Goal: Task Accomplishment & Management: Manage account settings

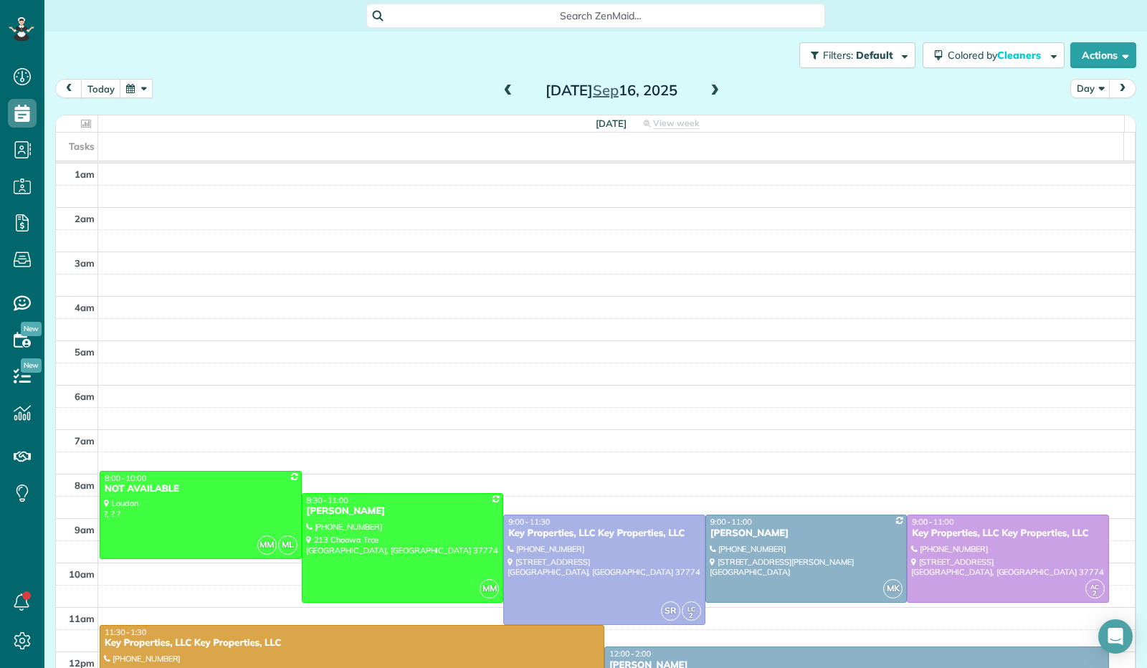
scroll to position [264, 0]
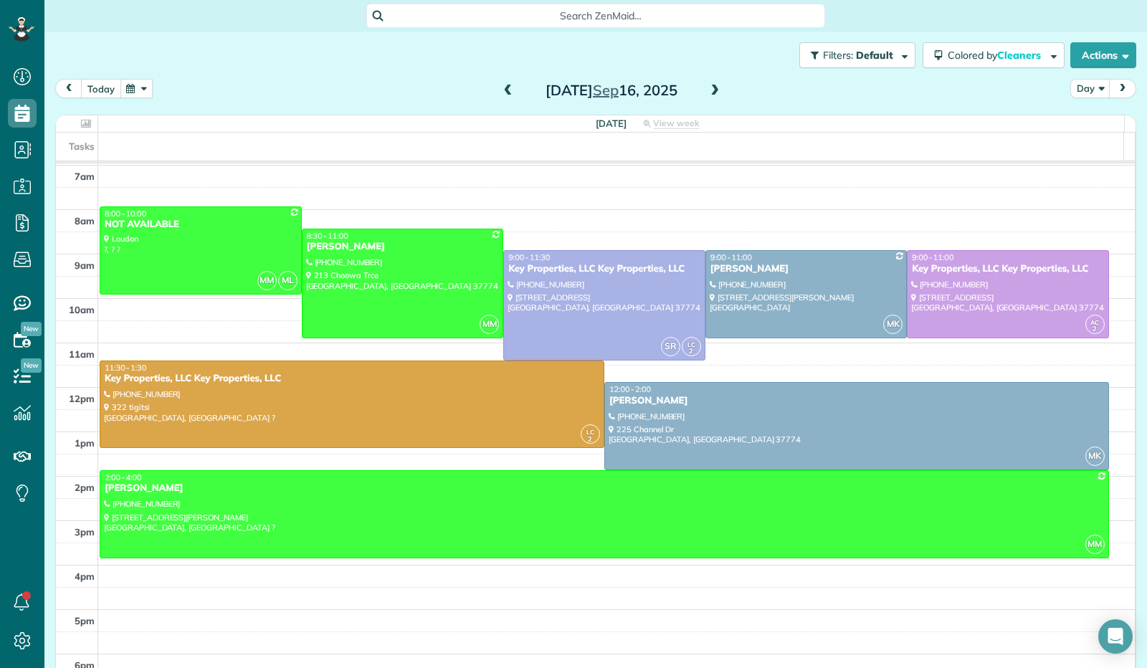
click at [112, 92] on button "today" at bounding box center [101, 88] width 40 height 19
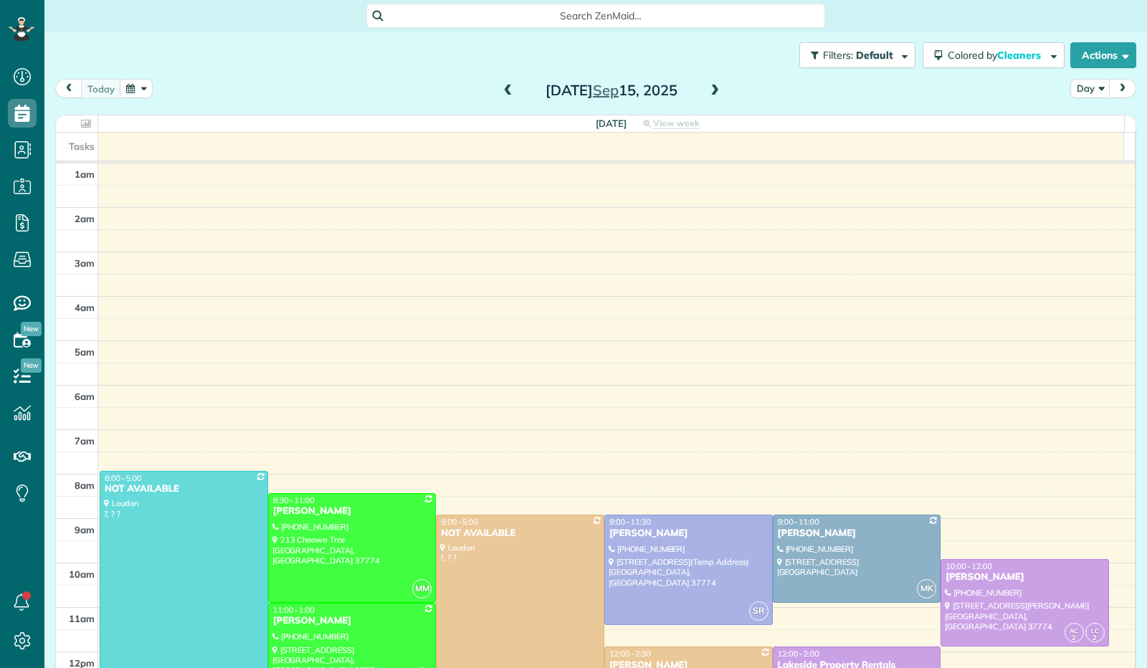
scroll to position [264, 0]
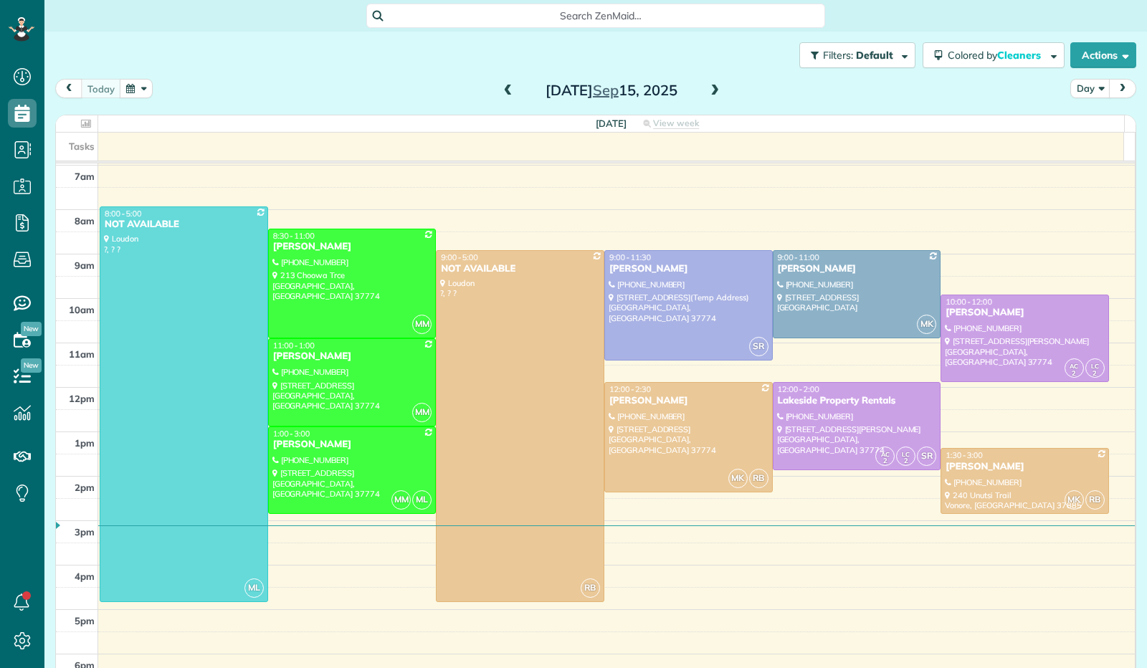
click at [709, 94] on span at bounding box center [715, 91] width 16 height 13
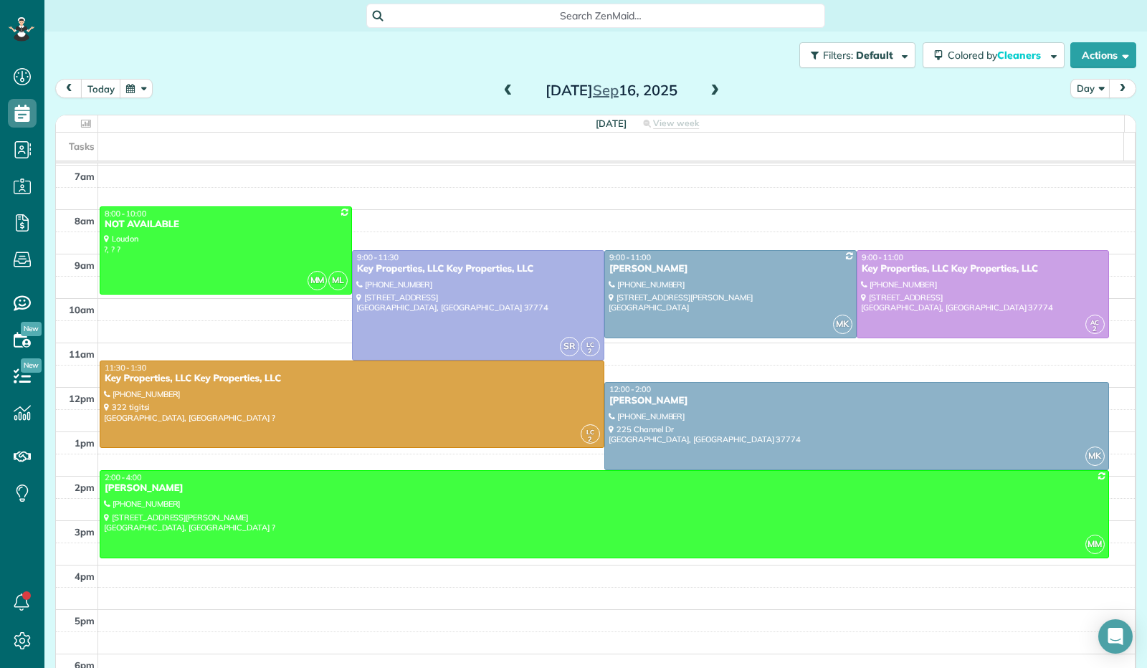
click at [709, 94] on span at bounding box center [715, 91] width 16 height 13
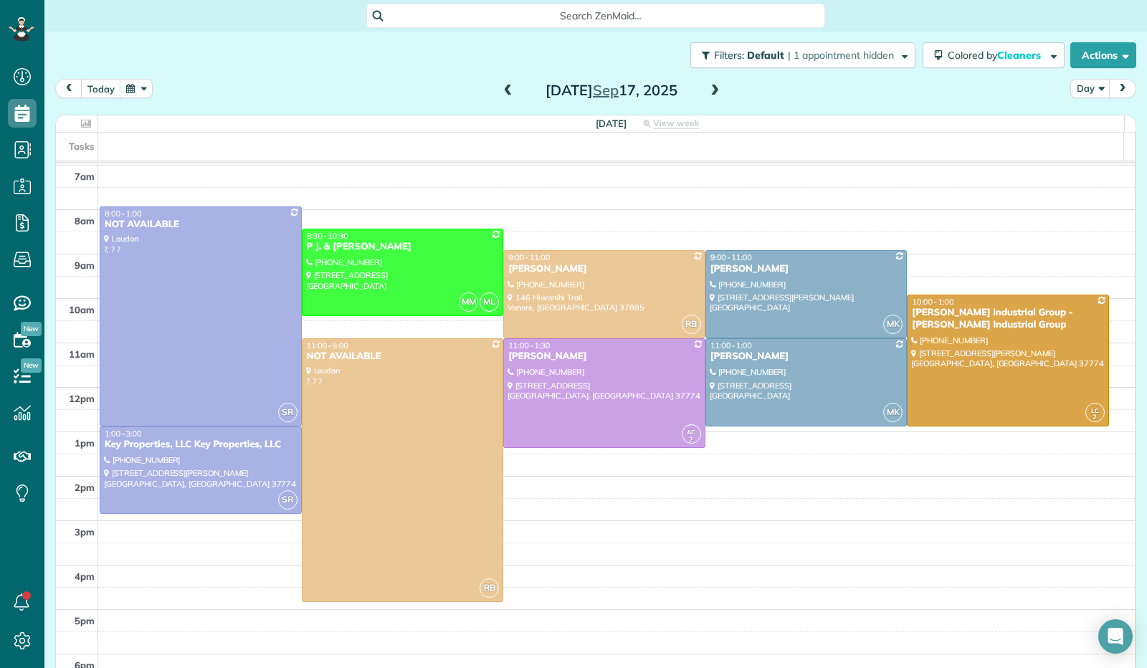
click at [500, 85] on span at bounding box center [508, 91] width 16 height 13
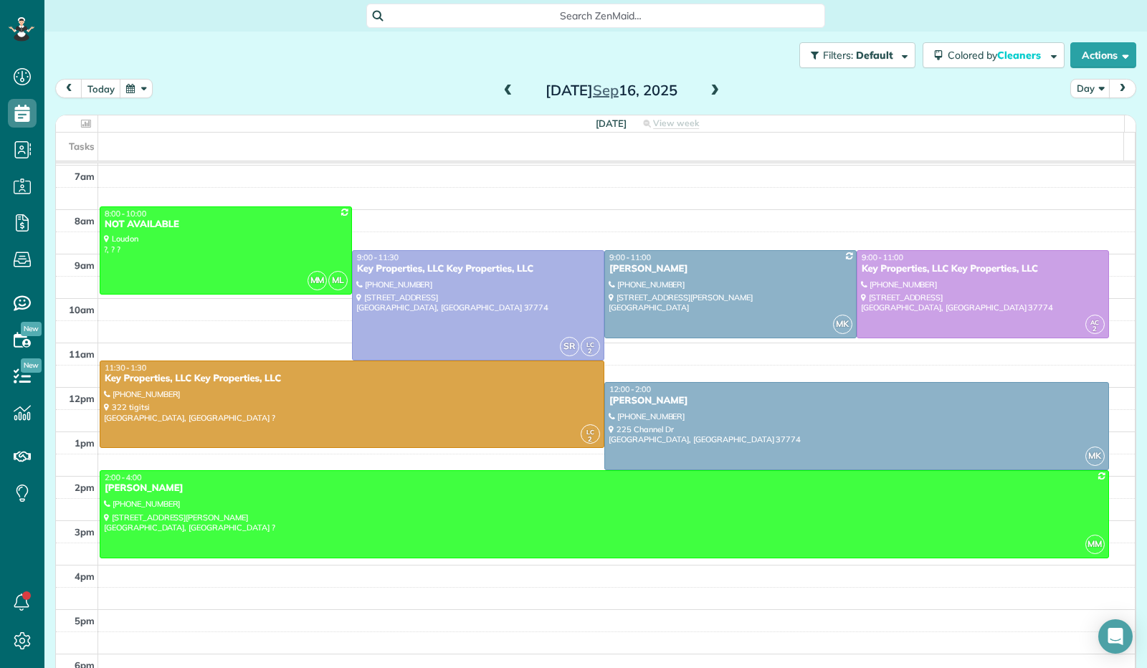
click at [710, 92] on span at bounding box center [715, 91] width 16 height 13
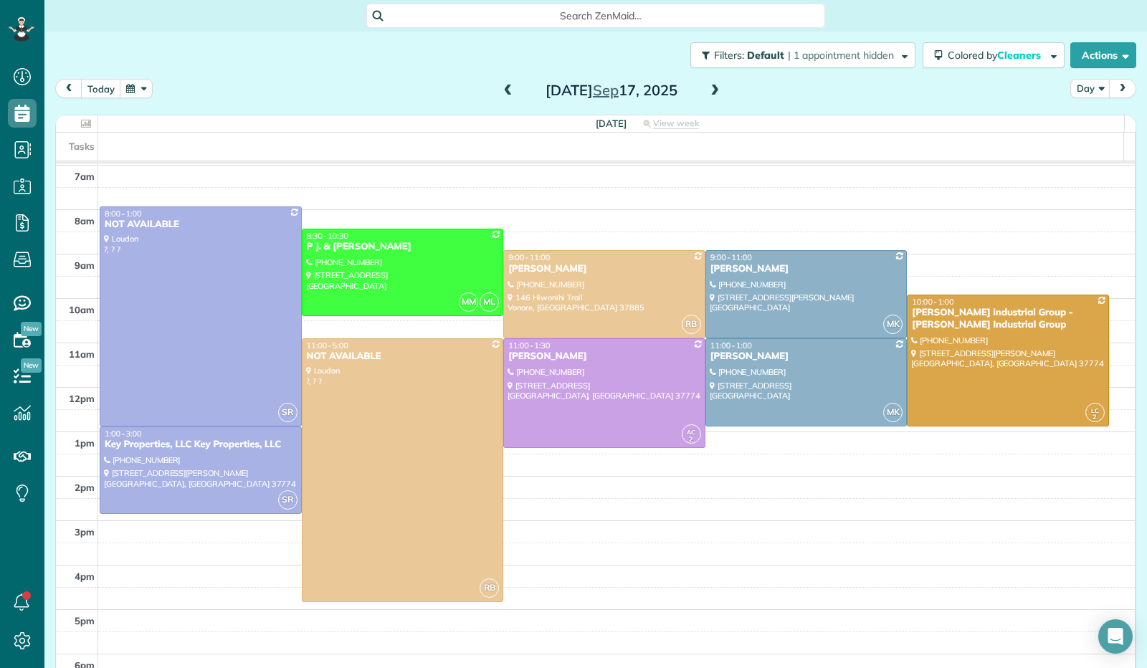
click at [505, 90] on span at bounding box center [508, 91] width 16 height 13
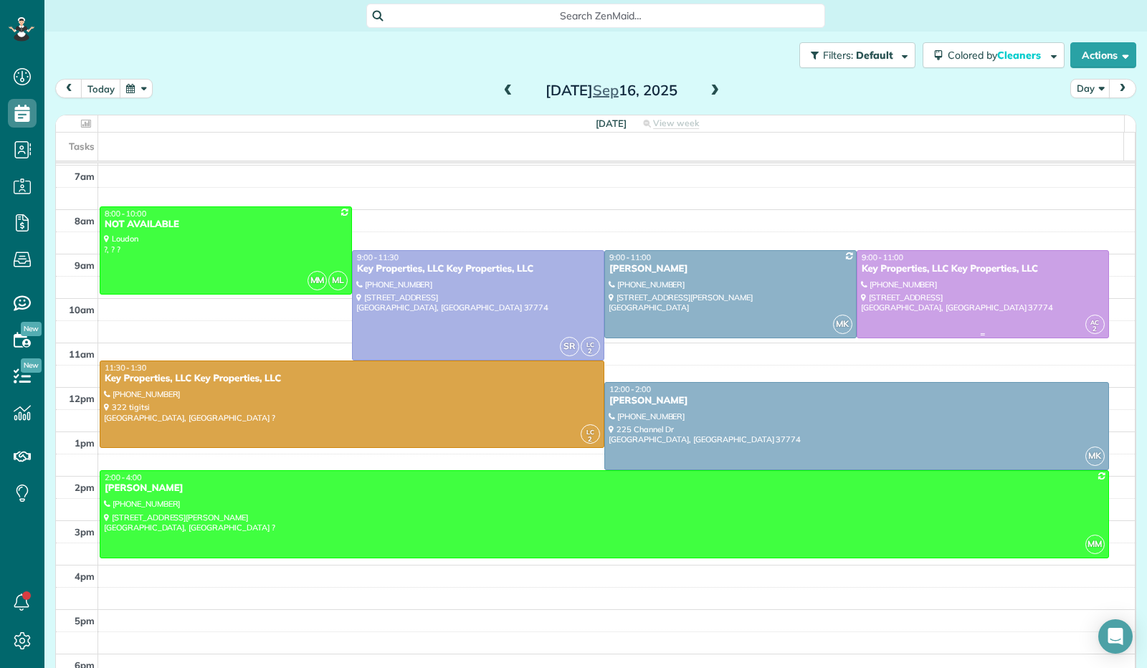
click at [956, 277] on div at bounding box center [982, 294] width 251 height 87
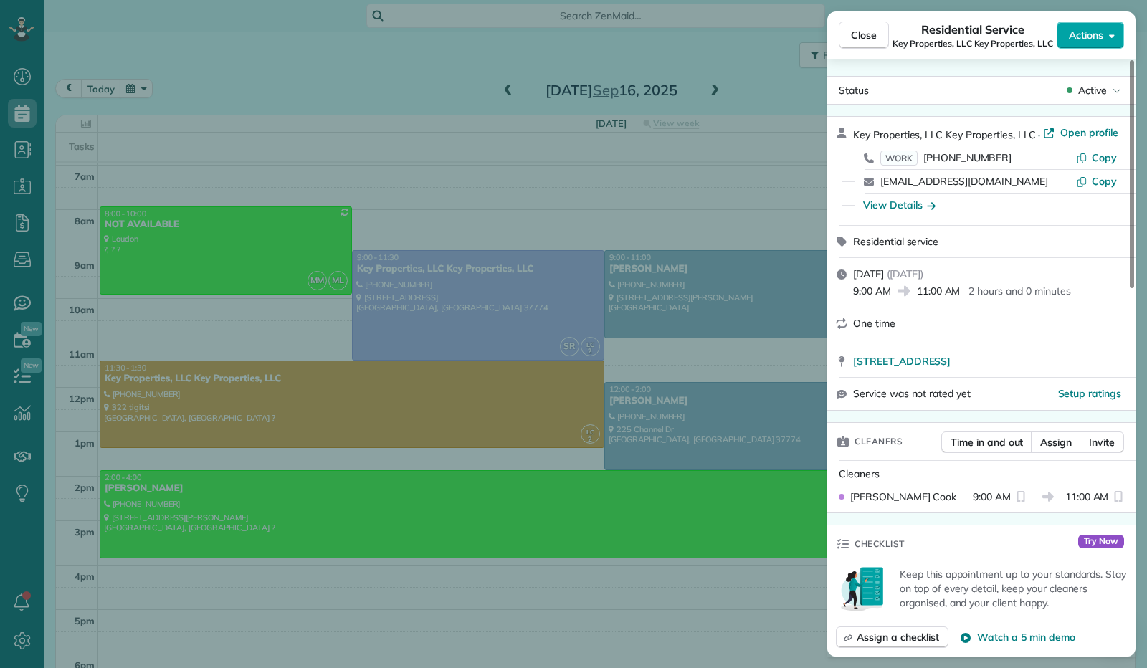
click at [1114, 31] on icon "button" at bounding box center [1112, 35] width 6 height 11
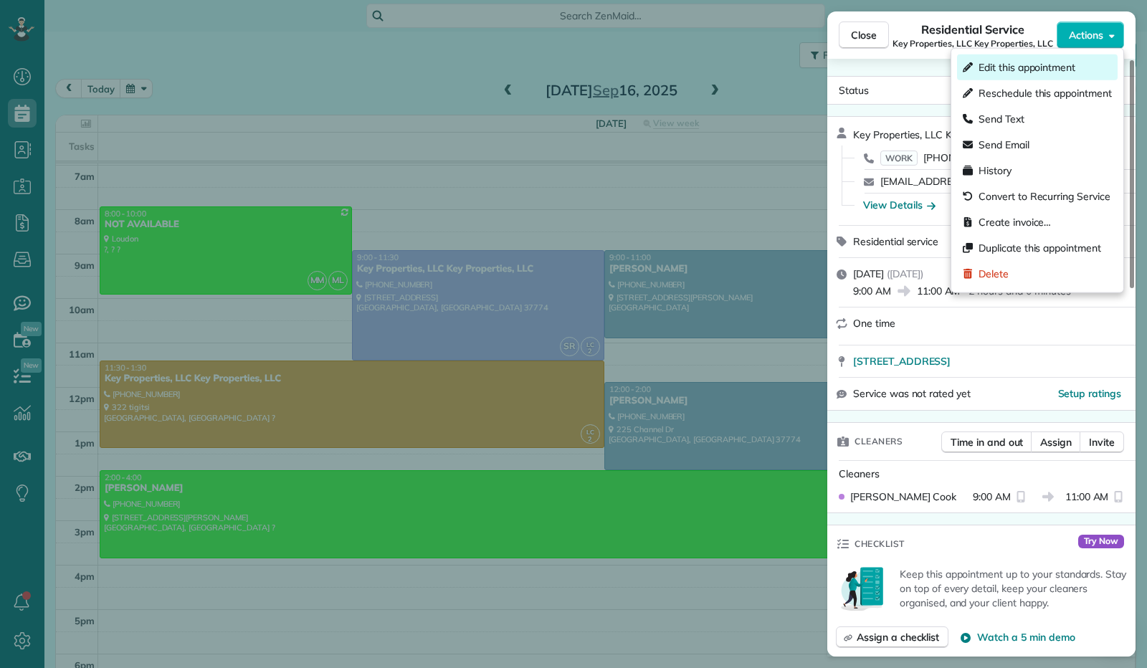
click at [1072, 63] on span "Edit this appointment" at bounding box center [1026, 67] width 97 height 14
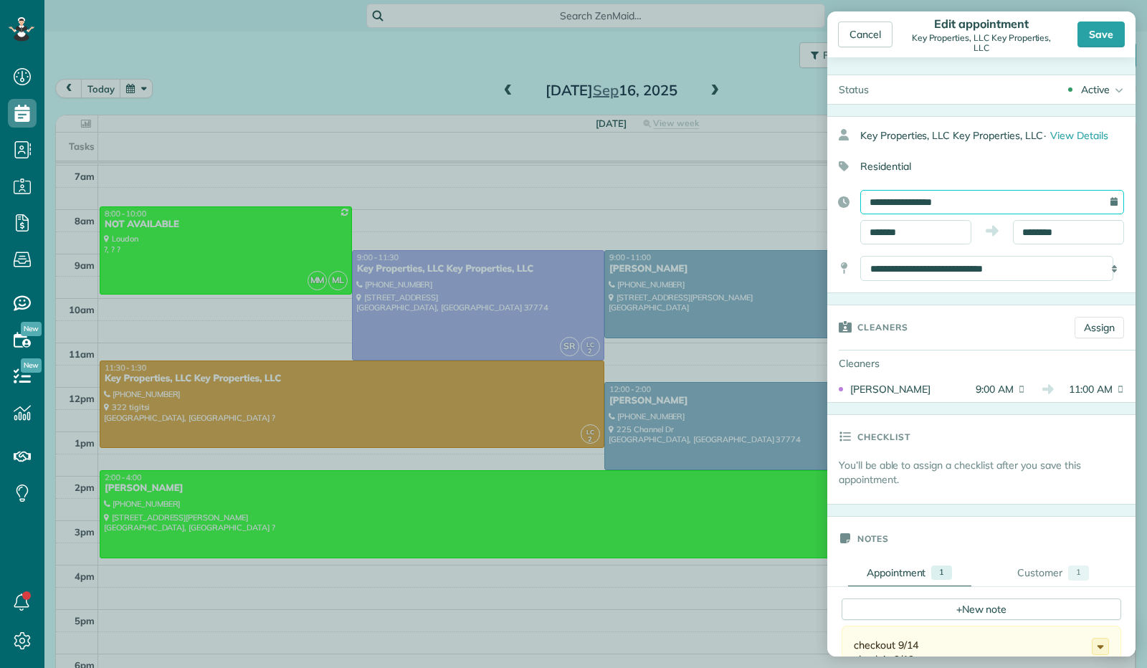
click at [900, 206] on input "**********" at bounding box center [992, 202] width 264 height 24
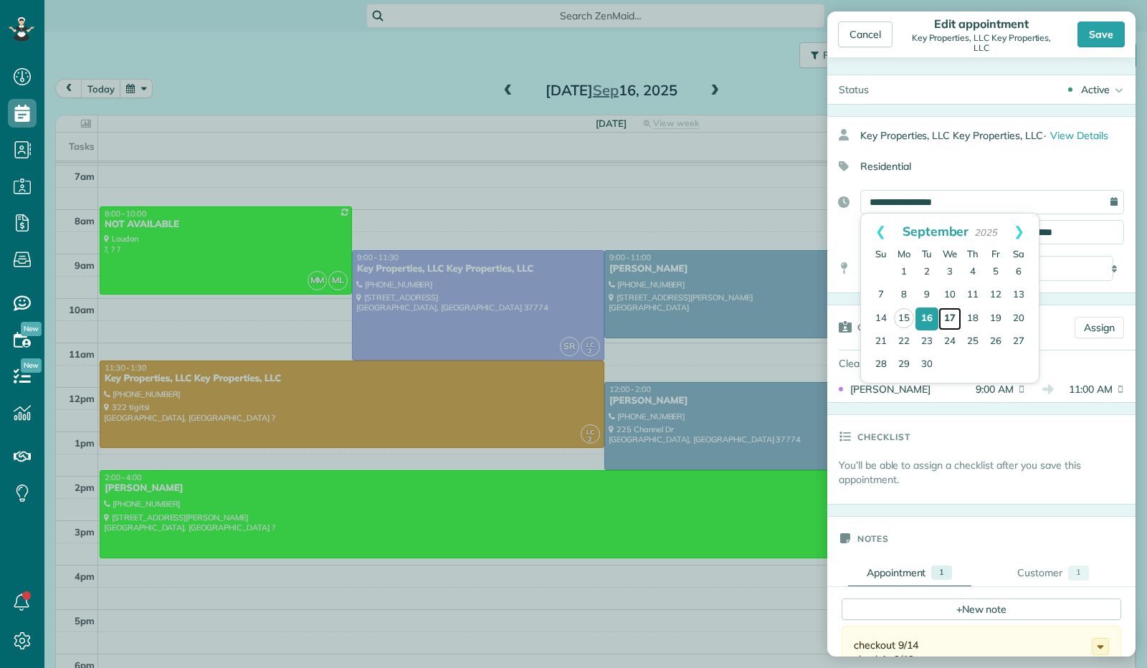
click at [952, 315] on link "17" at bounding box center [949, 318] width 23 height 23
type input "**********"
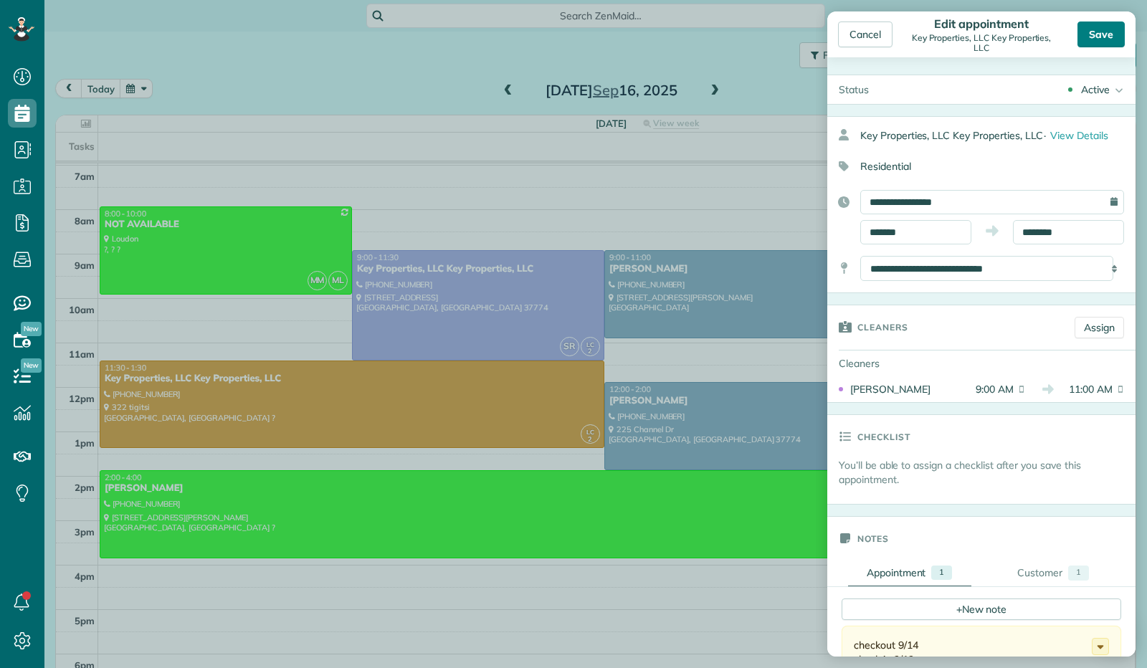
click at [1109, 36] on div "Save" at bounding box center [1100, 35] width 47 height 26
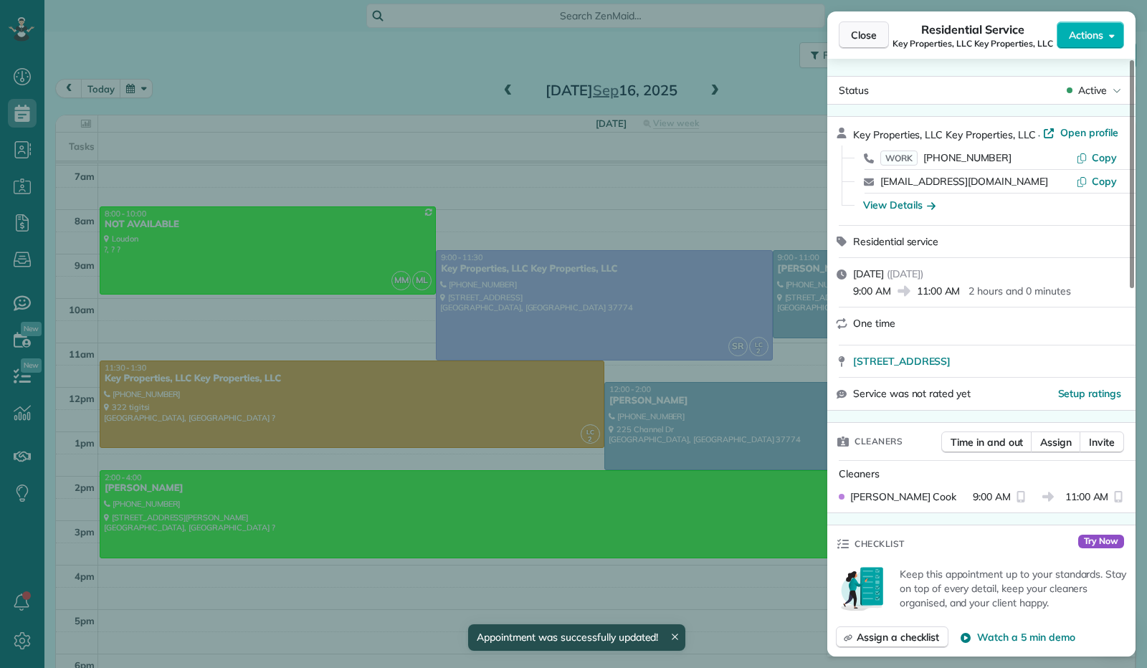
click at [869, 39] on span "Close" at bounding box center [864, 35] width 26 height 14
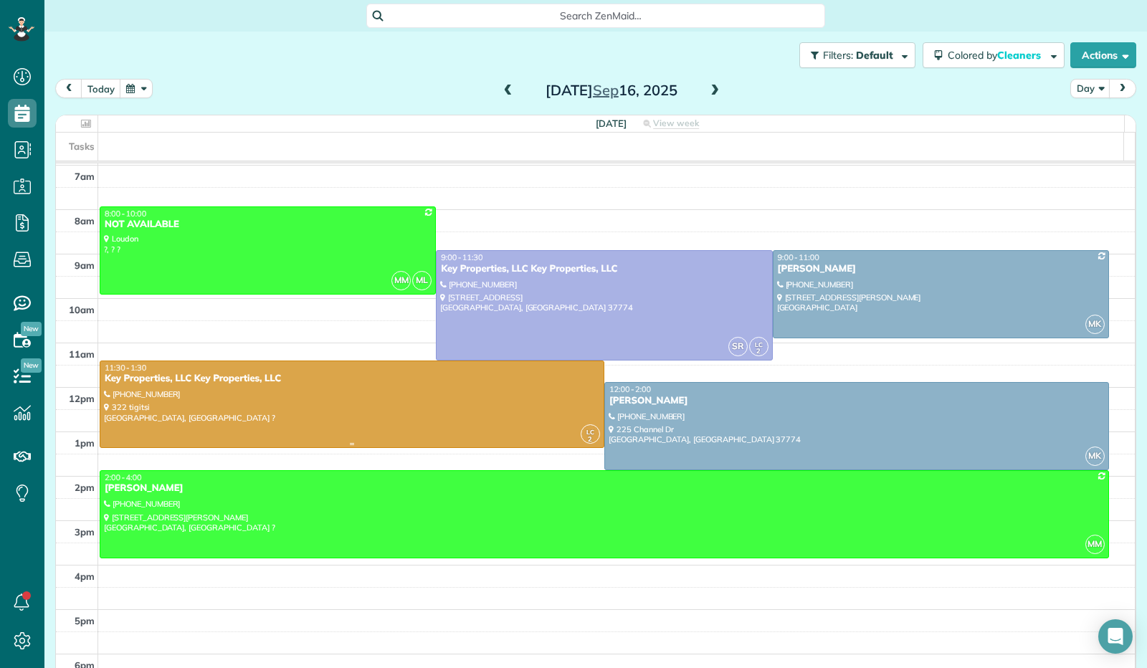
click at [513, 397] on div at bounding box center [351, 404] width 503 height 87
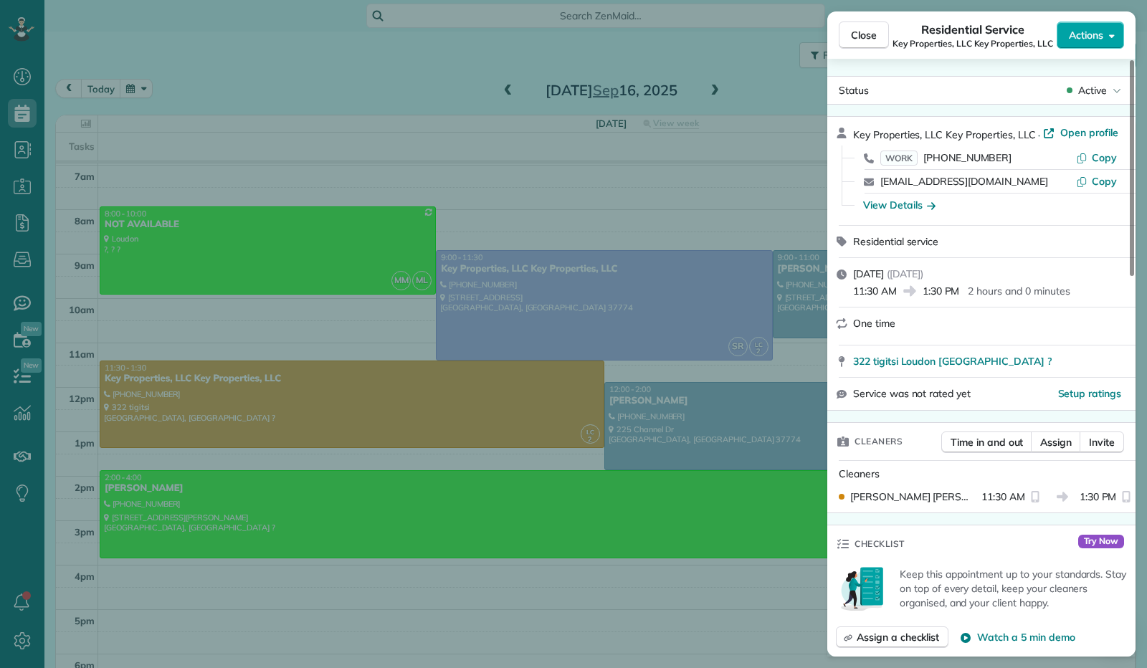
click at [1114, 43] on button "Actions" at bounding box center [1089, 35] width 67 height 27
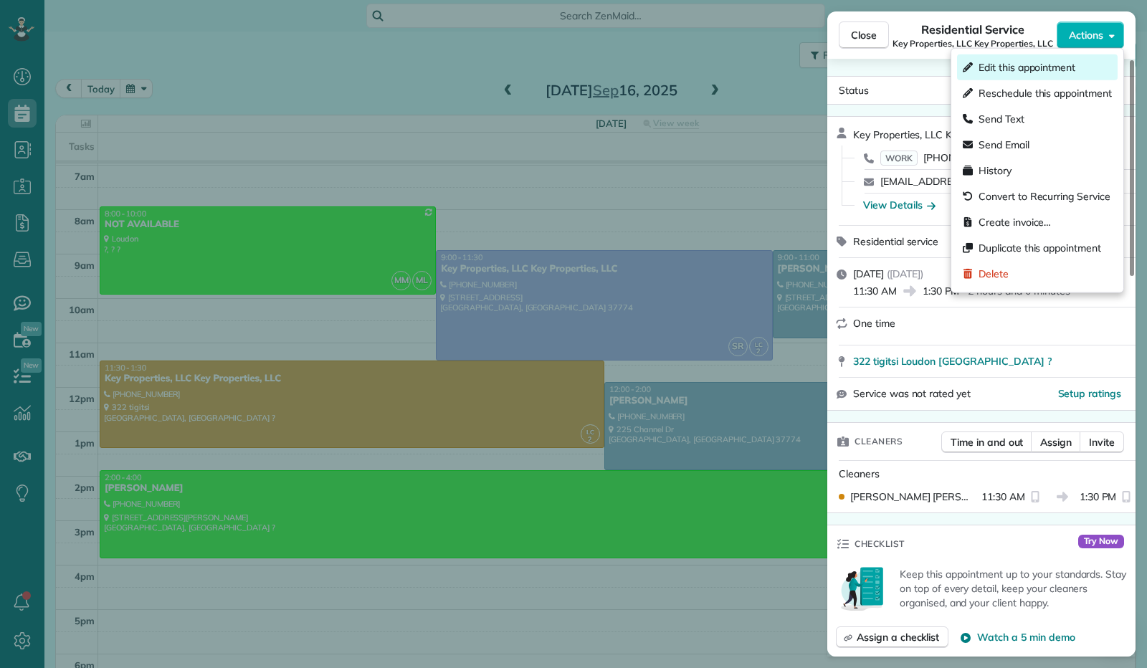
click at [1097, 65] on div "Edit this appointment" at bounding box center [1037, 67] width 161 height 26
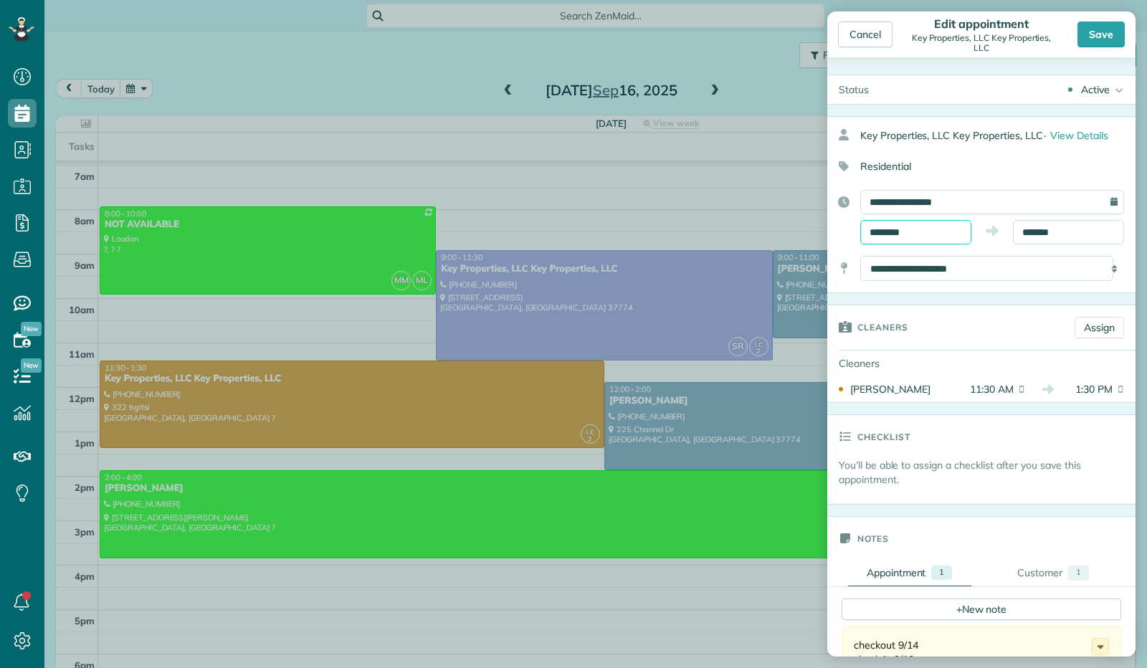
click at [937, 227] on input "********" at bounding box center [915, 232] width 111 height 24
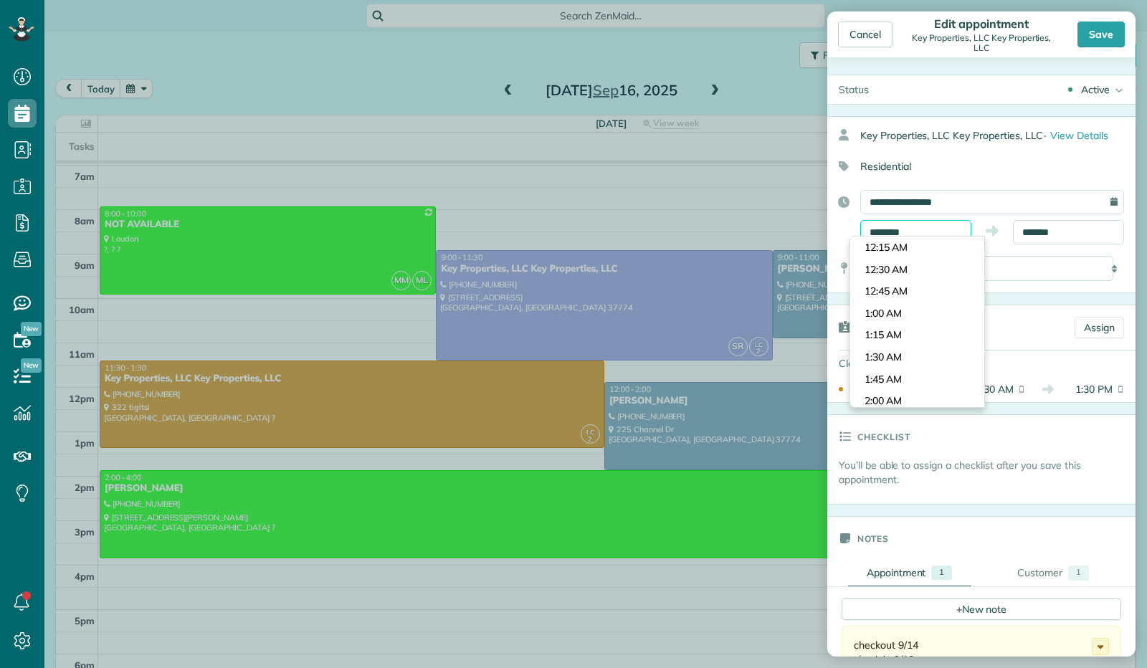
scroll to position [963, 0]
click at [879, 43] on div "Cancel" at bounding box center [865, 35] width 54 height 26
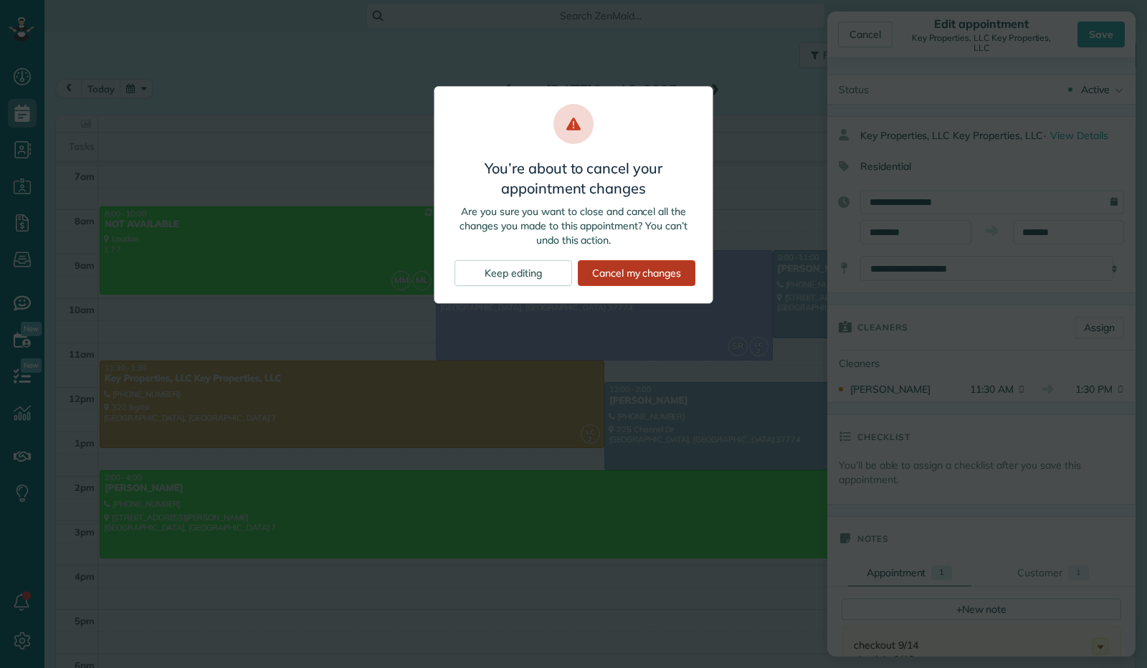
drag, startPoint x: 649, startPoint y: 273, endPoint x: 657, endPoint y: 267, distance: 9.7
click at [649, 272] on div "Cancel my changes" at bounding box center [637, 273] width 118 height 26
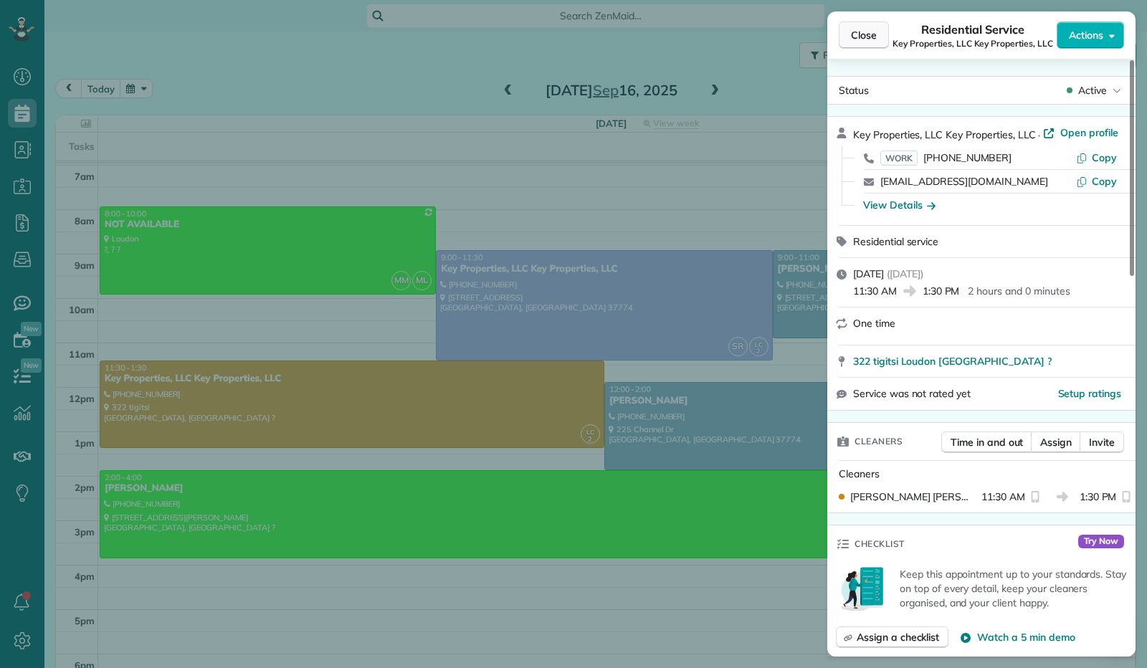
click at [874, 37] on span "Close" at bounding box center [864, 35] width 26 height 14
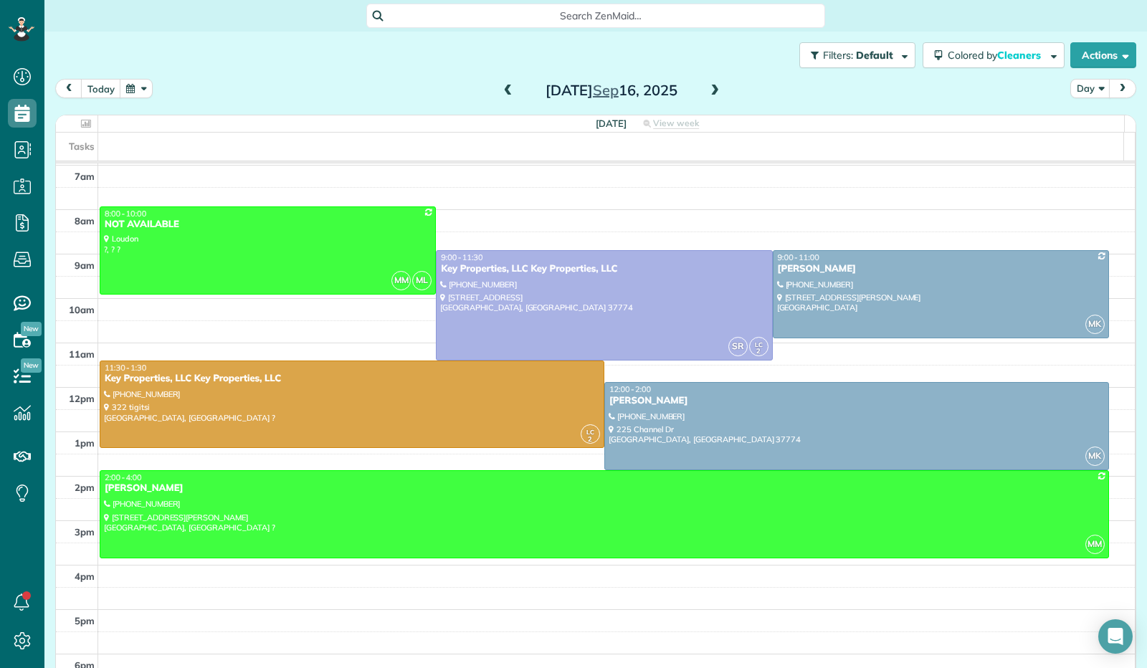
click at [711, 86] on span at bounding box center [715, 91] width 16 height 13
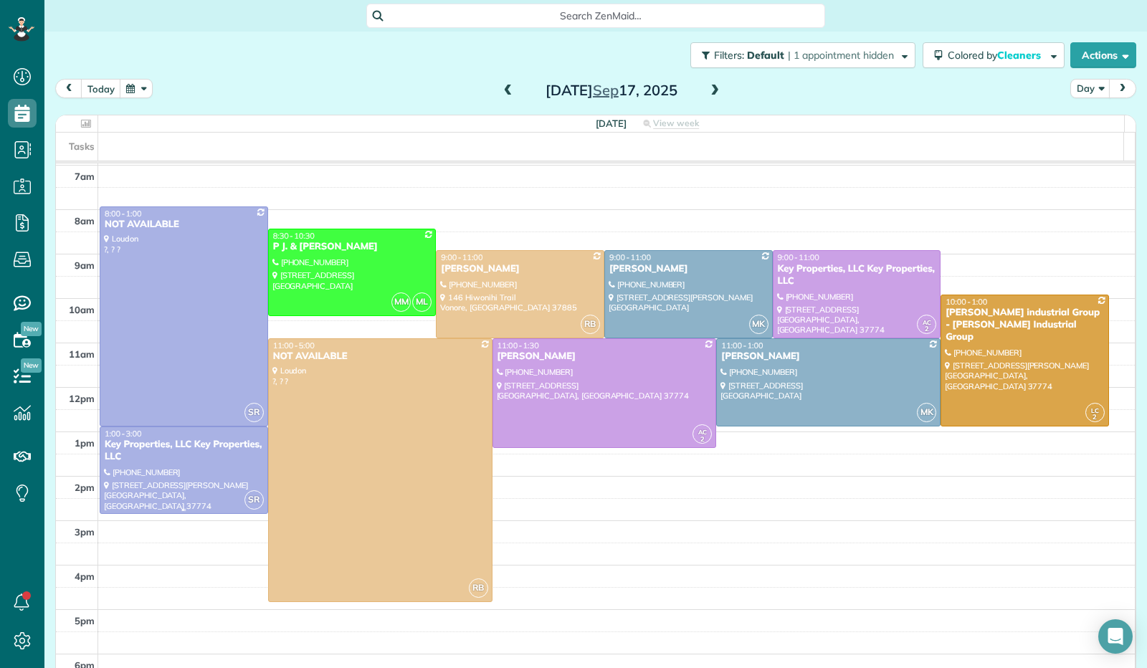
click at [134, 484] on div at bounding box center [183, 470] width 167 height 87
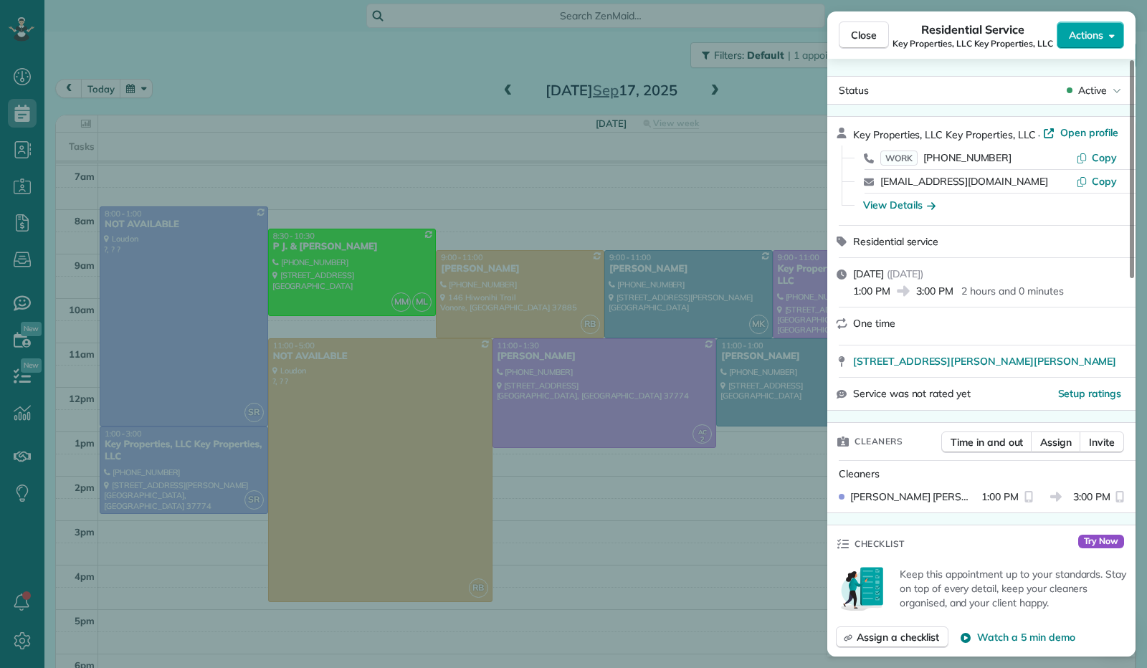
click at [1115, 37] on button "Actions" at bounding box center [1089, 35] width 67 height 27
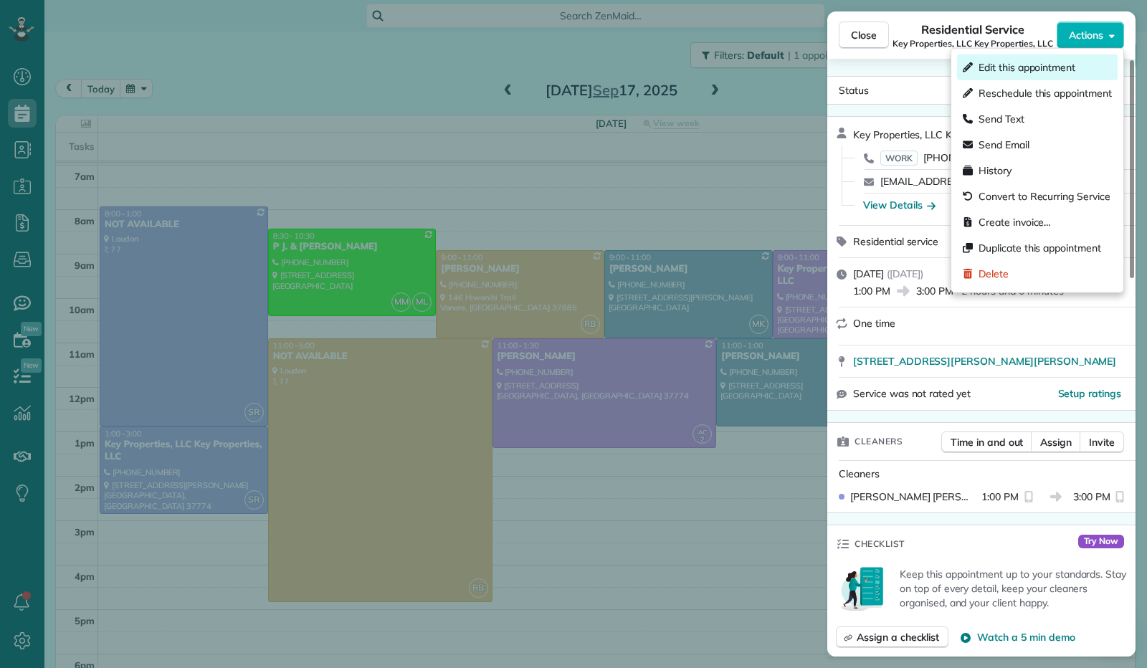
click at [1066, 75] on div "Edit this appointment" at bounding box center [1037, 67] width 161 height 26
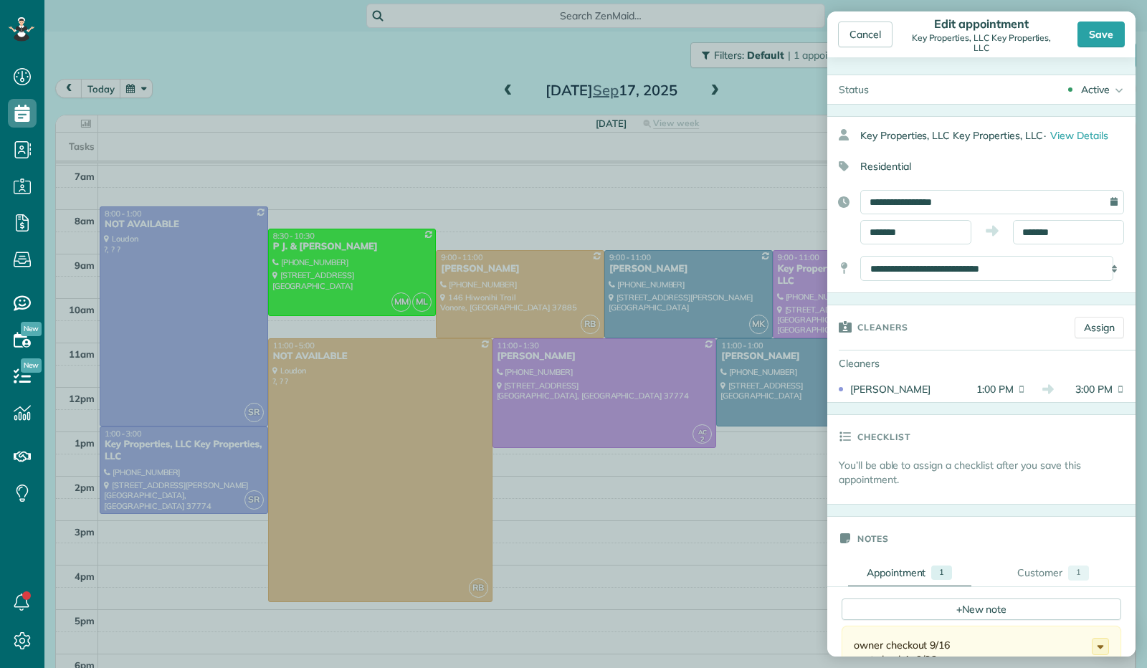
click at [927, 213] on div "**********" at bounding box center [975, 202] width 297 height 24
click at [927, 199] on input "**********" at bounding box center [992, 202] width 264 height 24
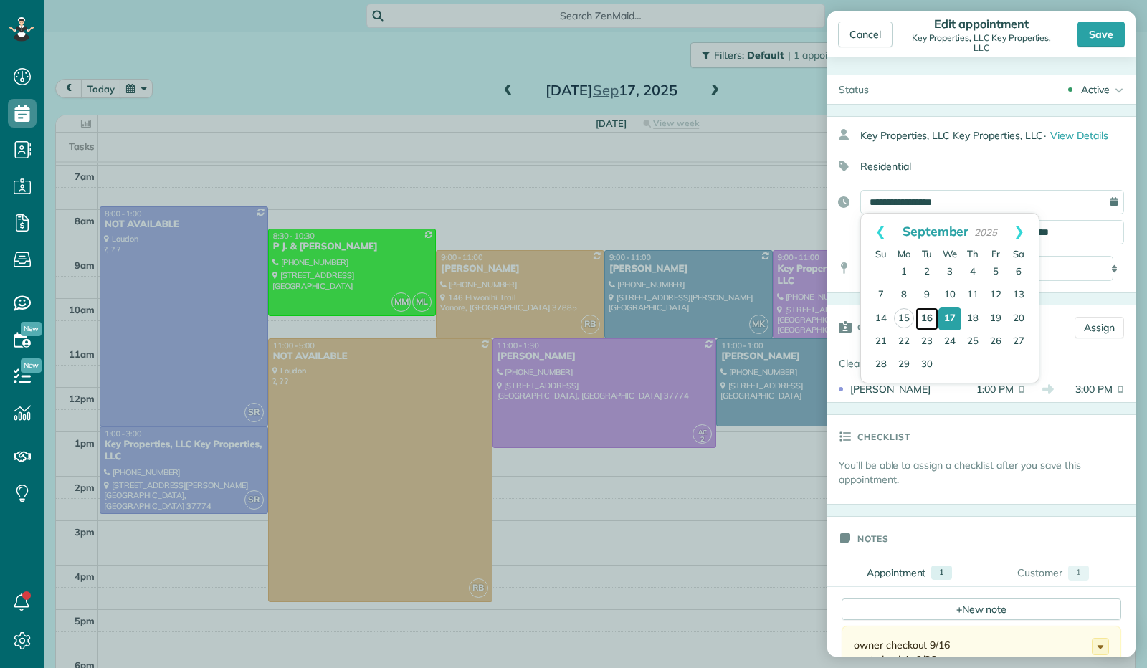
click at [923, 318] on link "16" at bounding box center [926, 318] width 23 height 23
type input "**********"
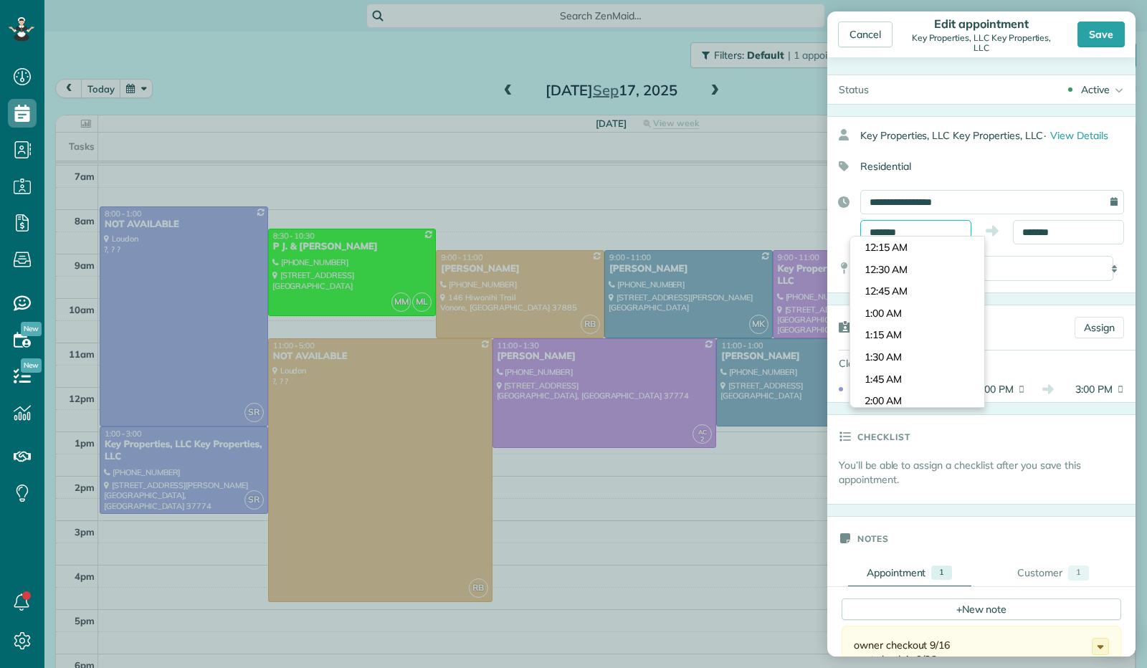
click at [922, 231] on input "*******" at bounding box center [915, 232] width 111 height 24
type input "********"
click at [907, 359] on body "Dashboard Scheduling Calendar View List View Dispatch View - Weekly scheduling …" at bounding box center [573, 334] width 1147 height 668
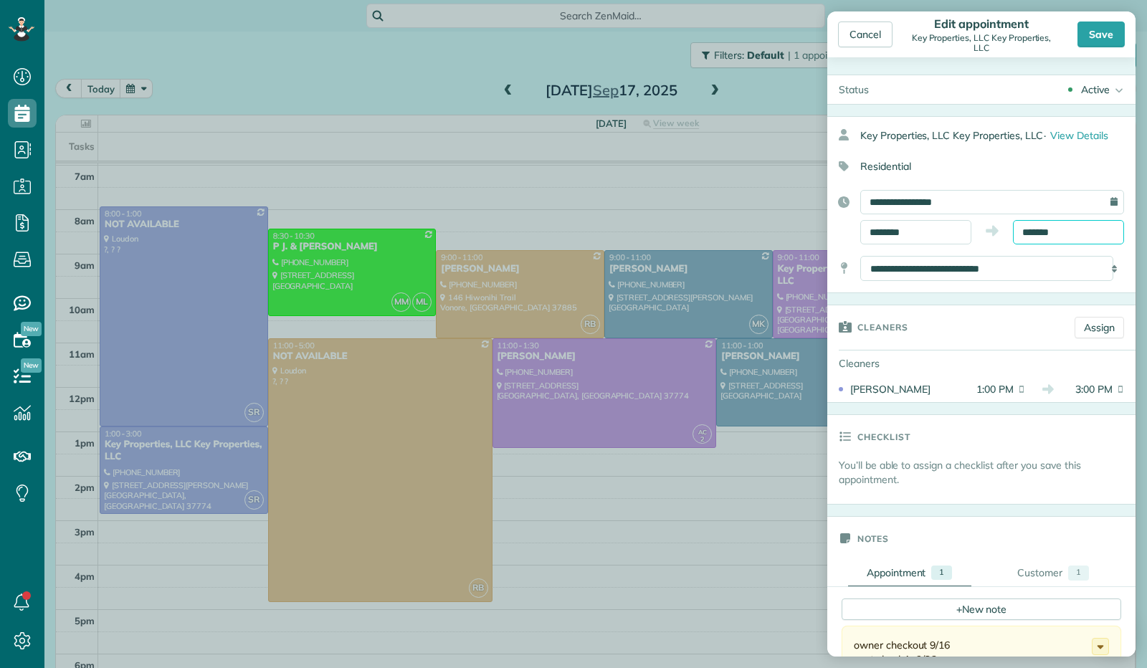
click at [1021, 227] on input "*******" at bounding box center [1068, 232] width 111 height 24
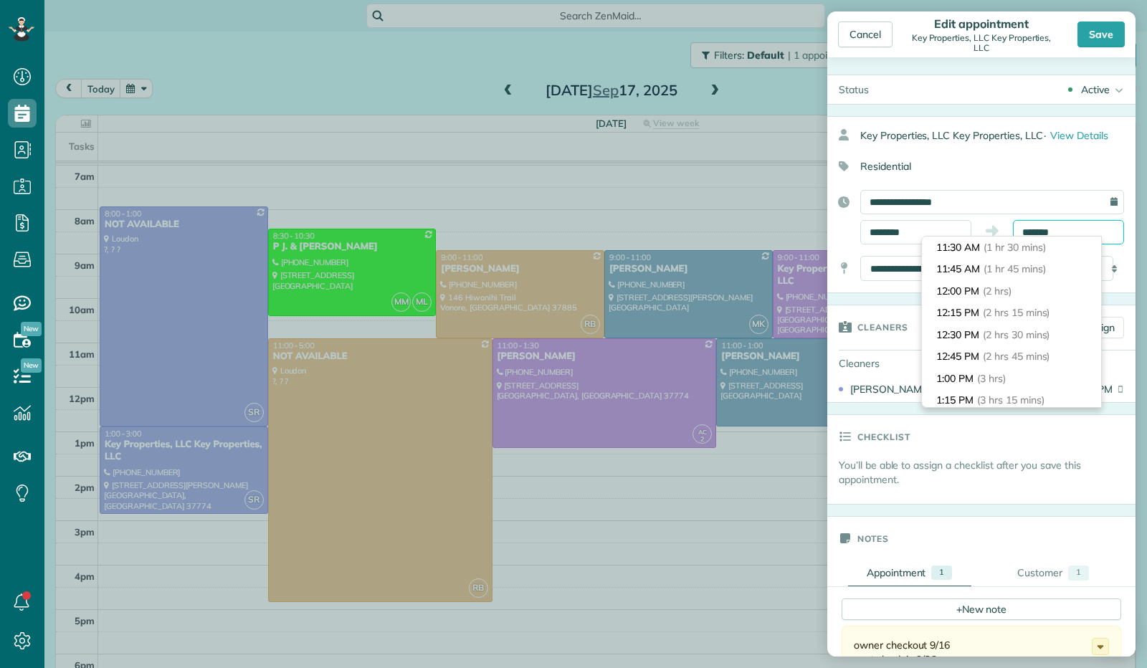
scroll to position [129, 0]
type input "********"
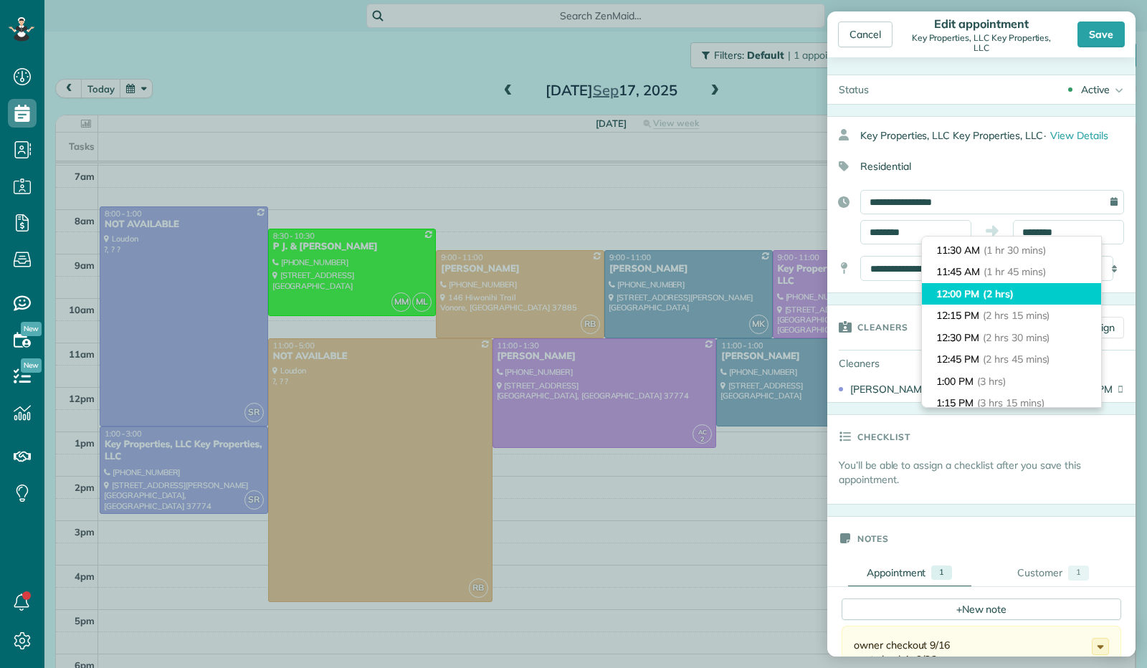
click at [1018, 301] on li "12:00 PM (2 hrs)" at bounding box center [1011, 294] width 179 height 22
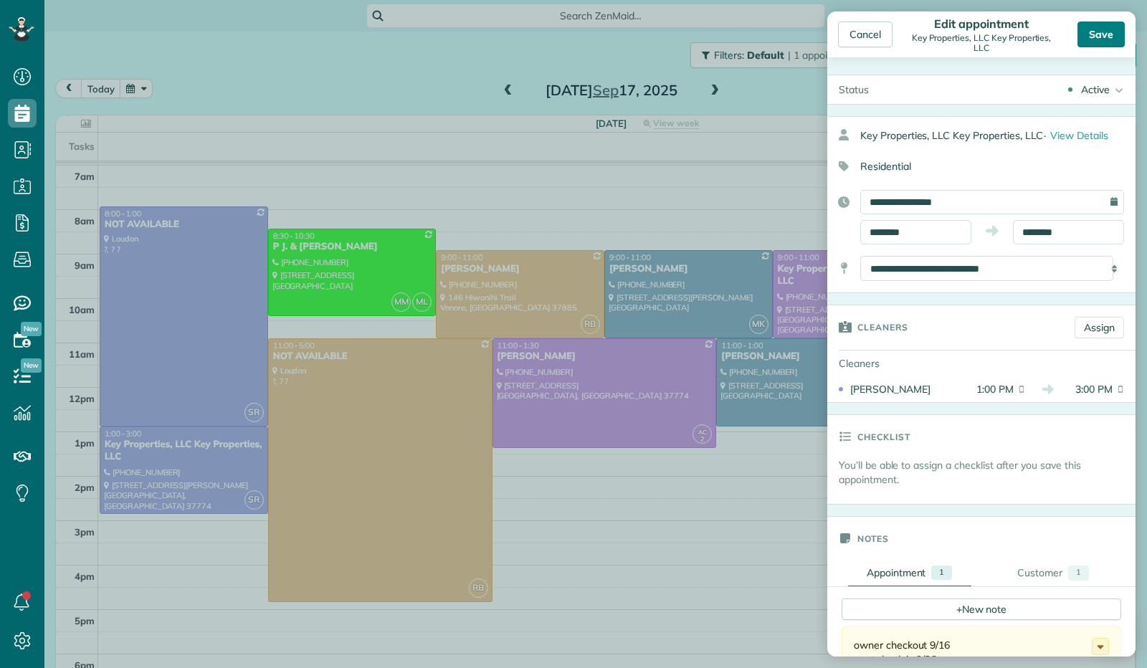
click at [1089, 28] on div "Save" at bounding box center [1100, 35] width 47 height 26
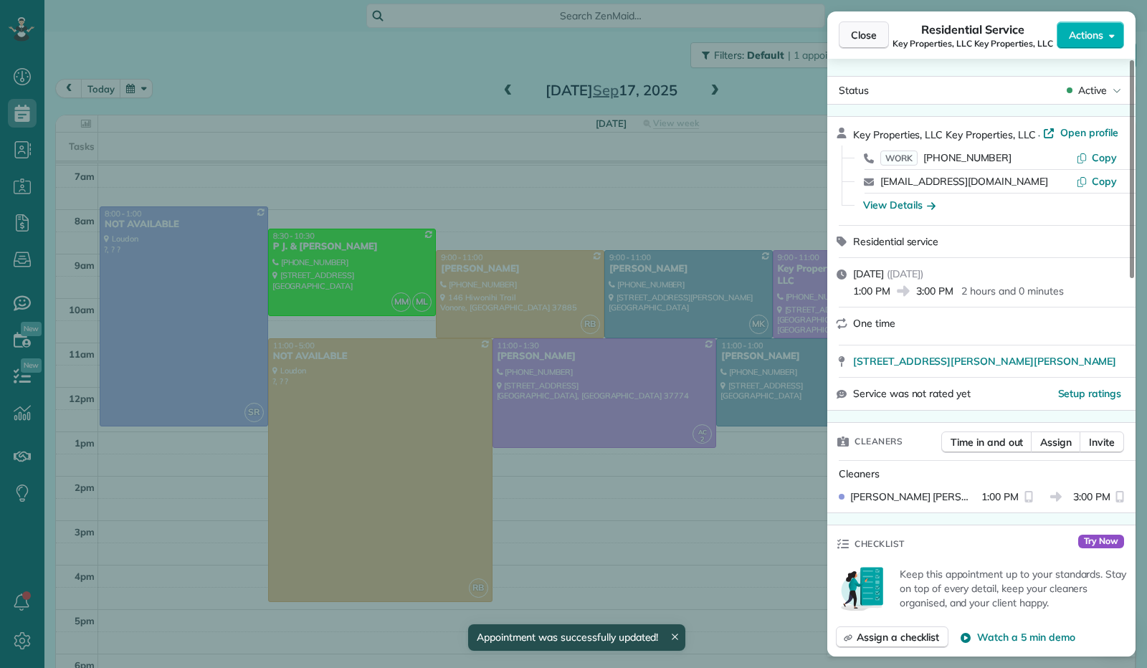
click at [874, 39] on span "Close" at bounding box center [864, 35] width 26 height 14
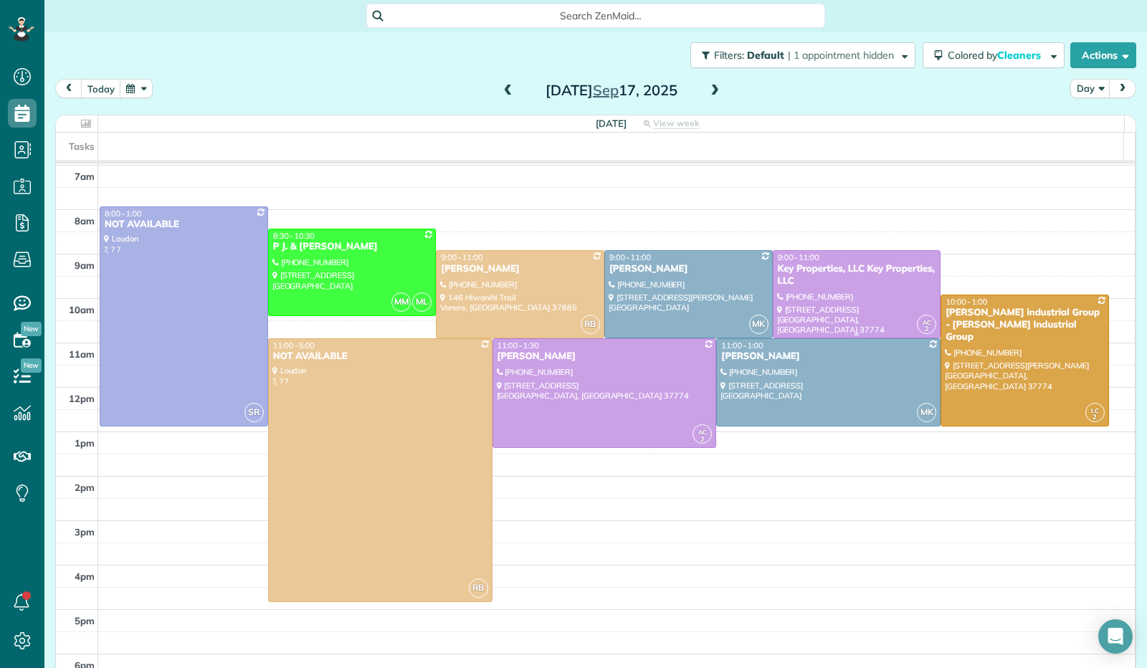
click at [826, 258] on div "9:00 - 11:00" at bounding box center [857, 257] width 160 height 10
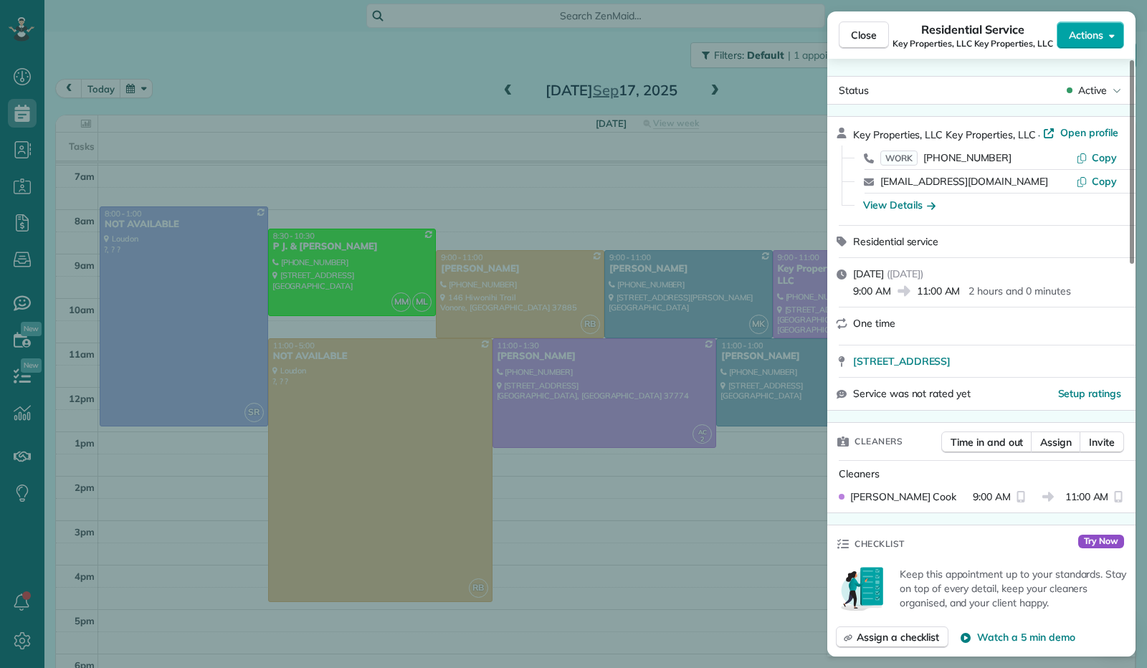
click at [1111, 38] on icon "button" at bounding box center [1112, 35] width 6 height 11
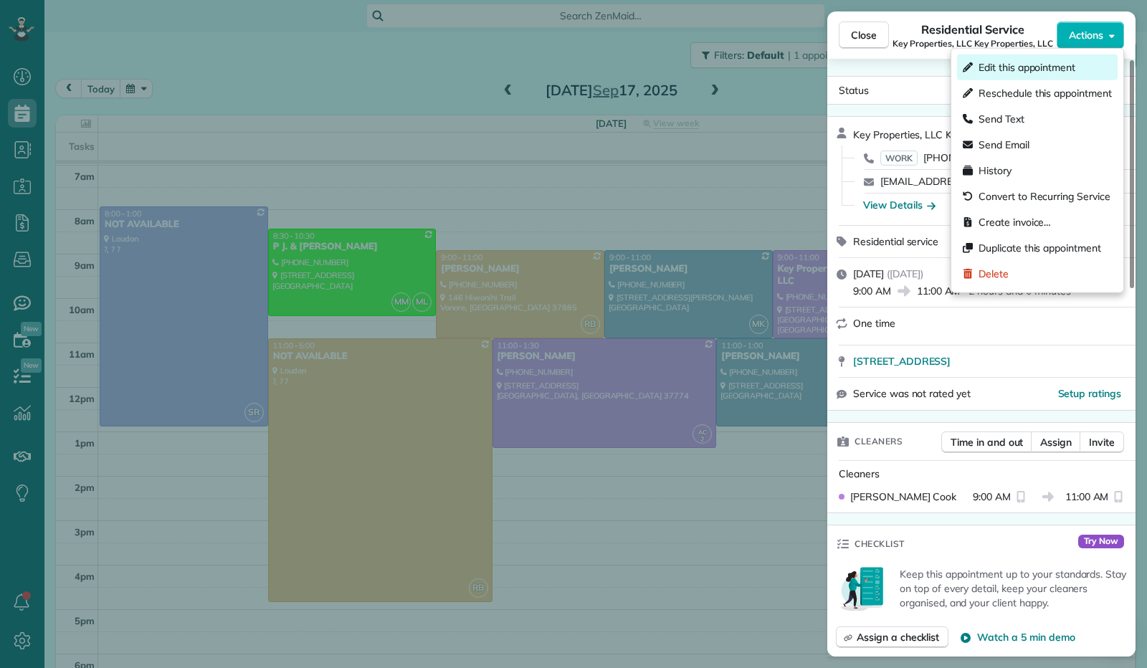
click at [1091, 77] on div "Edit this appointment" at bounding box center [1037, 67] width 161 height 26
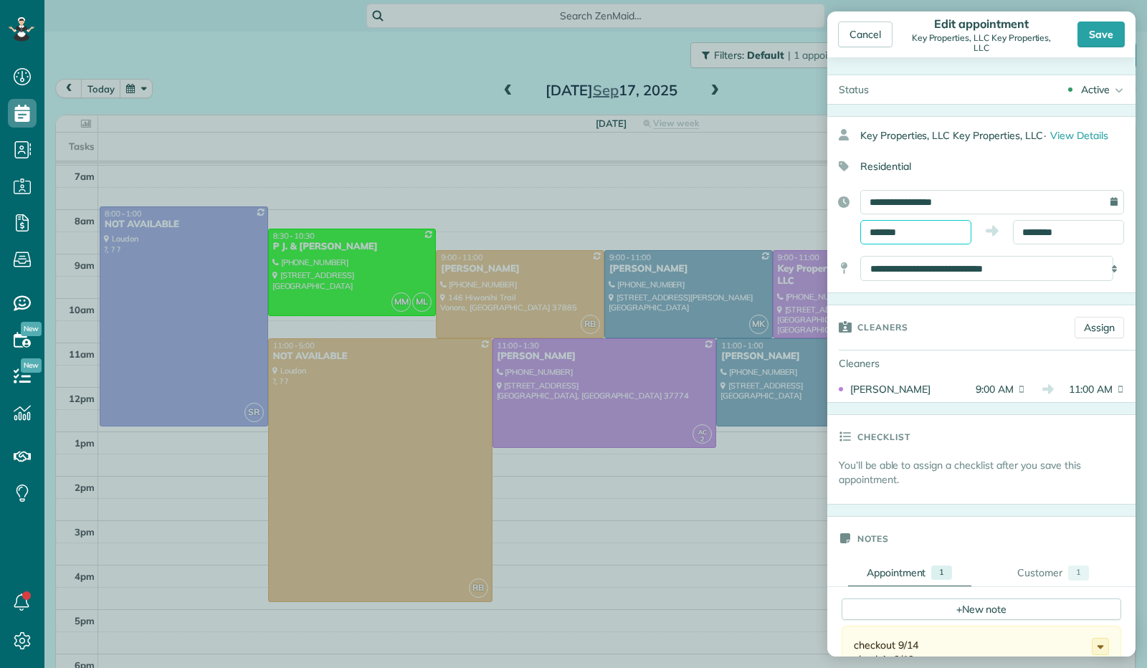
click at [914, 231] on input "*******" at bounding box center [915, 232] width 111 height 24
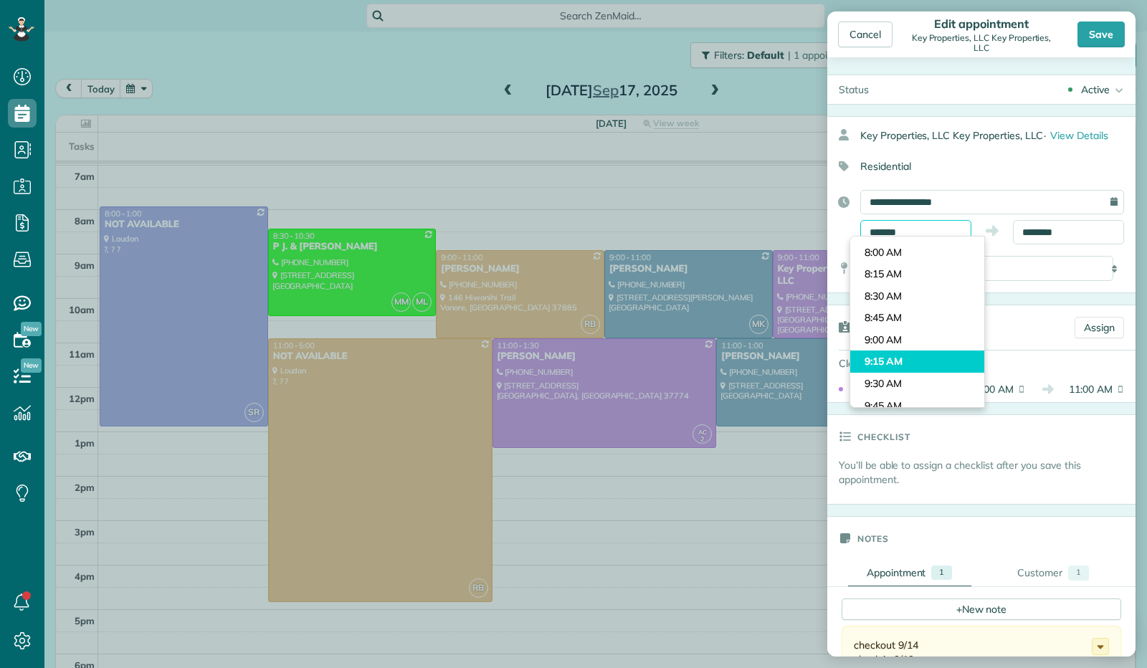
scroll to position [672, 0]
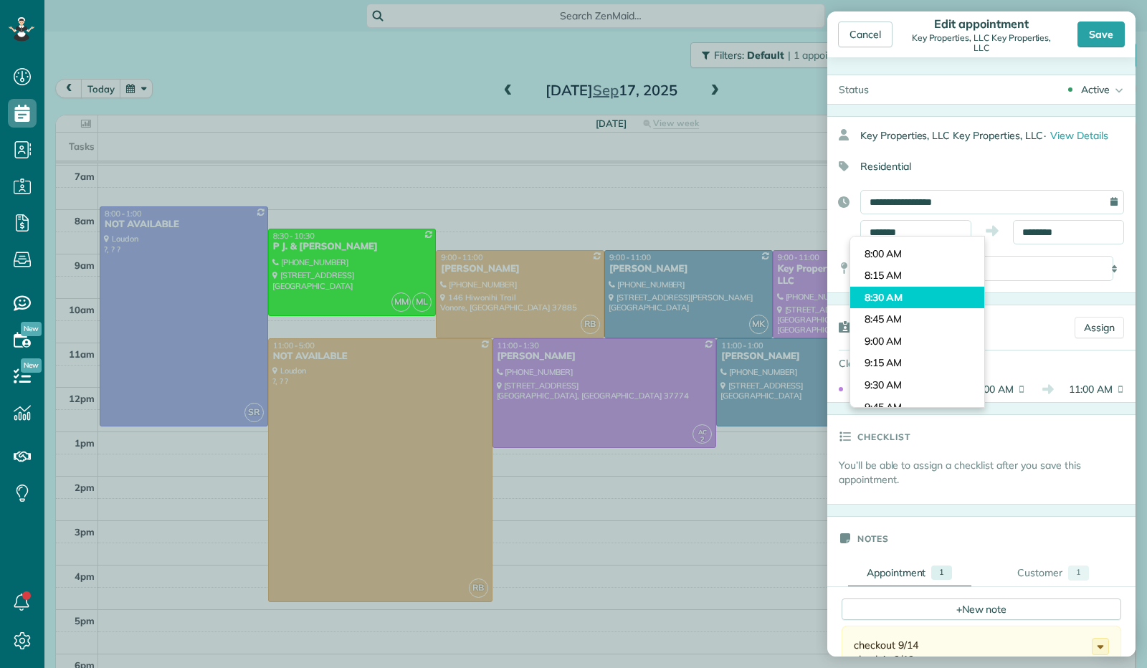
type input "*******"
click at [905, 295] on body "Dashboard Scheduling Calendar View List View Dispatch View - Weekly scheduling …" at bounding box center [573, 334] width 1147 height 668
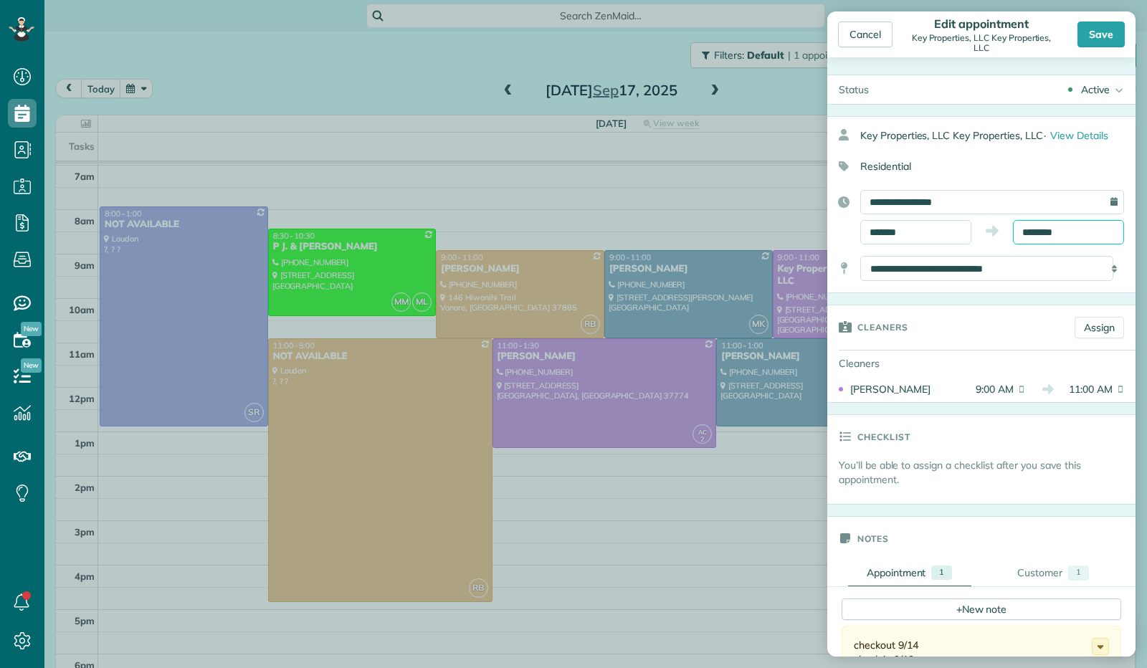
click at [1018, 234] on input "********" at bounding box center [1068, 232] width 111 height 24
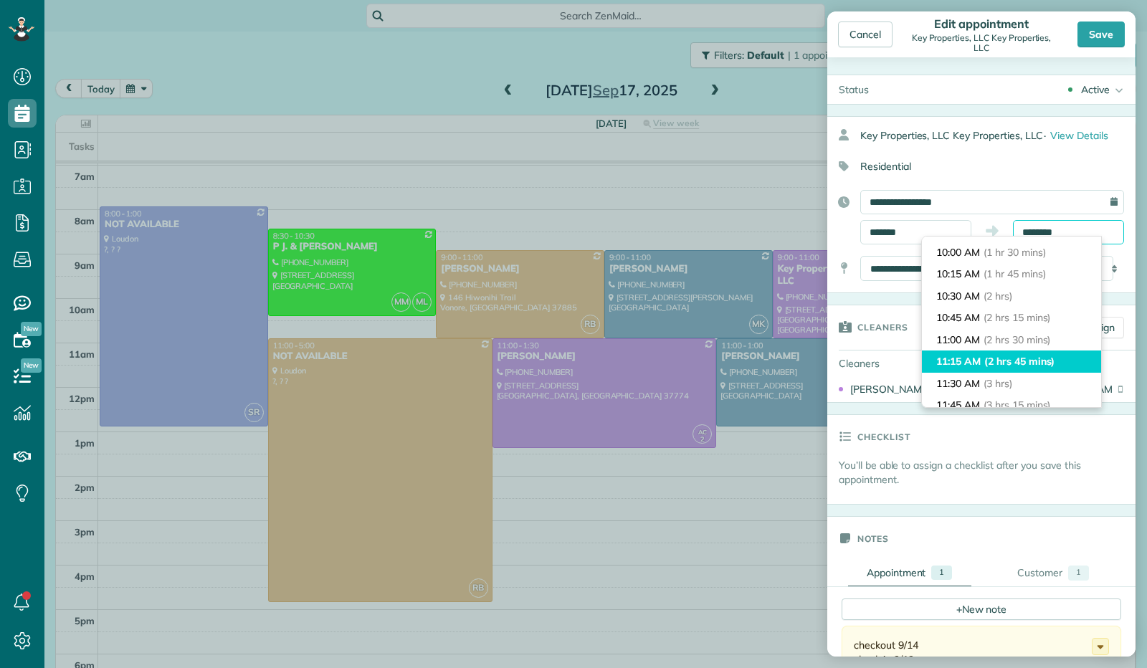
scroll to position [125, 0]
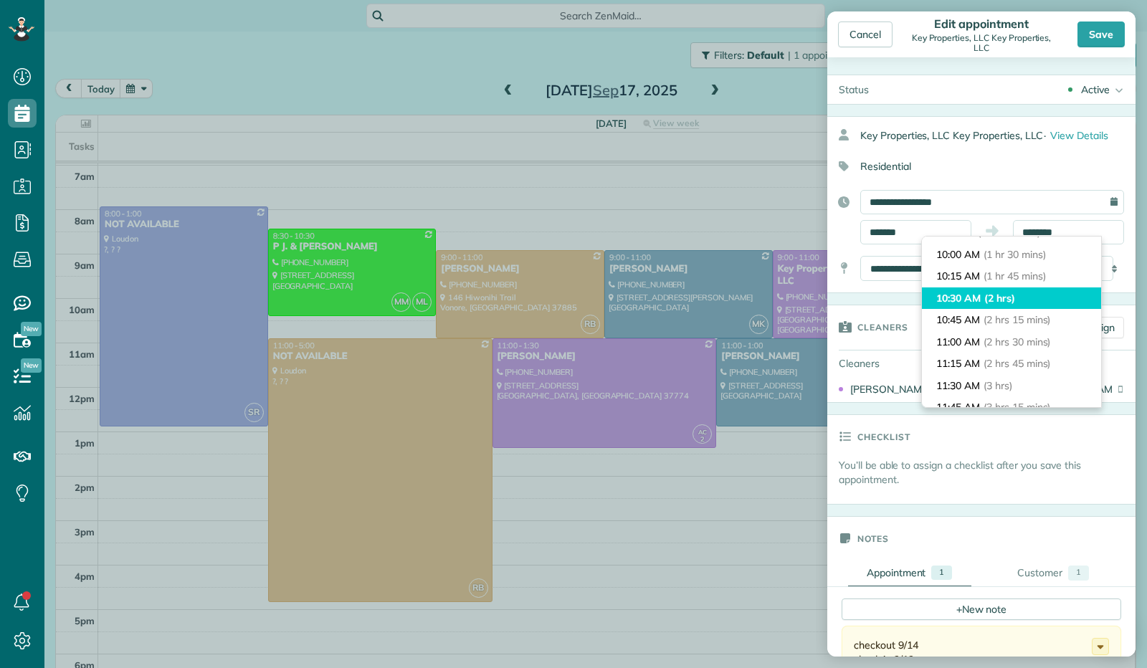
type input "********"
click at [1000, 290] on li "10:30 AM (2 hrs)" at bounding box center [1011, 298] width 179 height 22
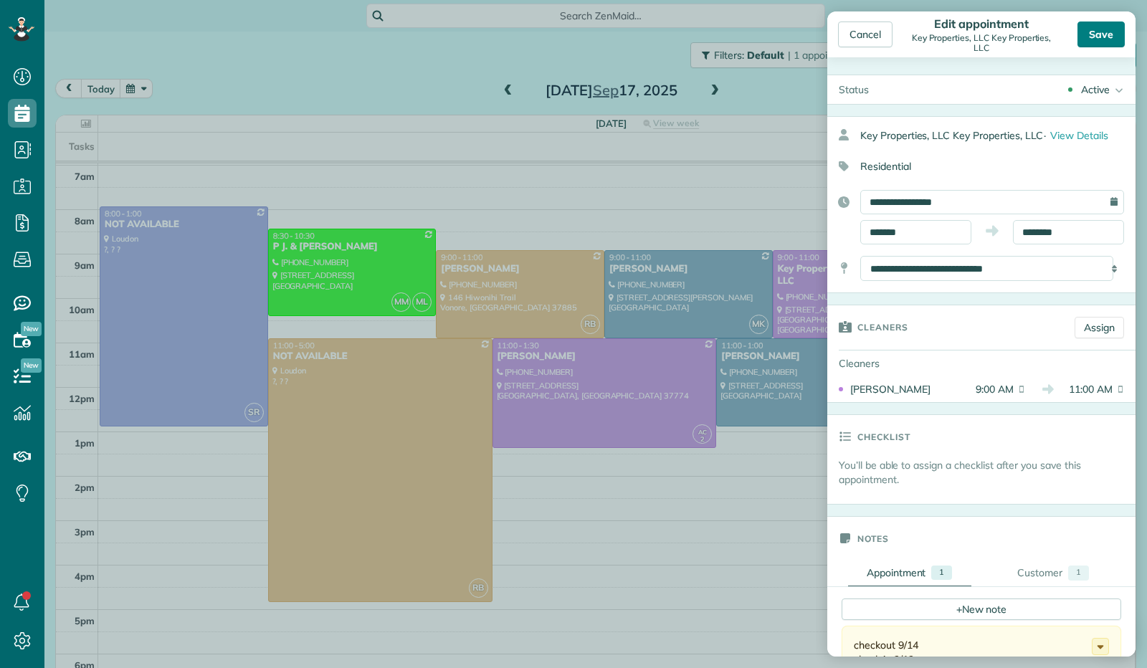
click at [1107, 37] on div "Save" at bounding box center [1100, 35] width 47 height 26
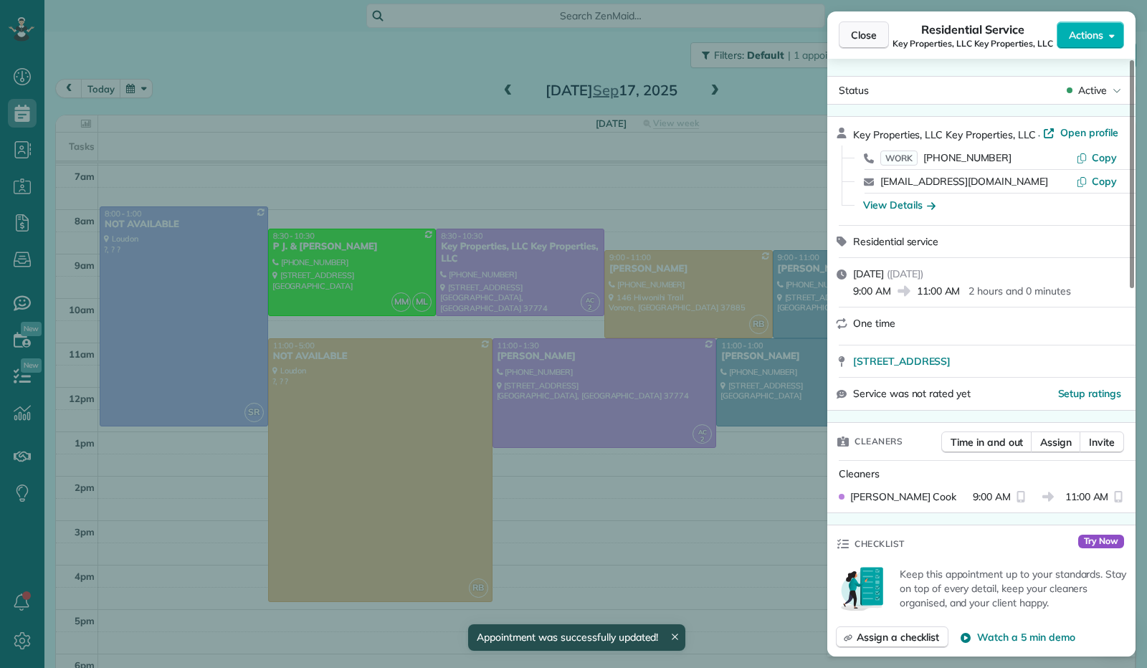
click at [859, 34] on span "Close" at bounding box center [864, 35] width 26 height 14
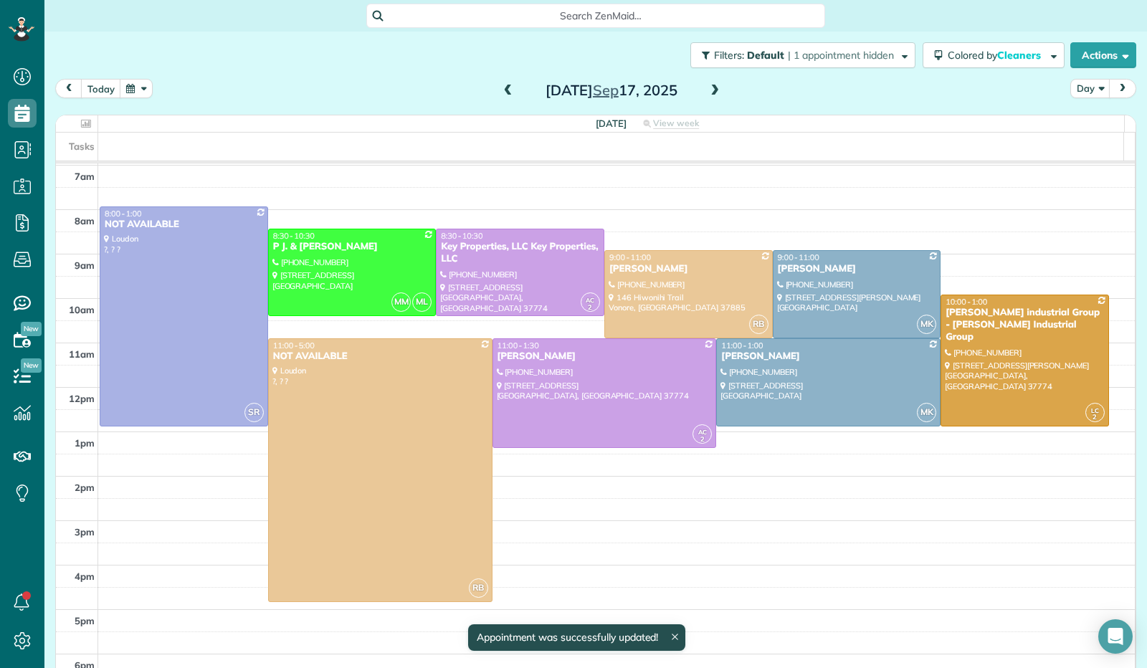
click at [500, 91] on span at bounding box center [508, 91] width 16 height 13
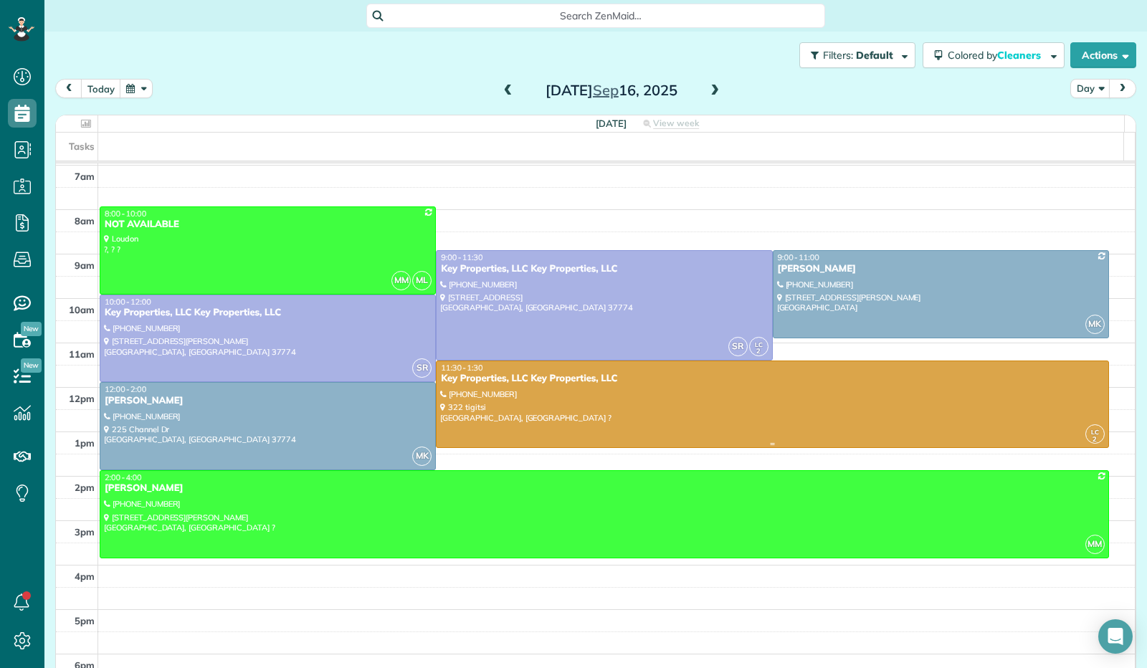
click at [626, 402] on div at bounding box center [772, 404] width 672 height 87
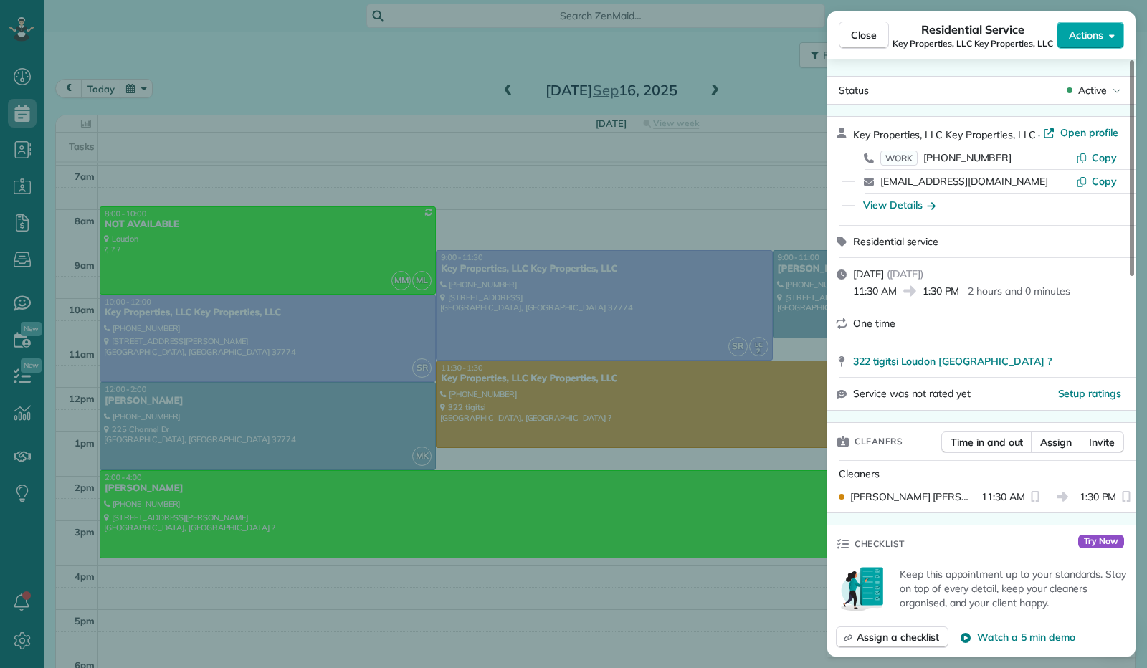
click at [1111, 35] on icon "button" at bounding box center [1112, 36] width 6 height 4
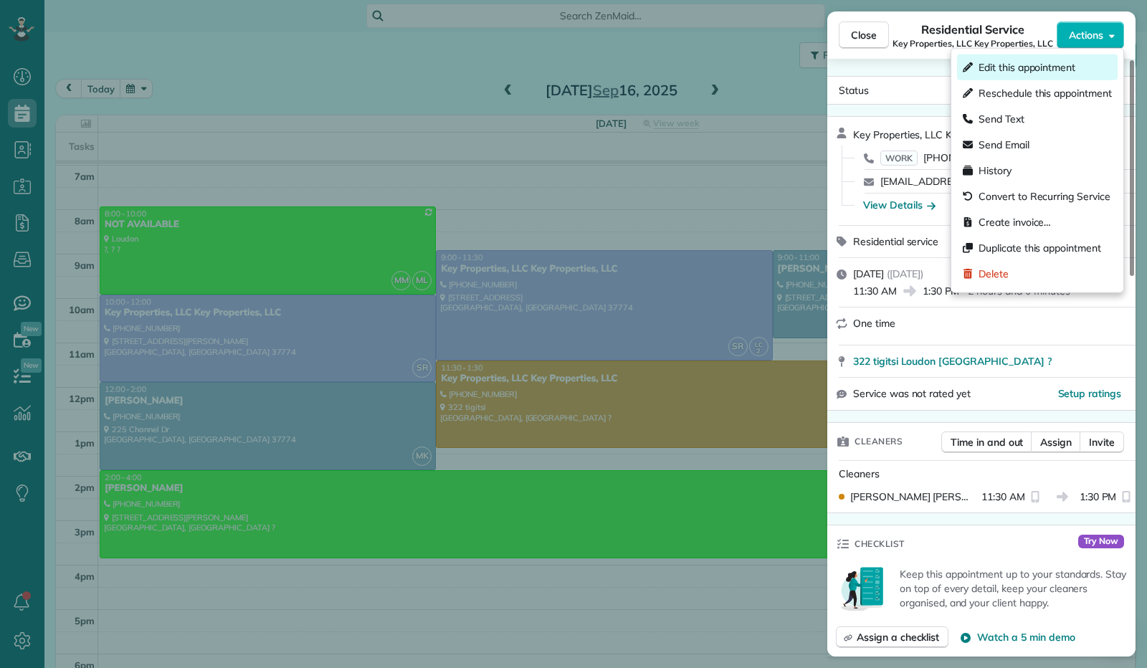
click at [1095, 66] on div "Edit this appointment" at bounding box center [1037, 67] width 161 height 26
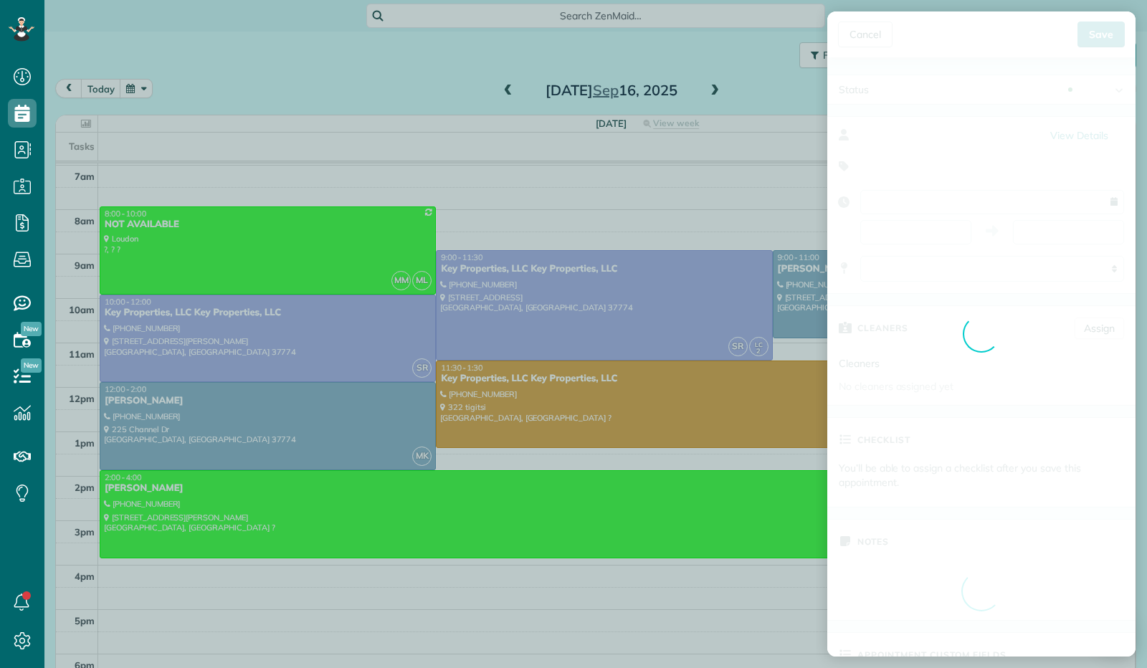
type input "**********"
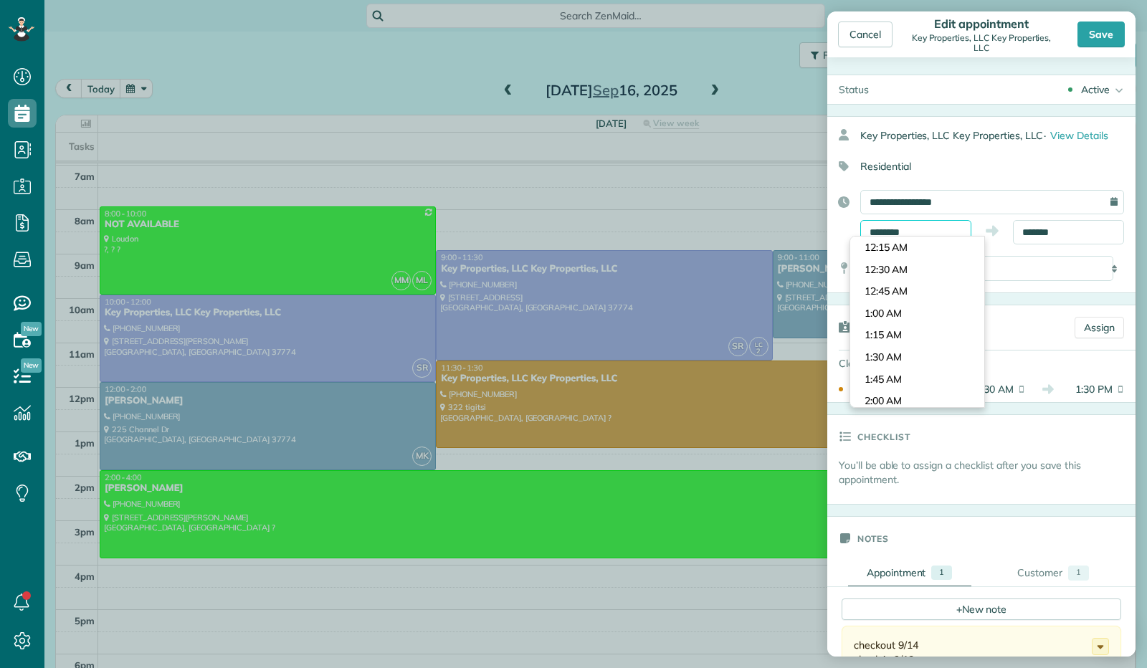
click at [894, 226] on input "********" at bounding box center [915, 232] width 111 height 24
type input "*******"
click at [907, 271] on body "Dashboard Scheduling Calendar View List View Dispatch View - Weekly scheduling …" at bounding box center [573, 334] width 1147 height 668
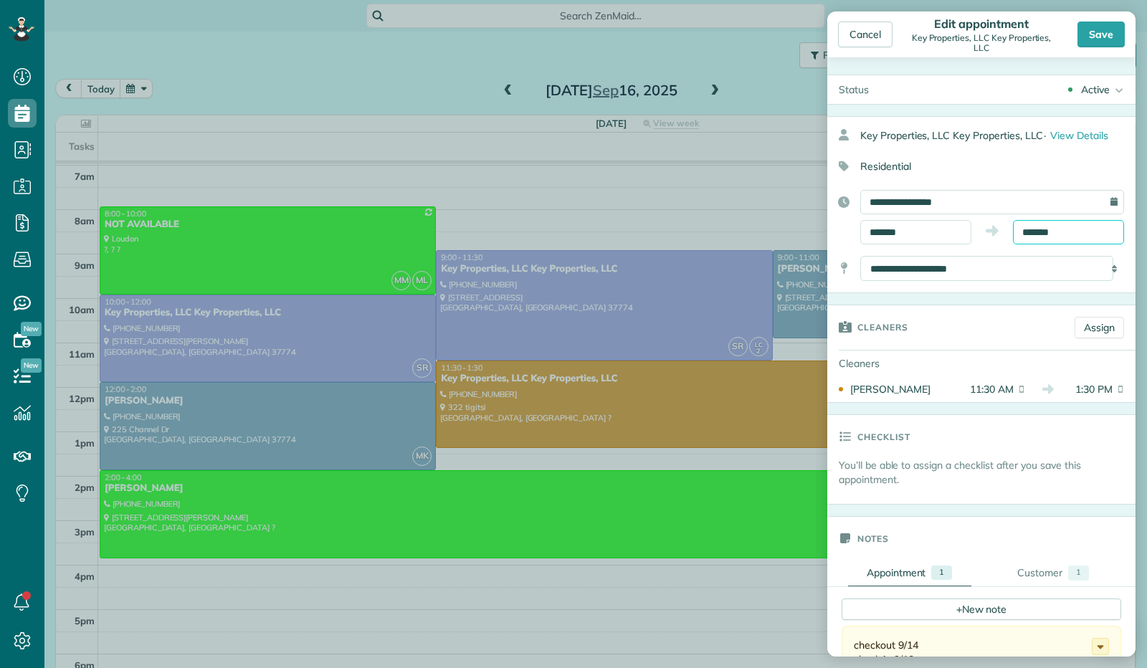
click at [1037, 239] on body "Dashboard Scheduling Calendar View List View Dispatch View - Weekly scheduling …" at bounding box center [573, 334] width 1147 height 668
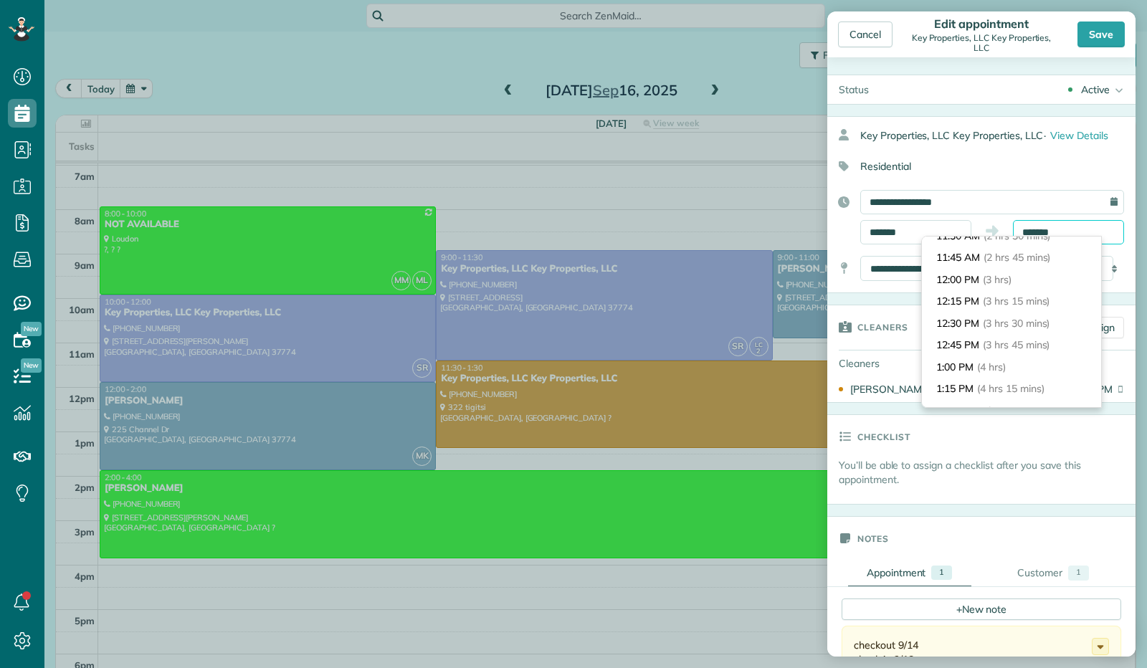
scroll to position [229, 0]
type input "********"
click at [1031, 239] on span "(2 hrs 30 mins)" at bounding box center [1019, 238] width 70 height 13
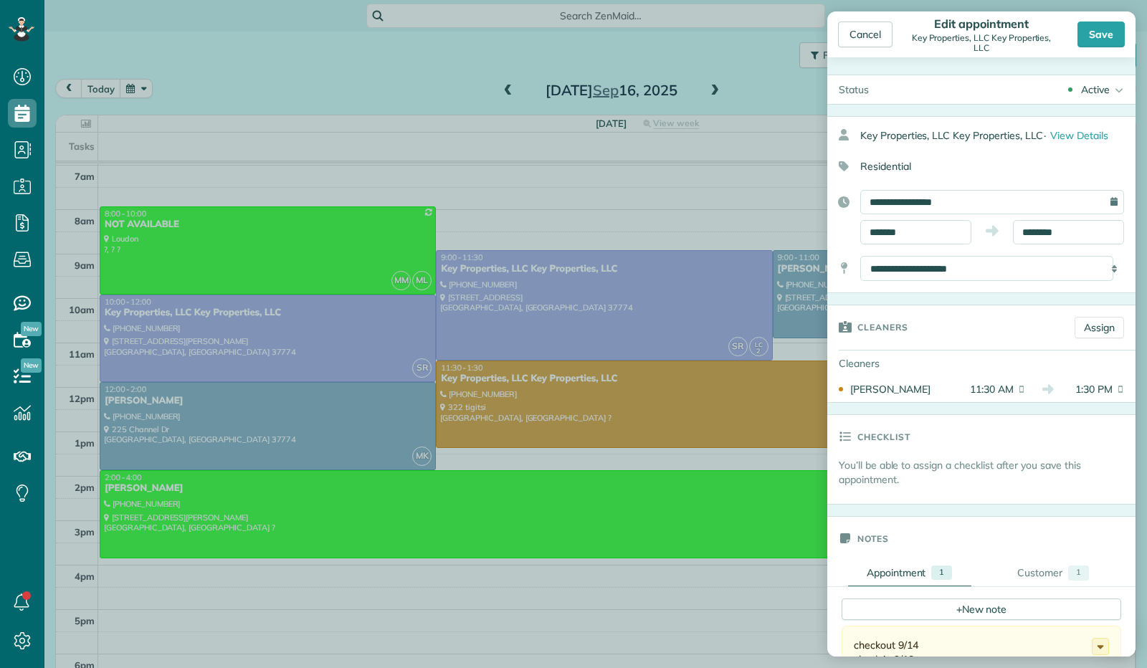
click at [1107, 39] on div "Save" at bounding box center [1100, 35] width 47 height 26
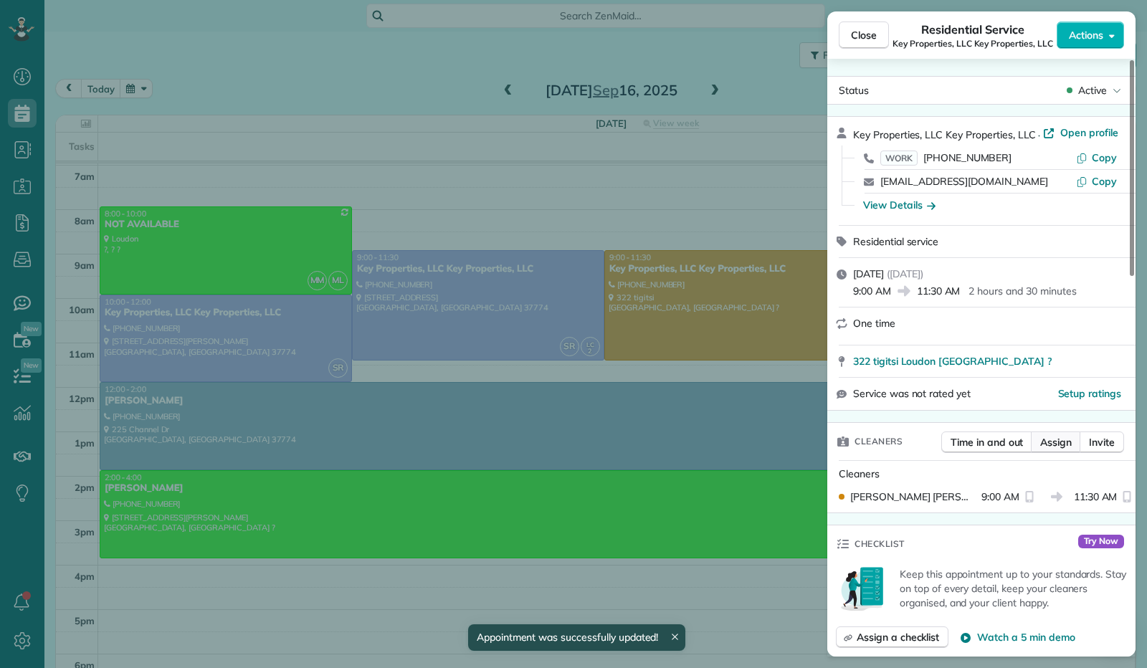
click at [1046, 439] on span "Assign" at bounding box center [1056, 442] width 32 height 14
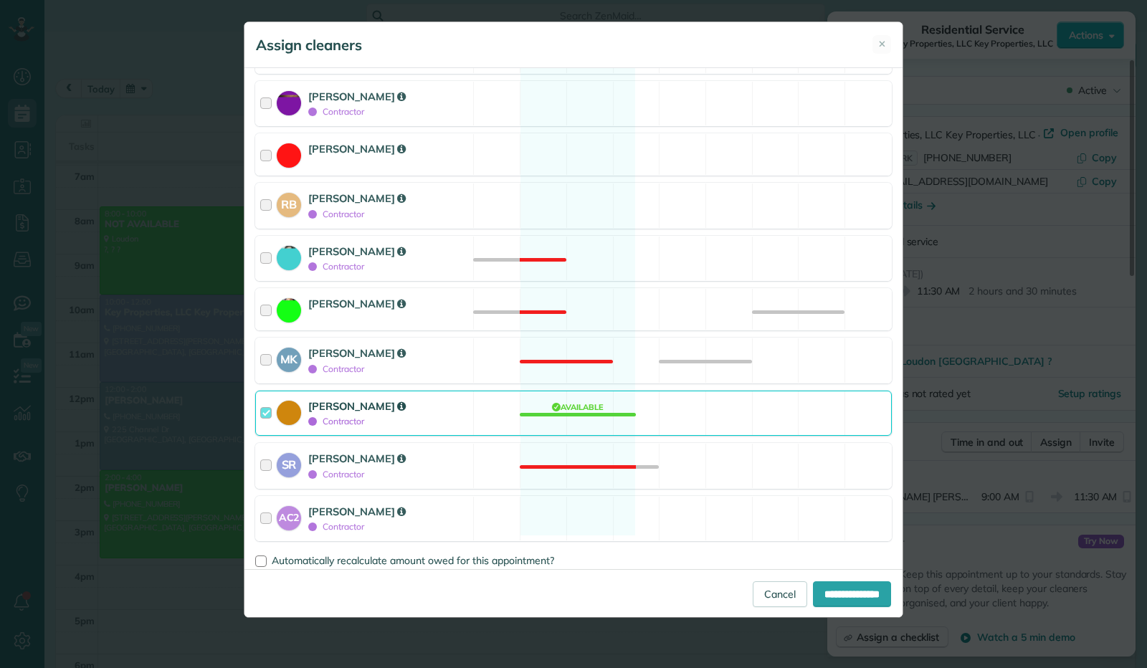
scroll to position [254, 0]
click at [269, 407] on div at bounding box center [268, 412] width 16 height 30
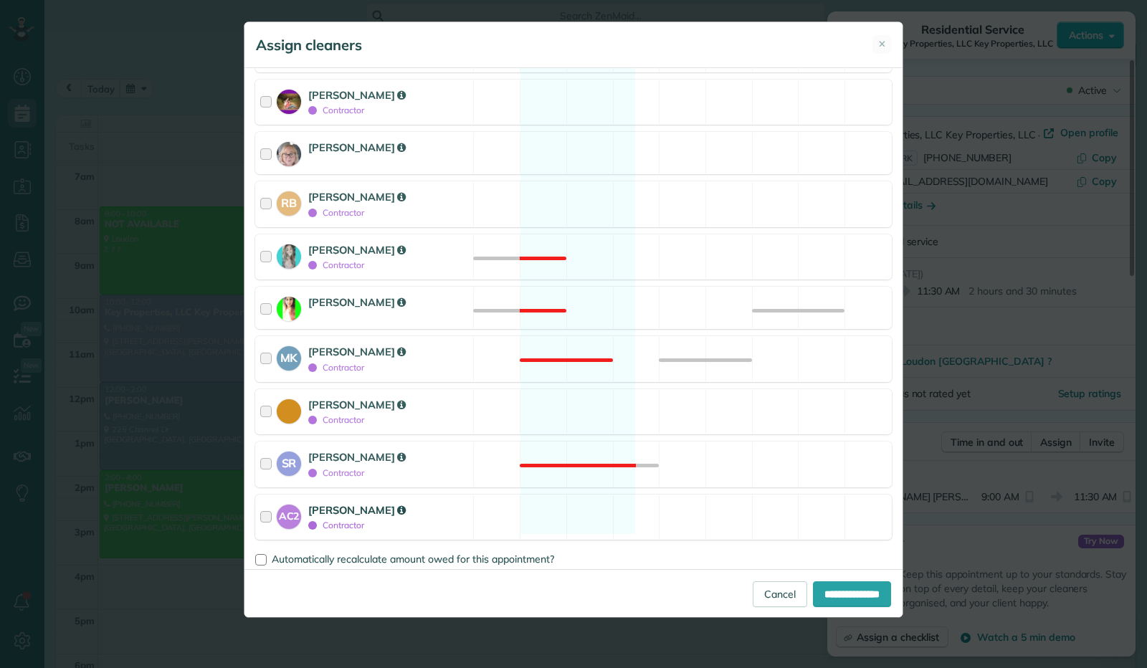
click at [270, 507] on div at bounding box center [268, 517] width 16 height 30
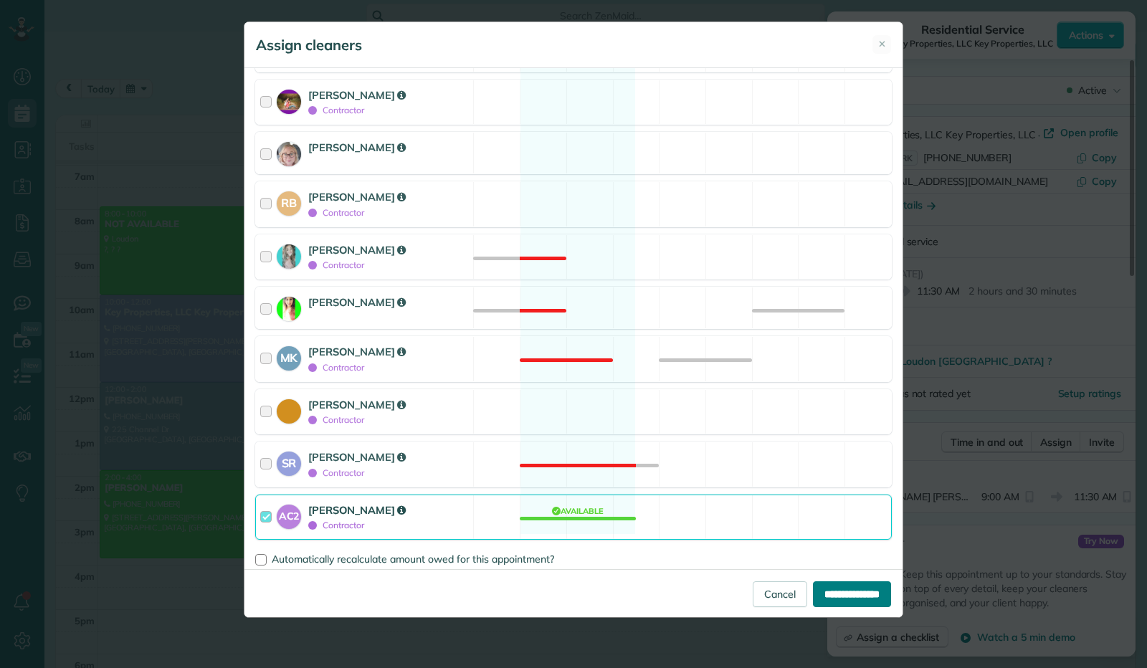
click at [850, 597] on input "**********" at bounding box center [852, 594] width 78 height 26
type input "**********"
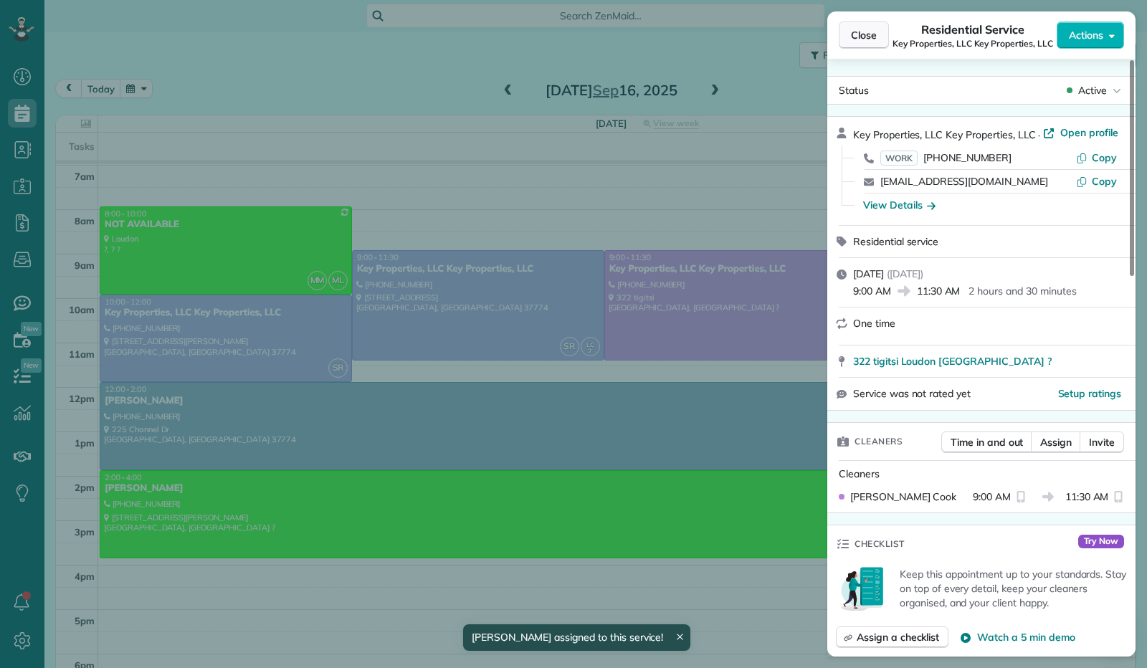
click at [867, 27] on button "Close" at bounding box center [864, 35] width 50 height 27
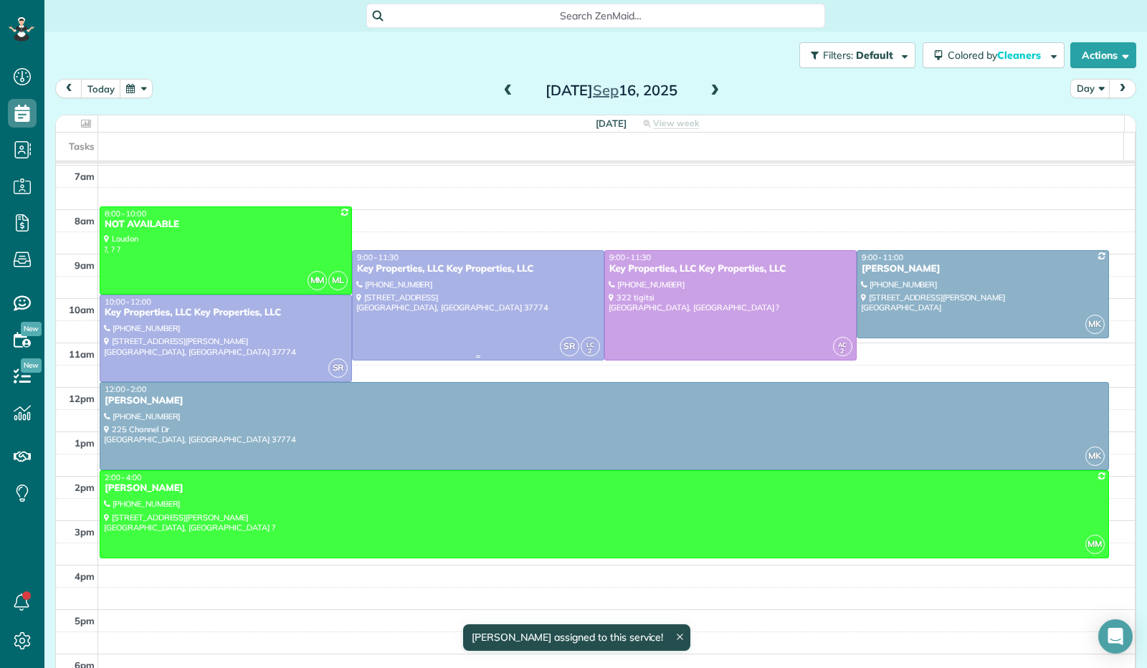
click at [483, 320] on div at bounding box center [478, 305] width 251 height 108
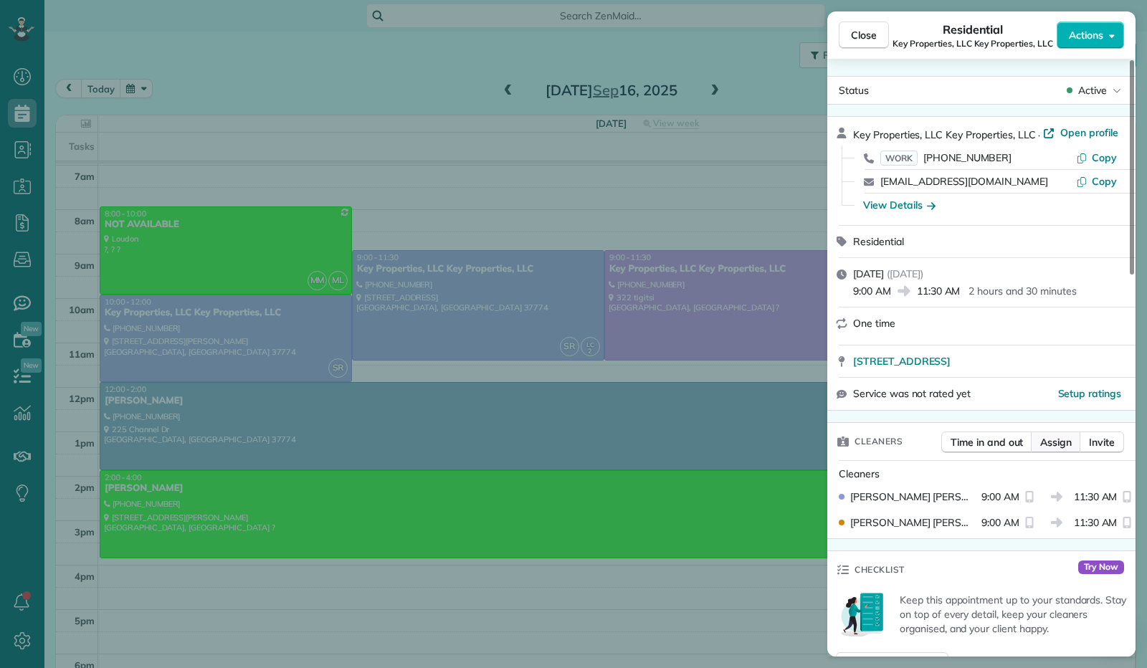
click at [1045, 440] on span "Assign" at bounding box center [1056, 442] width 32 height 14
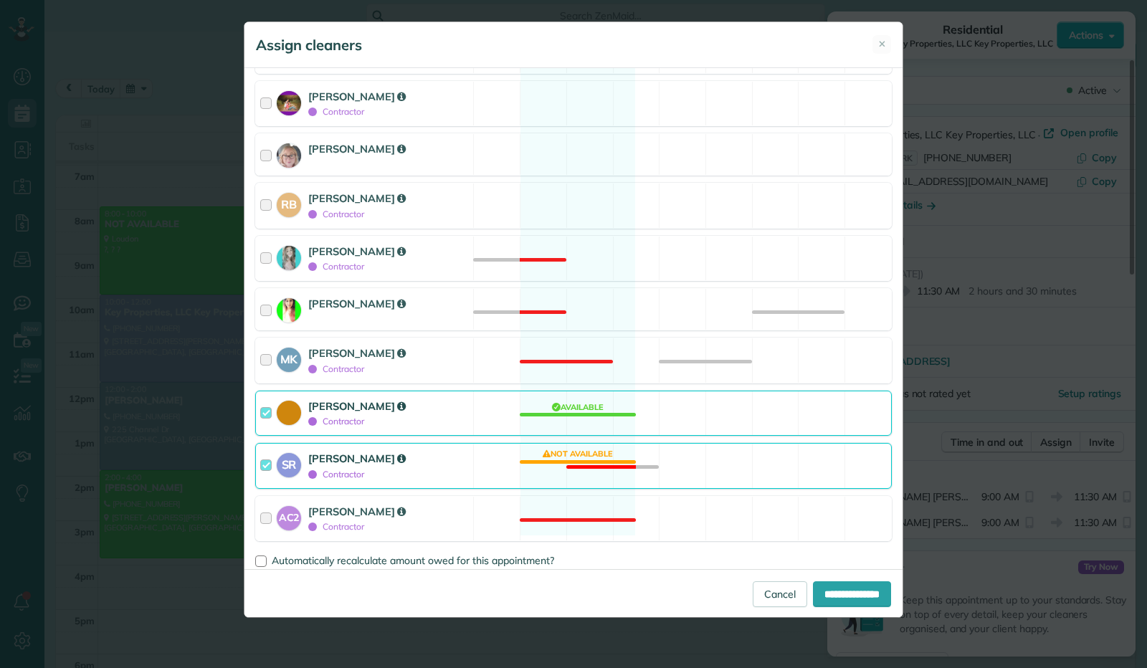
scroll to position [254, 0]
click at [262, 461] on div at bounding box center [268, 464] width 16 height 30
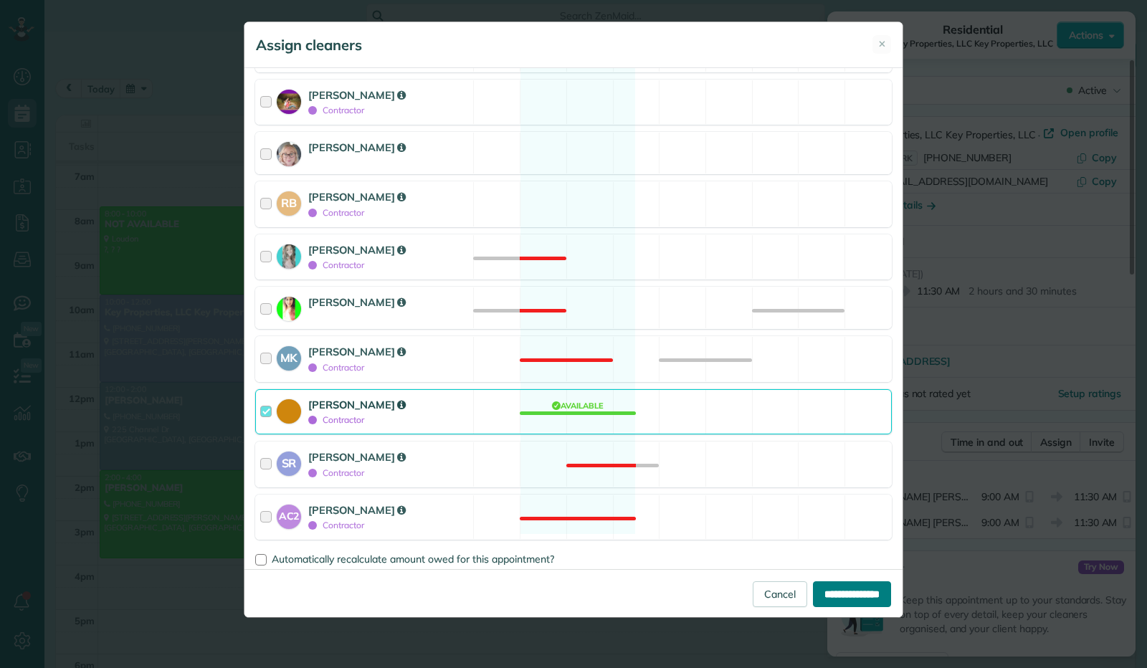
drag, startPoint x: 862, startPoint y: 591, endPoint x: 854, endPoint y: 591, distance: 8.6
click at [862, 592] on input "**********" at bounding box center [852, 594] width 78 height 26
type input "**********"
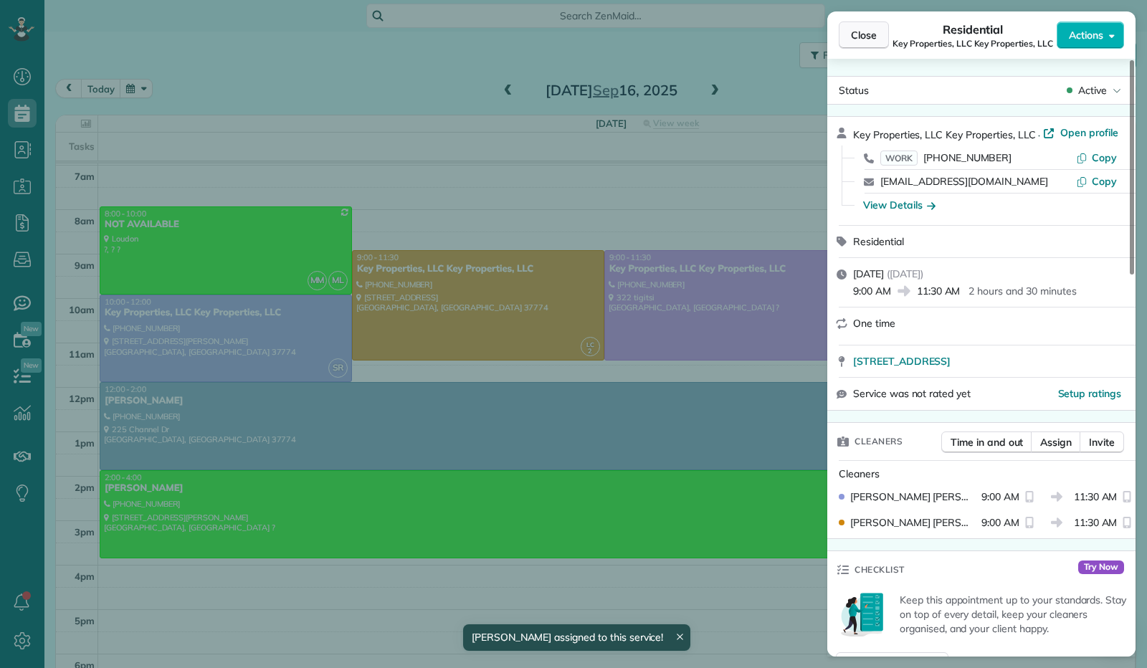
click at [861, 37] on span "Close" at bounding box center [864, 35] width 26 height 14
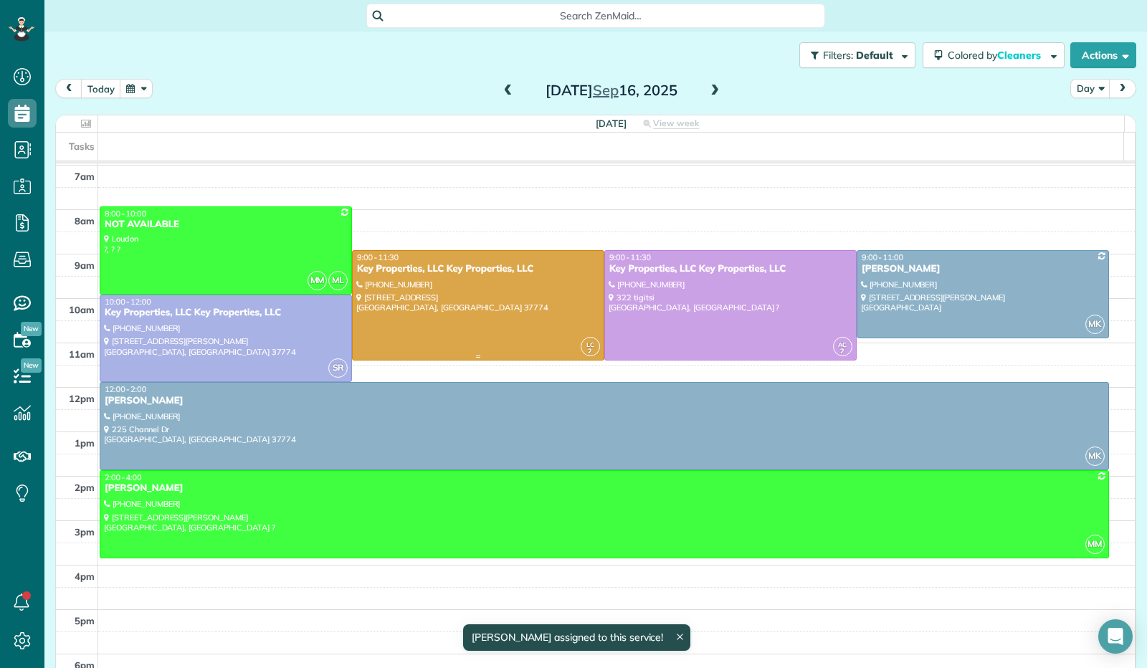
click at [482, 289] on div at bounding box center [478, 305] width 251 height 108
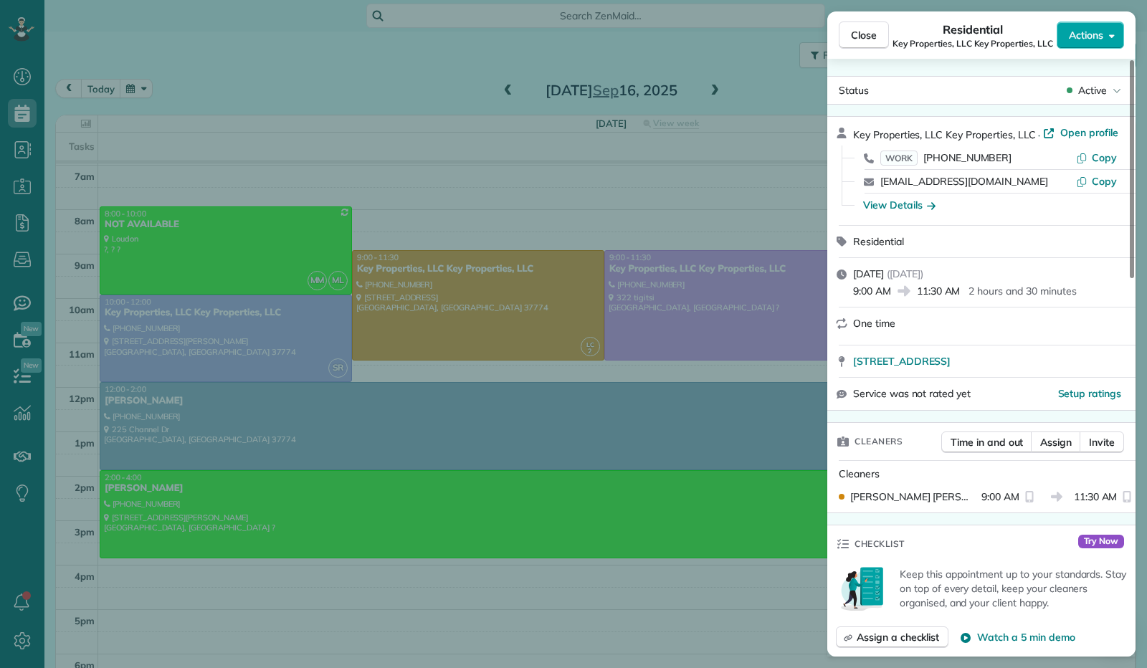
click at [1117, 39] on button "Actions" at bounding box center [1089, 35] width 67 height 27
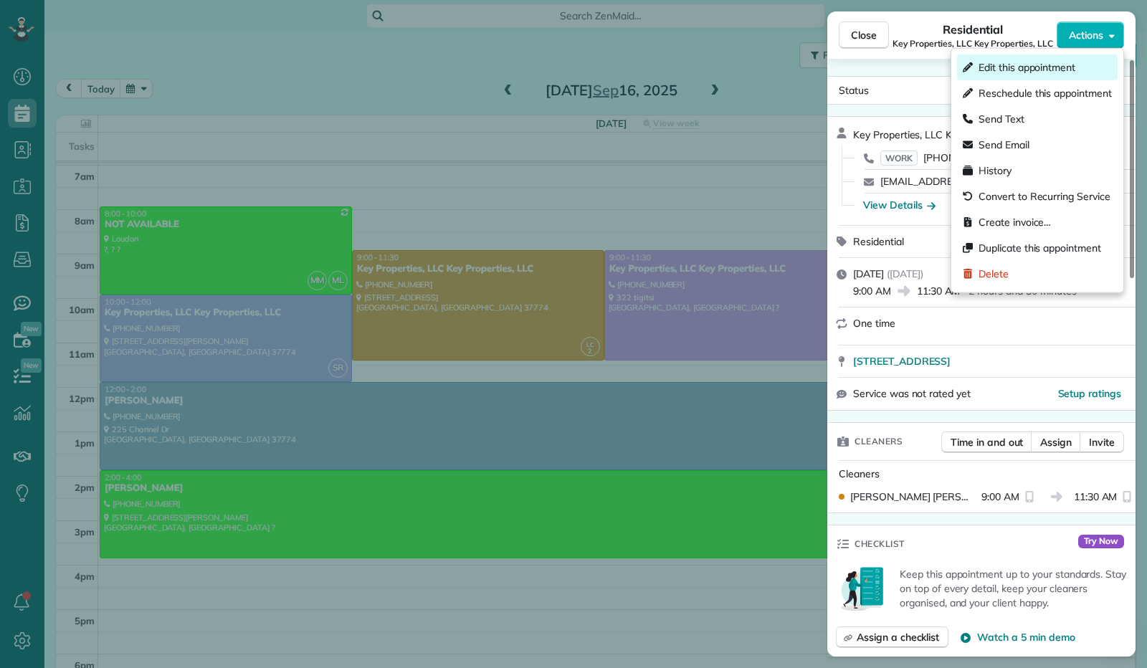
click at [1089, 71] on div "Edit this appointment" at bounding box center [1037, 67] width 161 height 26
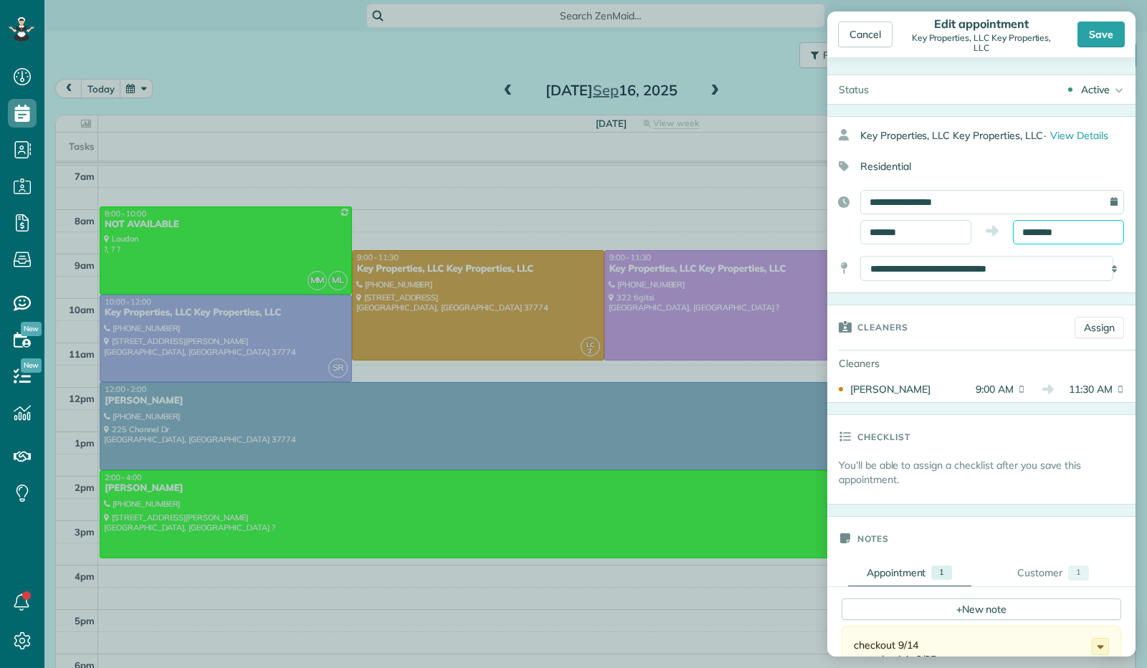
click at [1043, 233] on input "********" at bounding box center [1068, 232] width 111 height 24
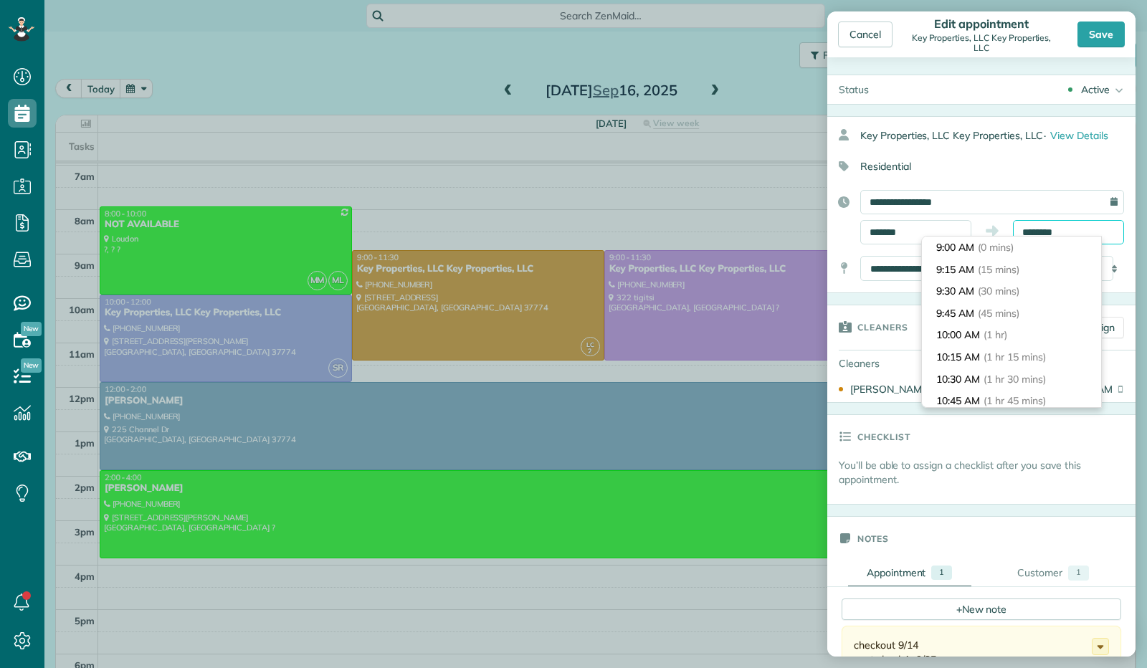
scroll to position [196, 0]
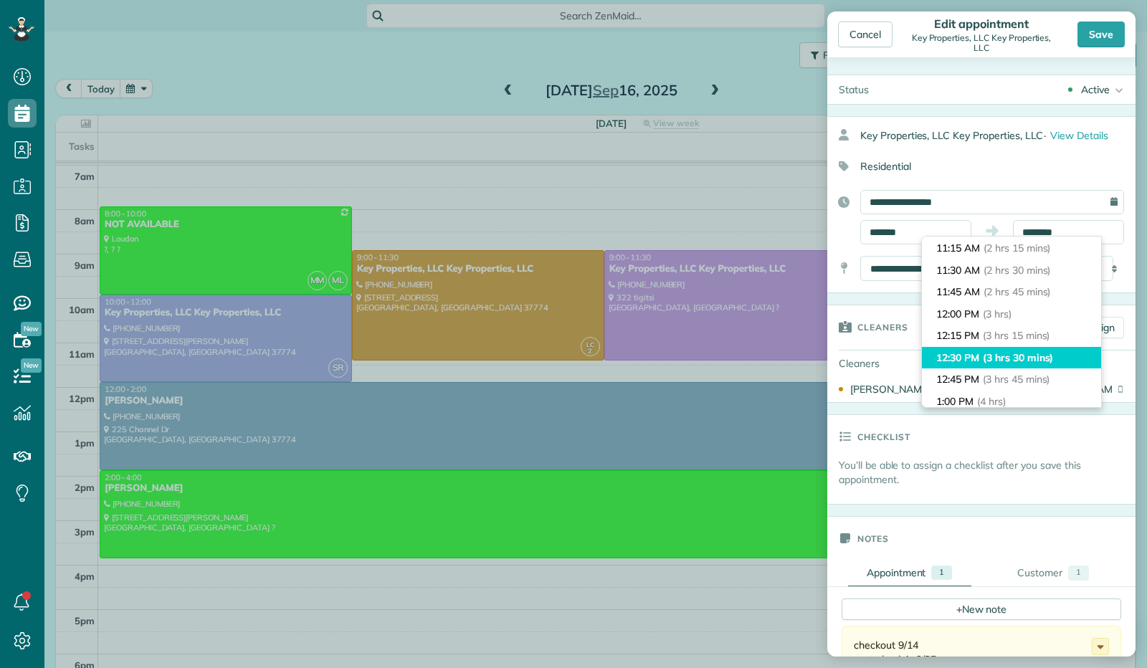
type input "********"
click at [1025, 361] on span "(3 hrs 30 mins)" at bounding box center [1018, 357] width 70 height 13
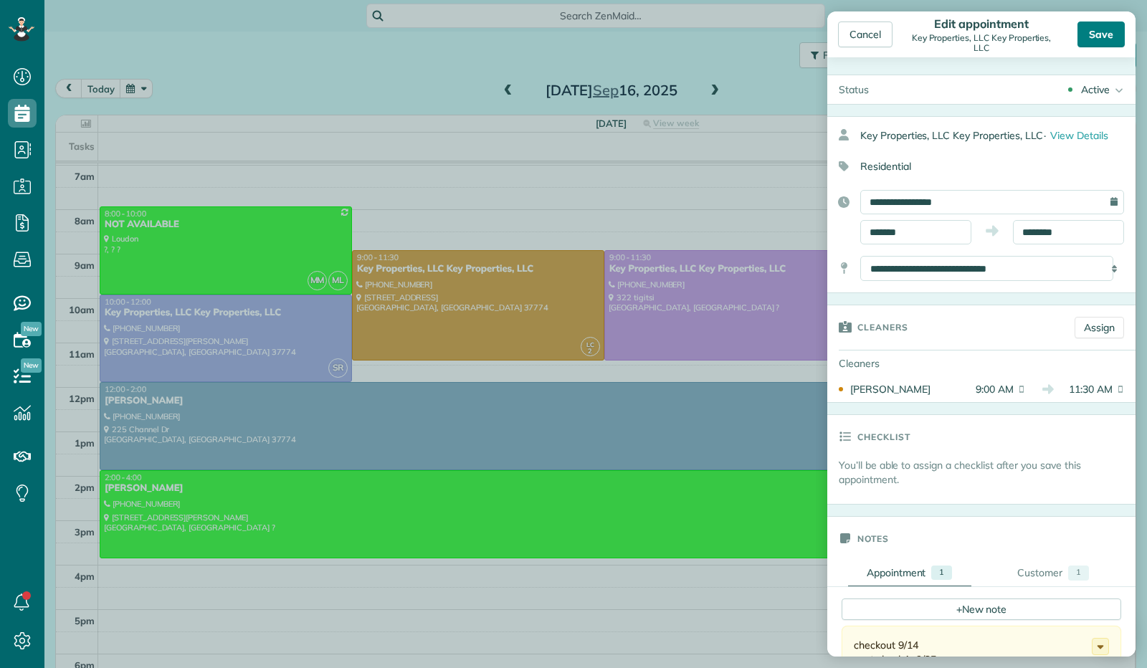
click at [1102, 38] on div "Save" at bounding box center [1100, 35] width 47 height 26
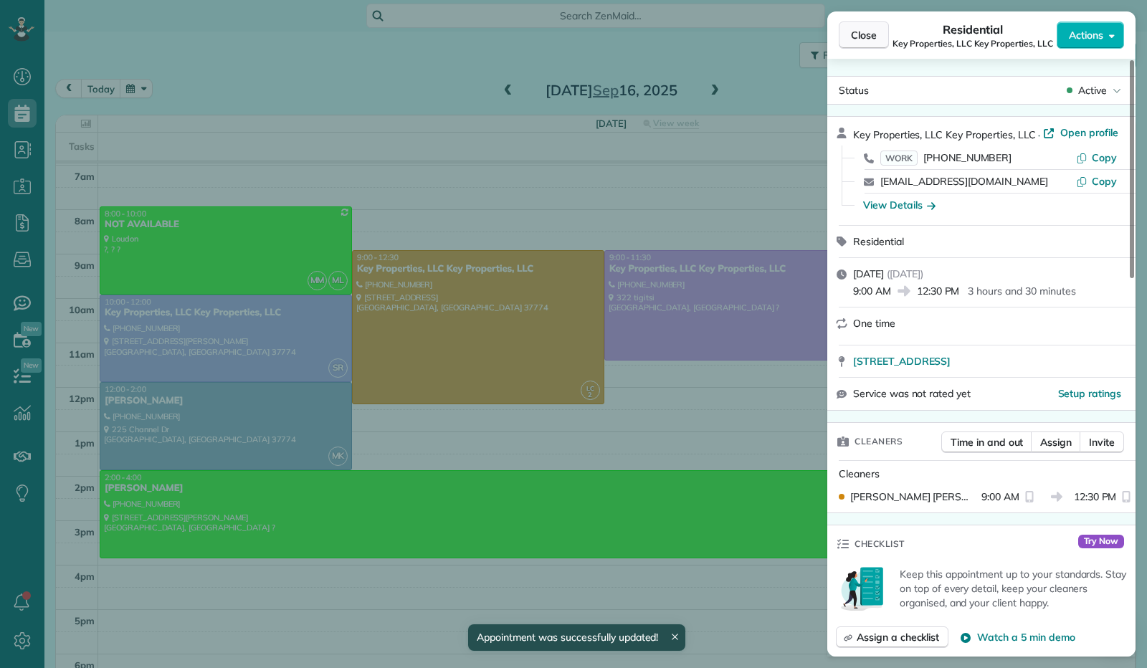
click at [870, 39] on span "Close" at bounding box center [864, 35] width 26 height 14
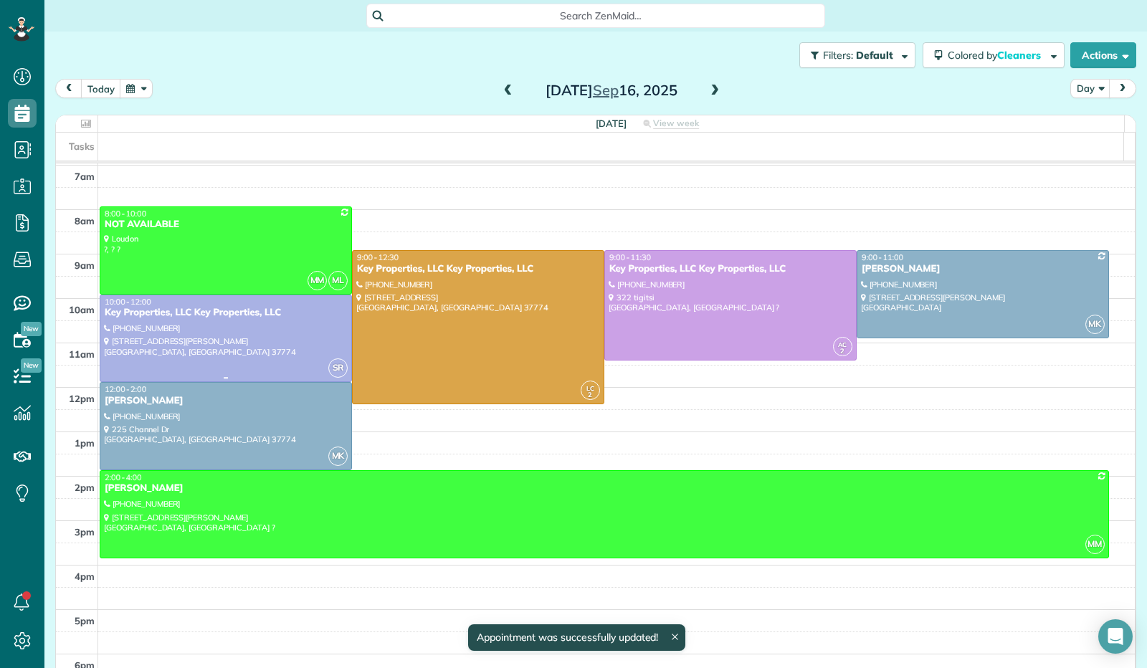
click at [251, 326] on div at bounding box center [225, 338] width 251 height 87
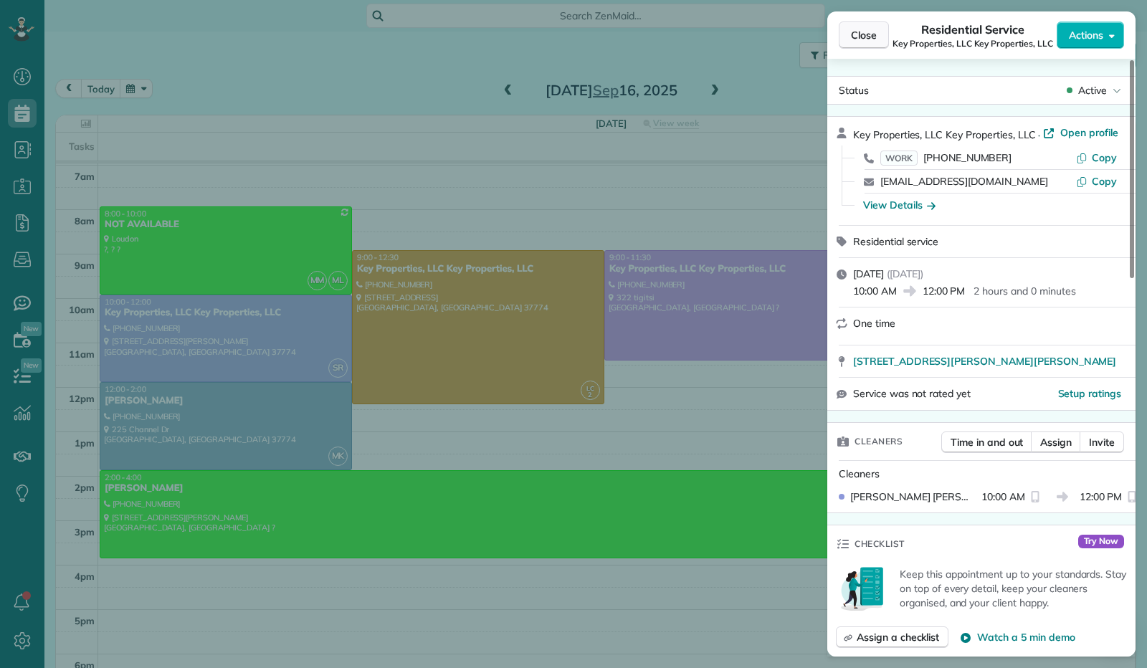
click at [872, 35] on span "Close" at bounding box center [864, 35] width 26 height 14
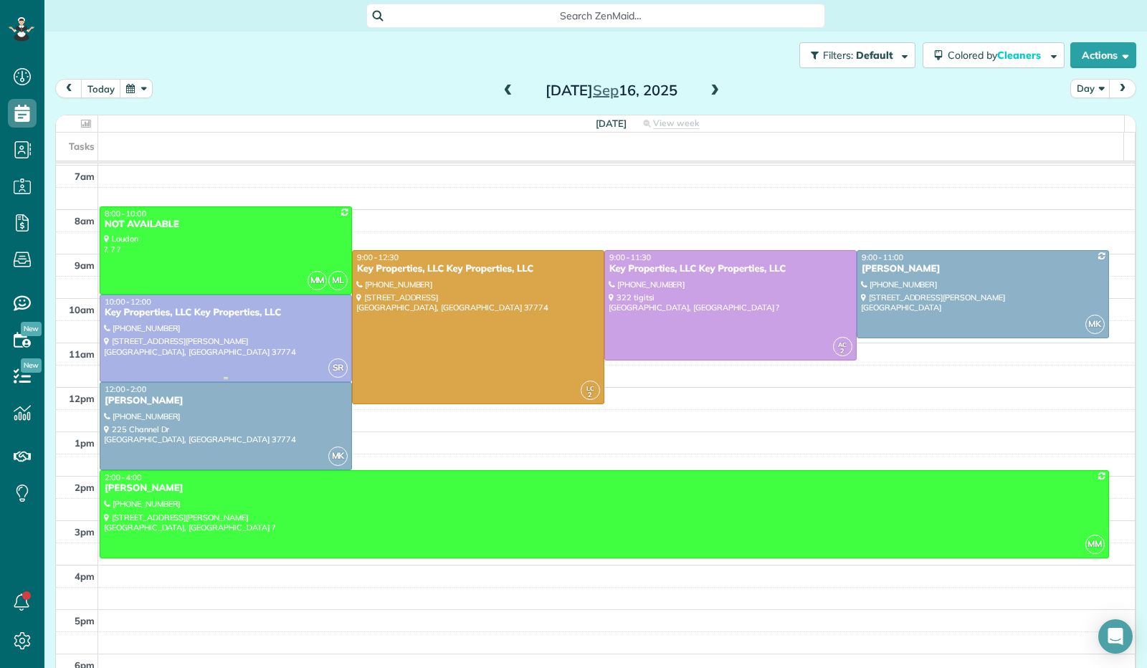
click at [211, 322] on div at bounding box center [225, 338] width 251 height 87
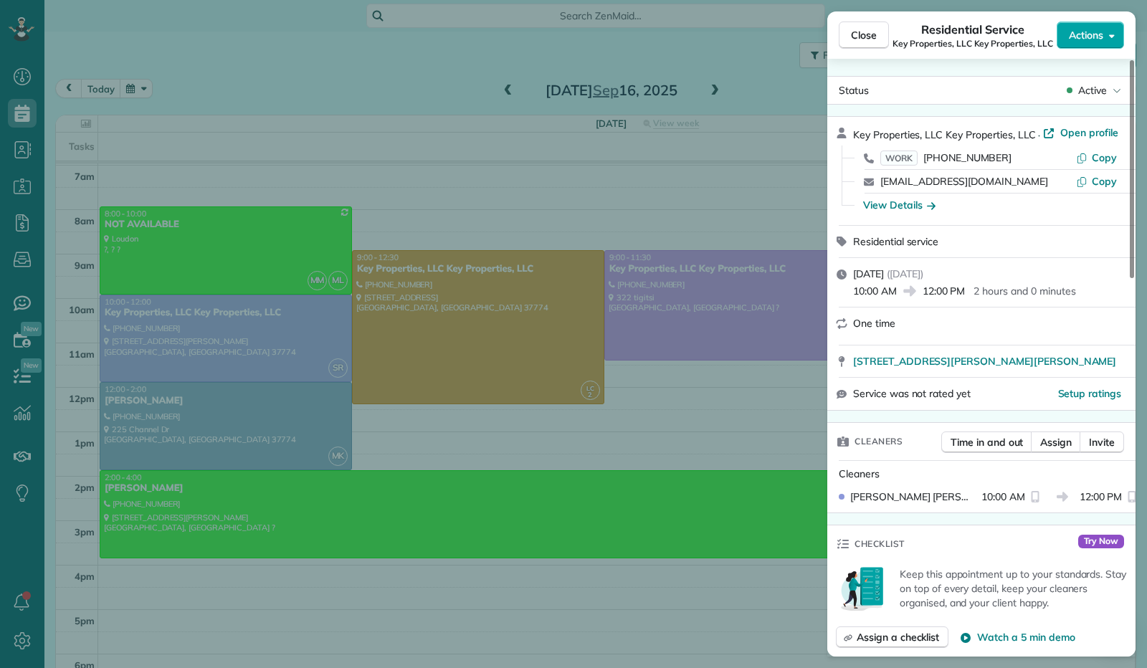
click at [1109, 38] on icon "button" at bounding box center [1112, 35] width 6 height 11
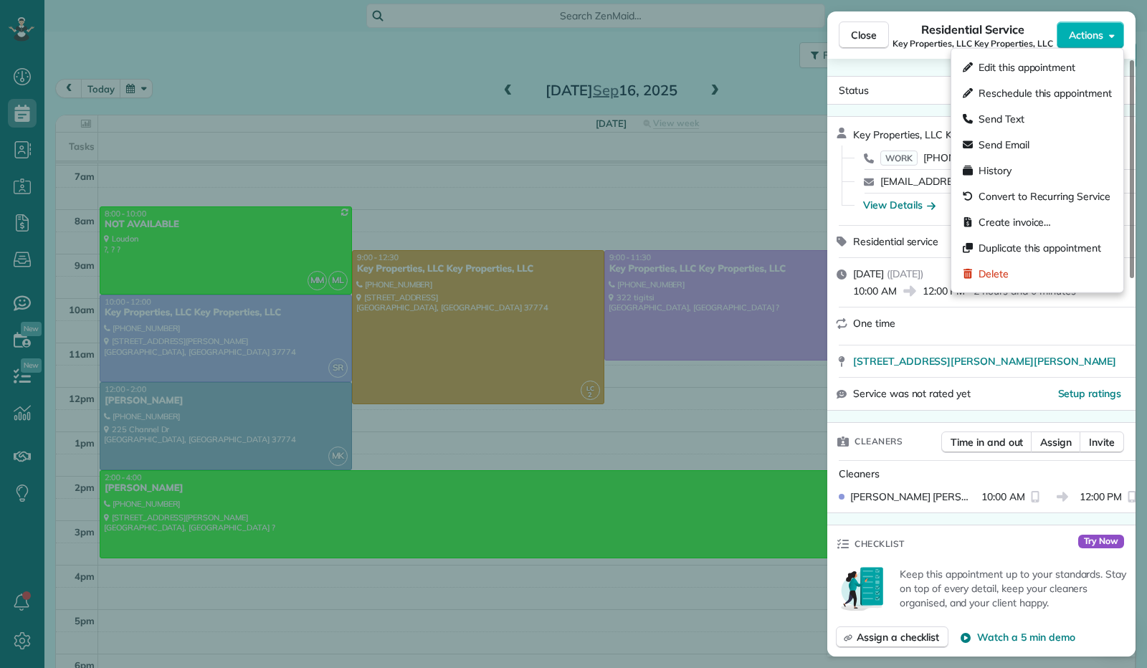
click at [1102, 70] on div "Edit this appointment" at bounding box center [1037, 67] width 161 height 26
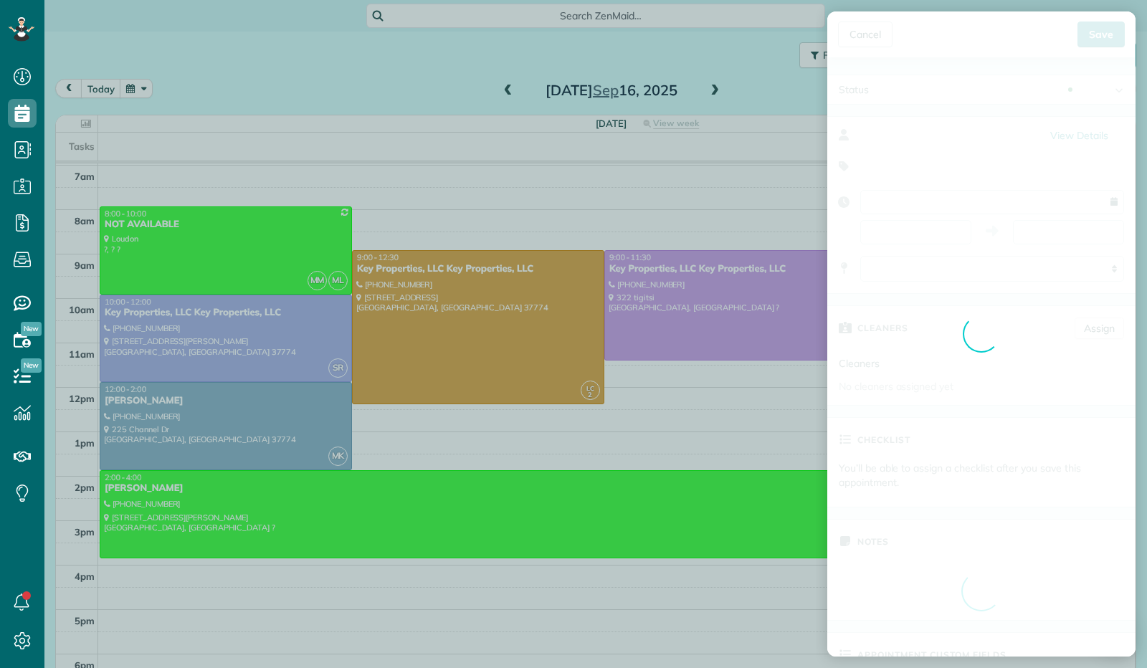
type input "**********"
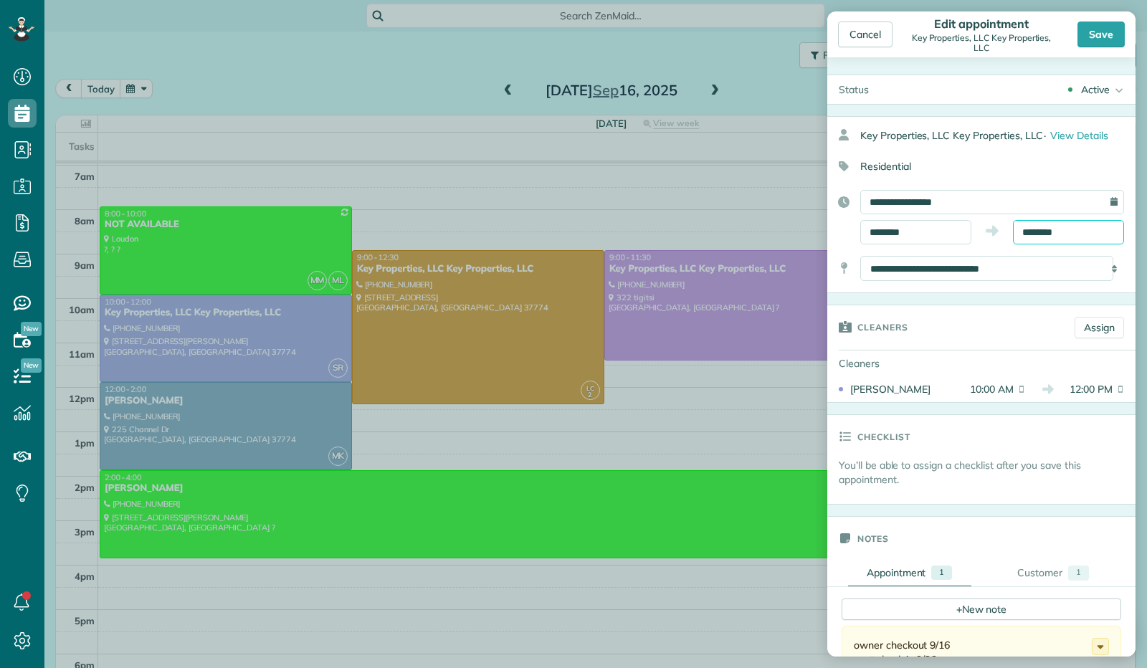
click at [1048, 231] on input "********" at bounding box center [1068, 232] width 111 height 24
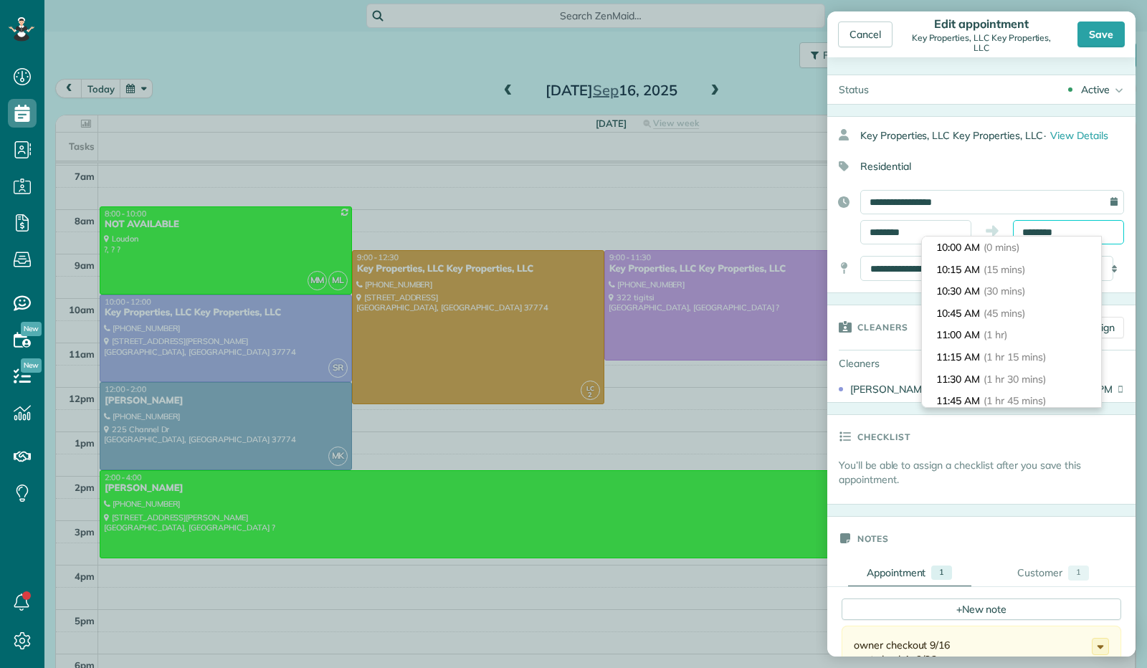
scroll to position [153, 0]
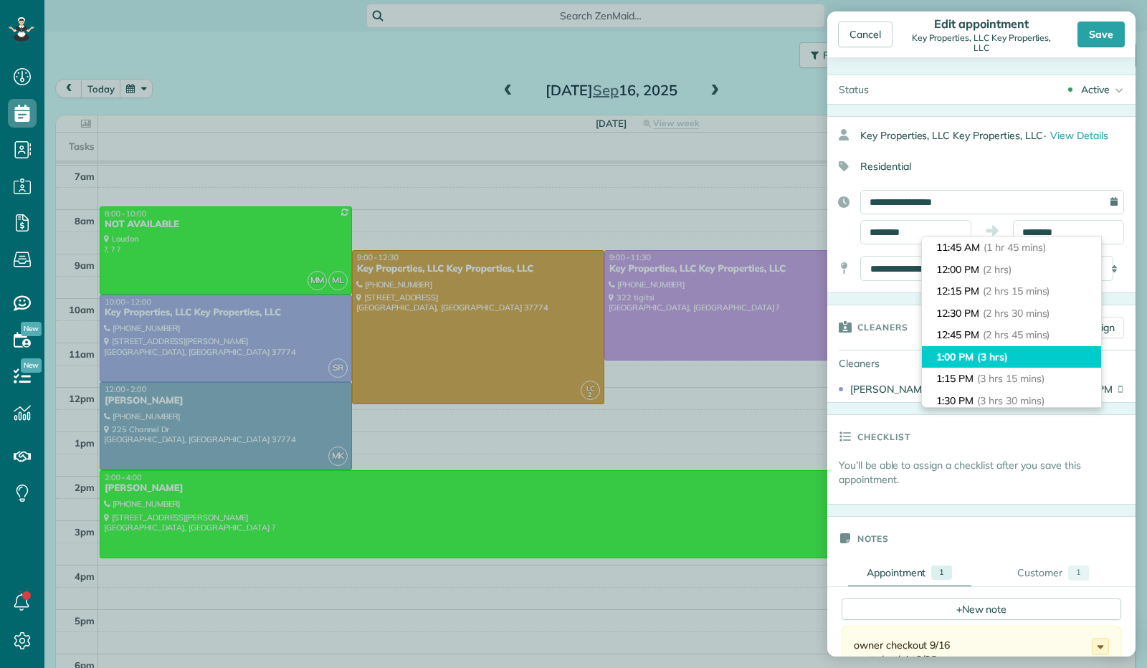
type input "*******"
click at [1021, 349] on li "1:00 PM (3 hrs)" at bounding box center [1011, 357] width 179 height 22
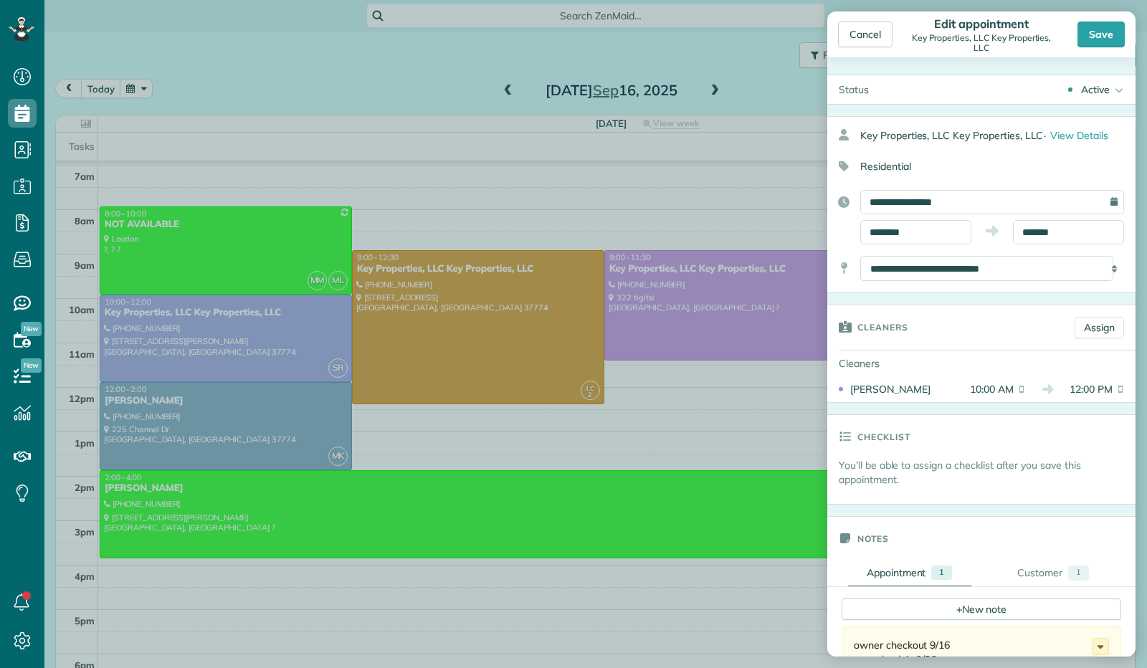
click at [1101, 32] on div "Save" at bounding box center [1100, 35] width 47 height 26
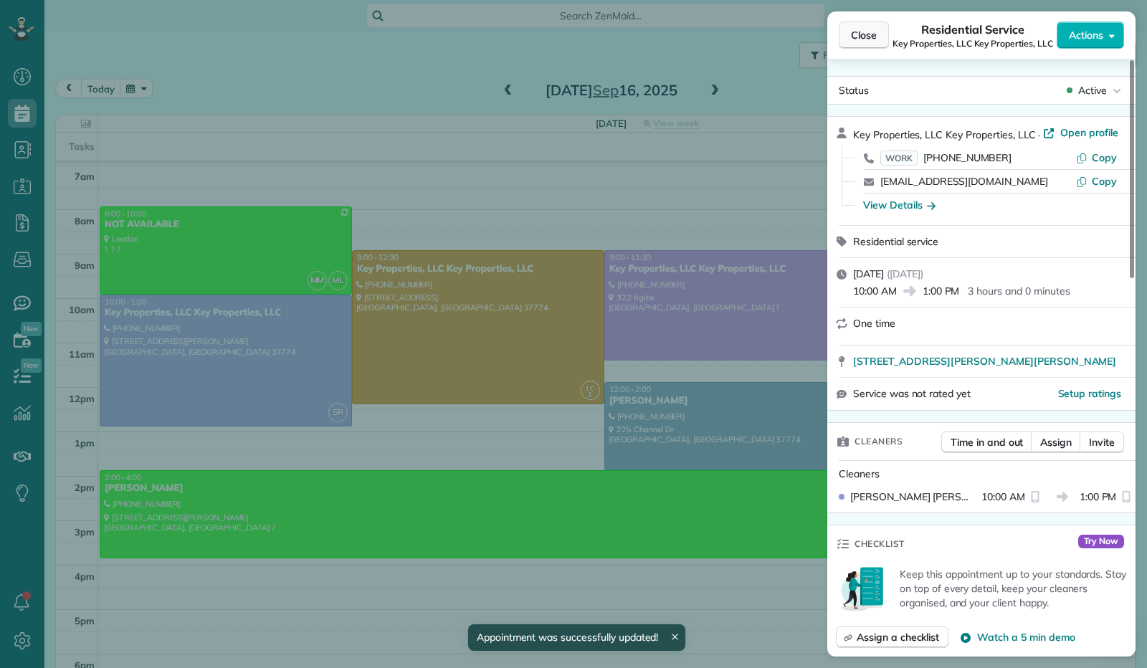
click at [874, 40] on span "Close" at bounding box center [864, 35] width 26 height 14
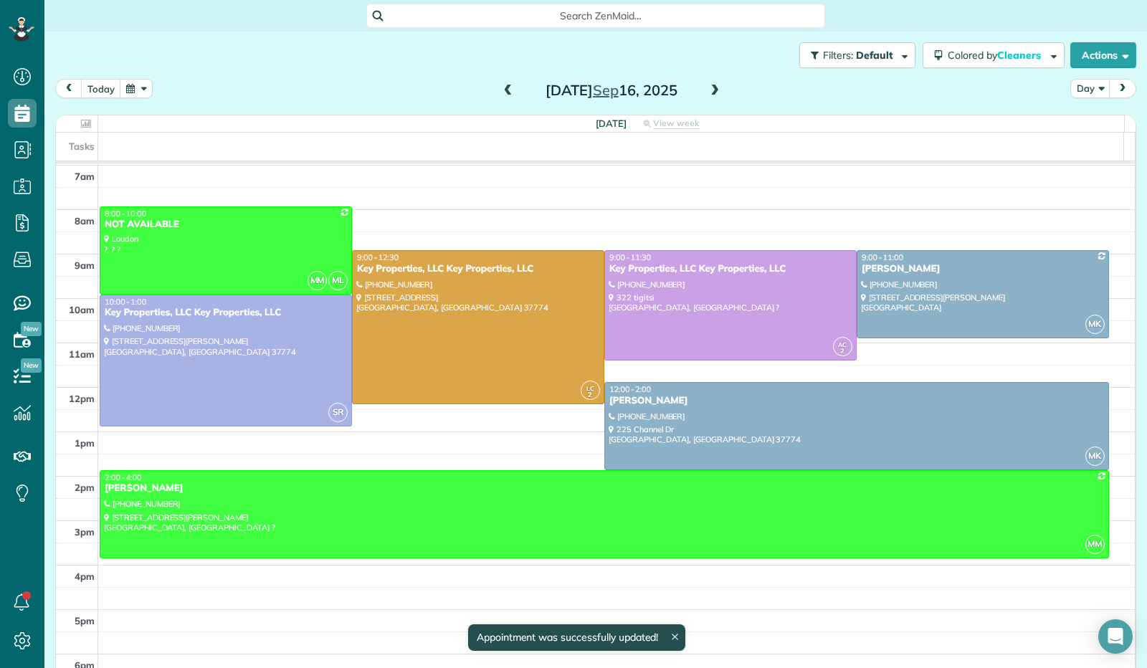
click at [711, 97] on span at bounding box center [715, 91] width 16 height 22
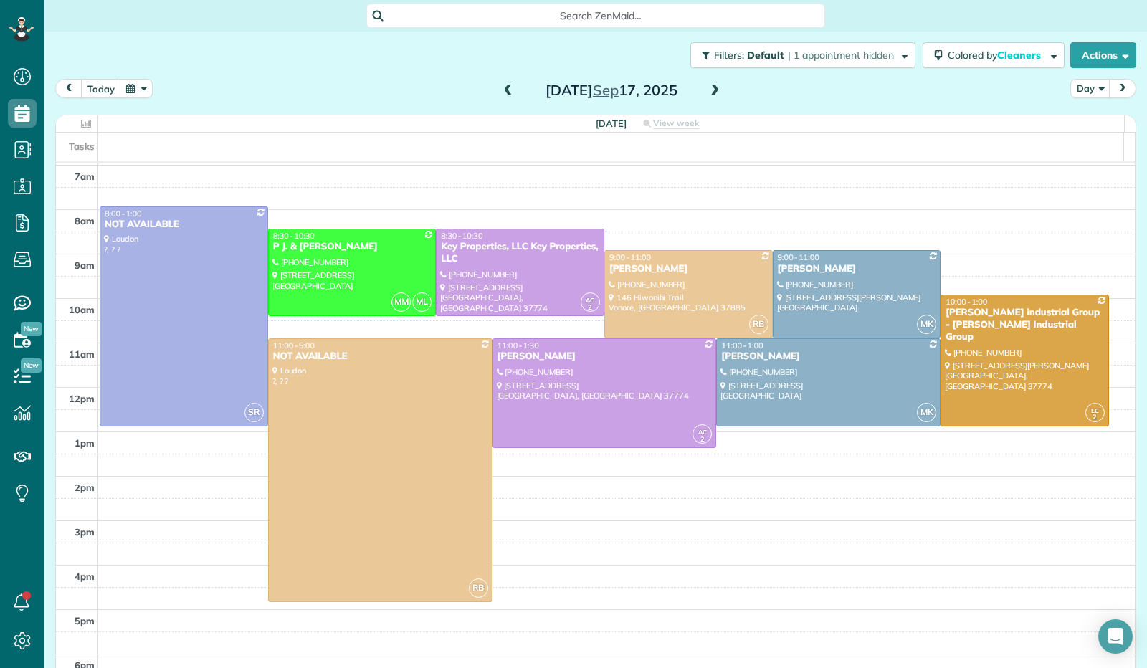
click at [715, 98] on span at bounding box center [715, 91] width 16 height 22
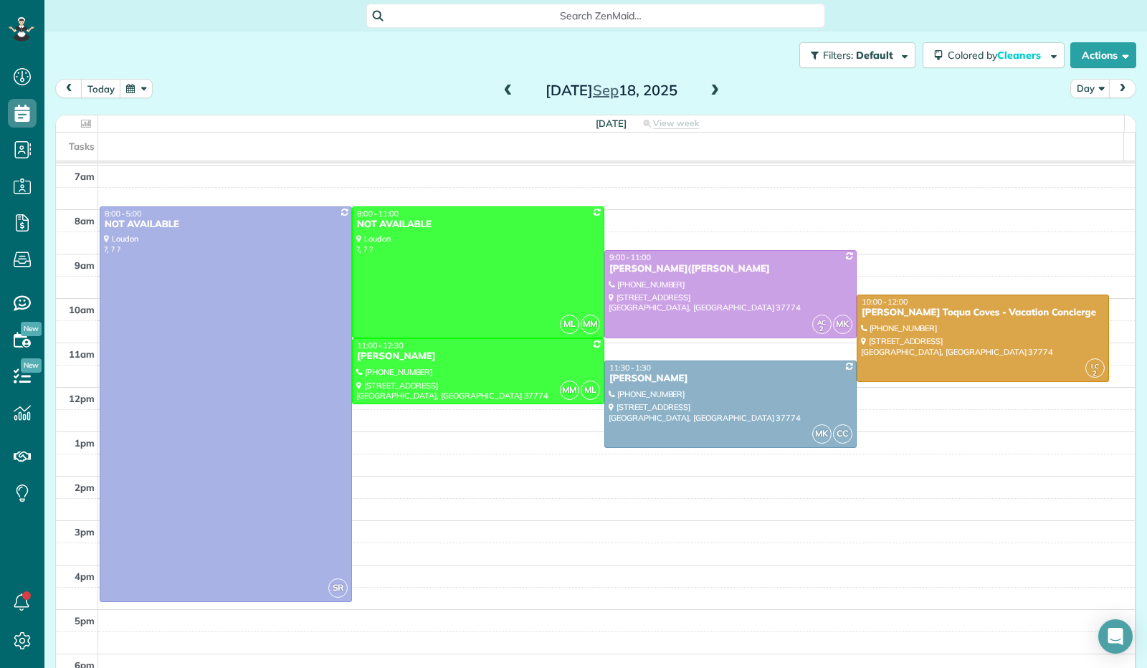
click at [715, 98] on span at bounding box center [715, 91] width 16 height 22
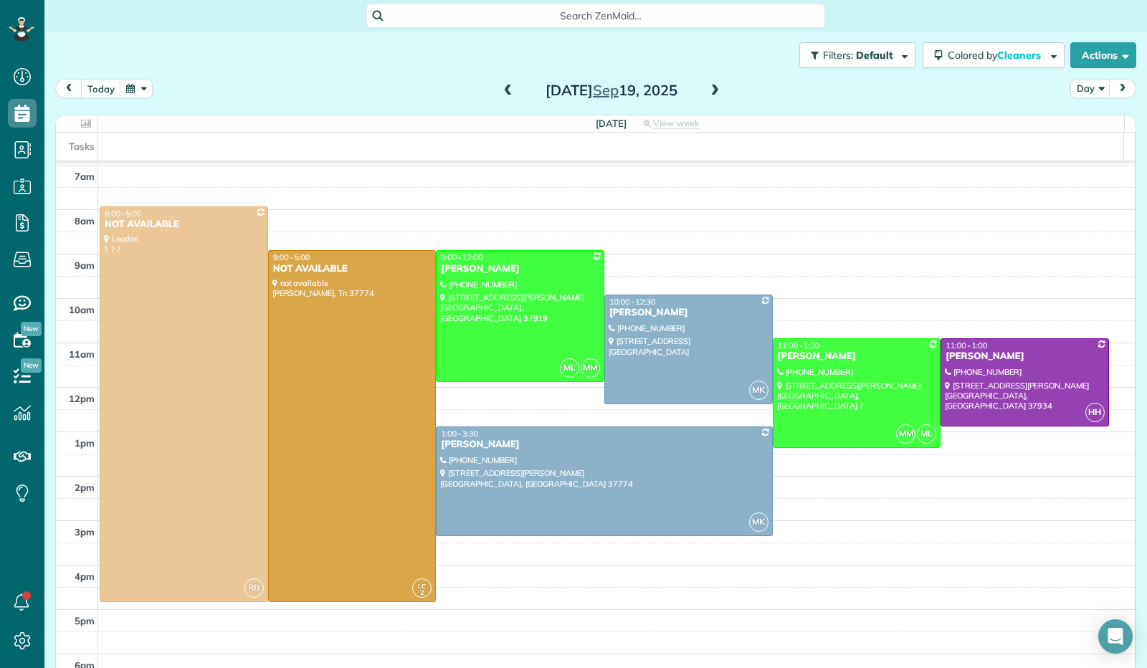
click at [506, 92] on span at bounding box center [508, 91] width 16 height 13
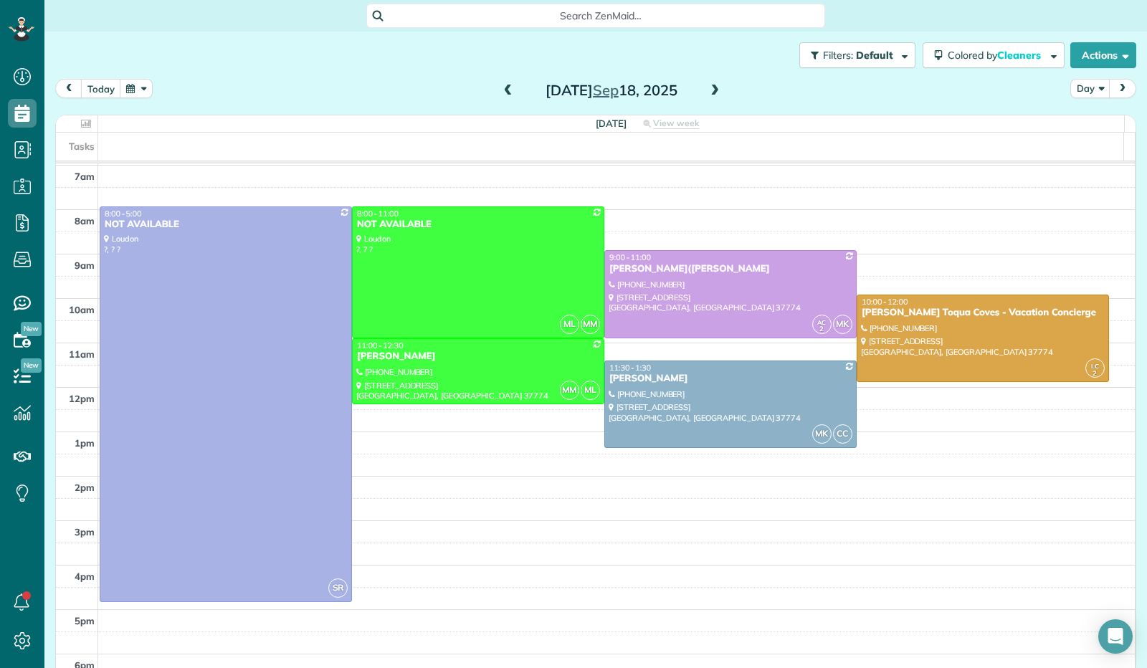
click at [507, 92] on span at bounding box center [508, 91] width 16 height 13
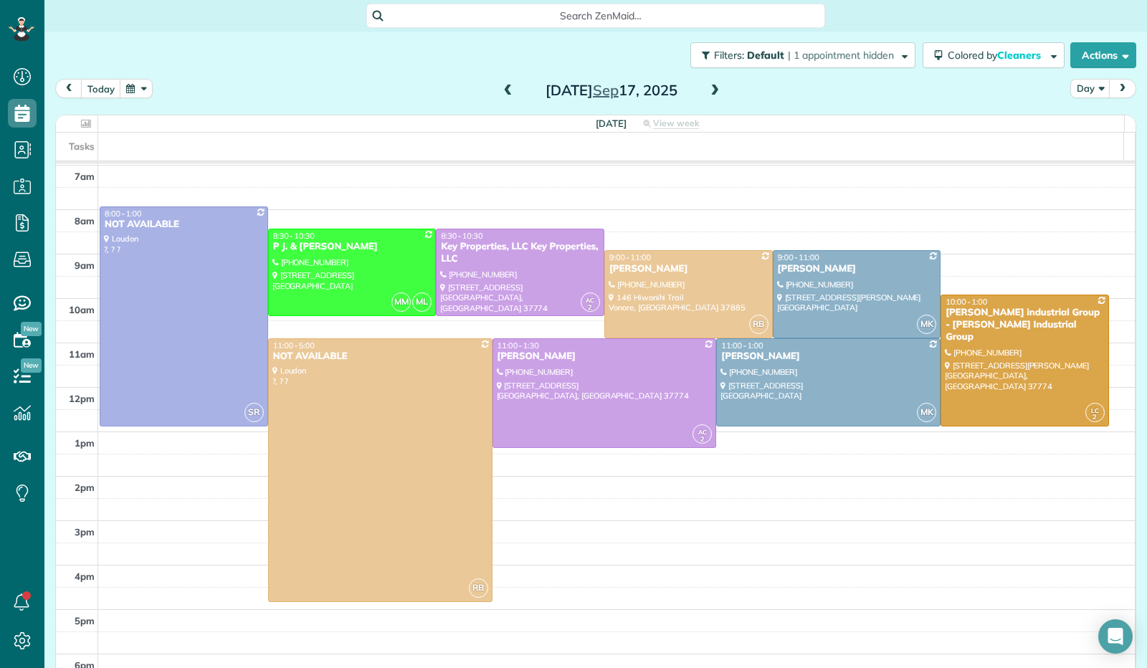
click at [507, 94] on span at bounding box center [508, 91] width 16 height 13
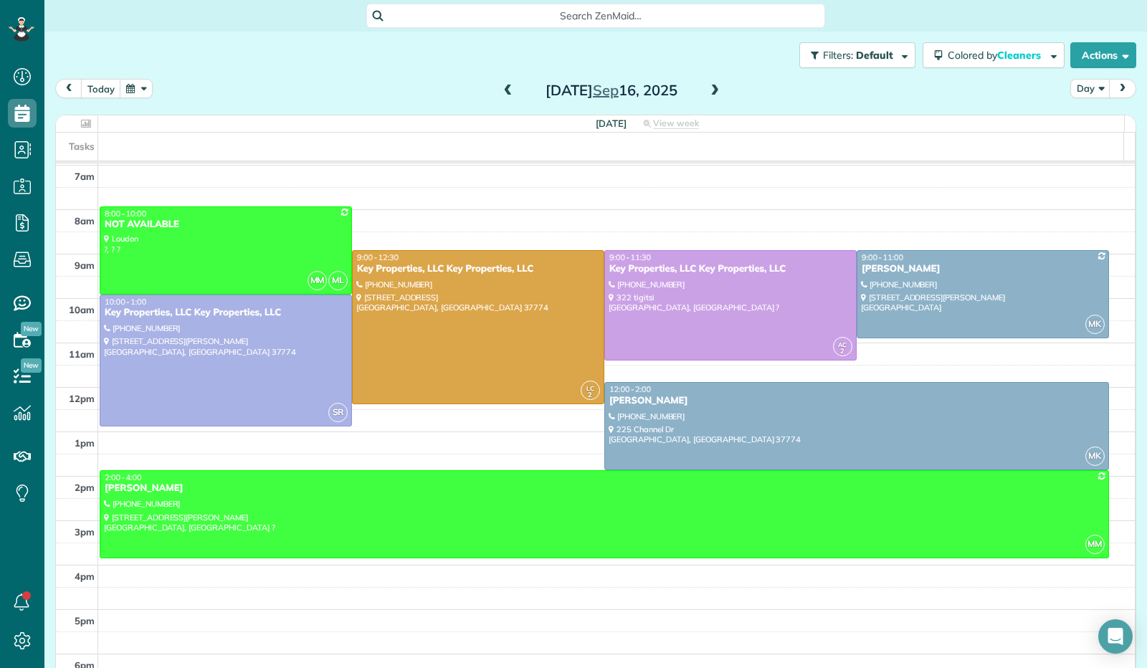
click at [715, 94] on span at bounding box center [715, 91] width 16 height 13
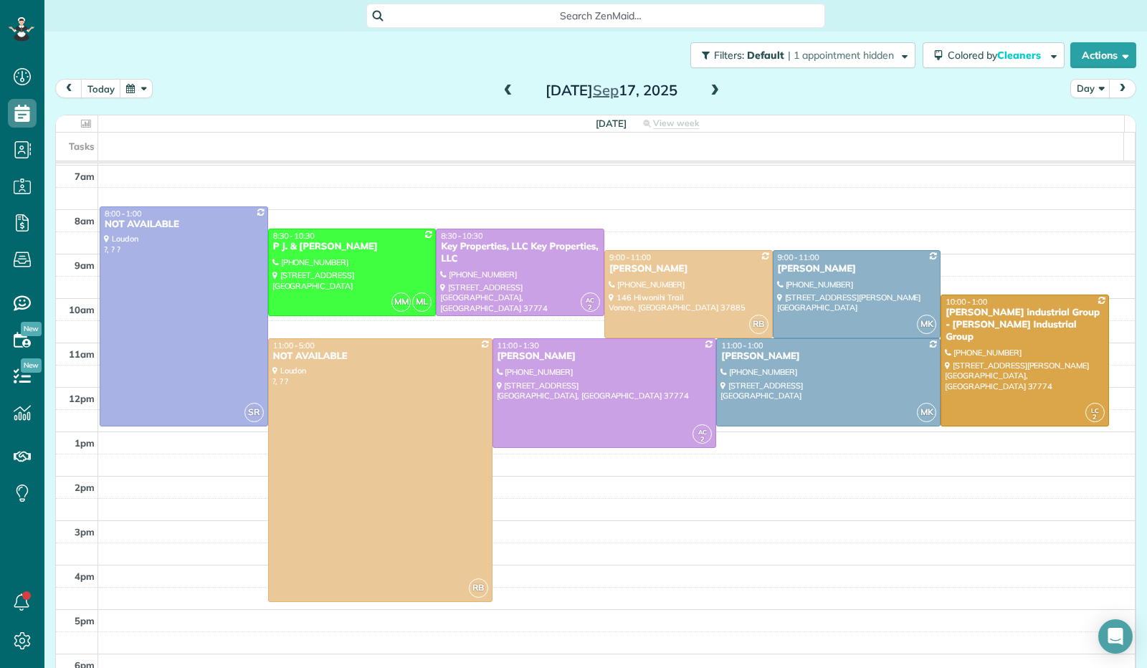
click at [715, 95] on span at bounding box center [715, 91] width 16 height 13
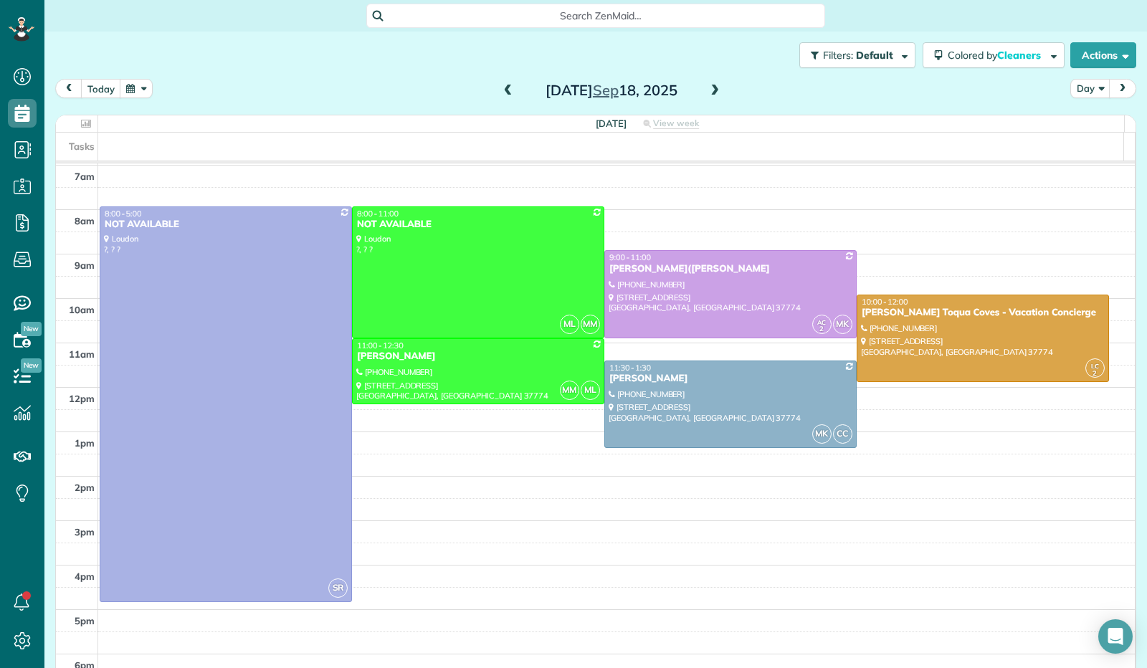
click at [715, 95] on span at bounding box center [715, 91] width 16 height 13
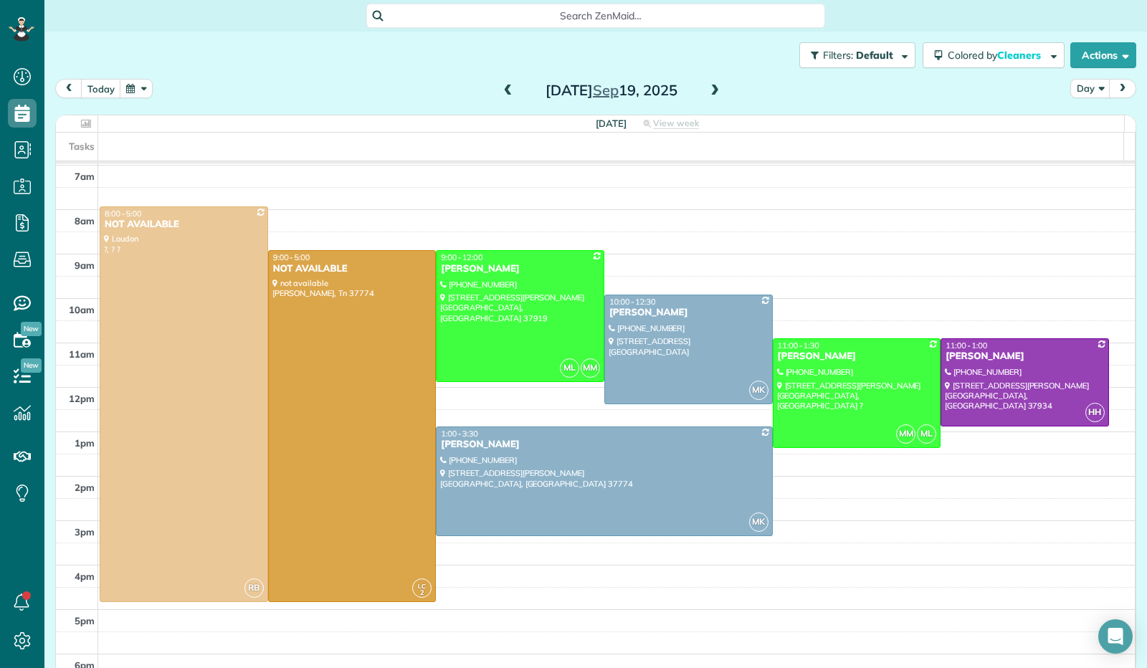
click at [500, 90] on span at bounding box center [508, 91] width 16 height 13
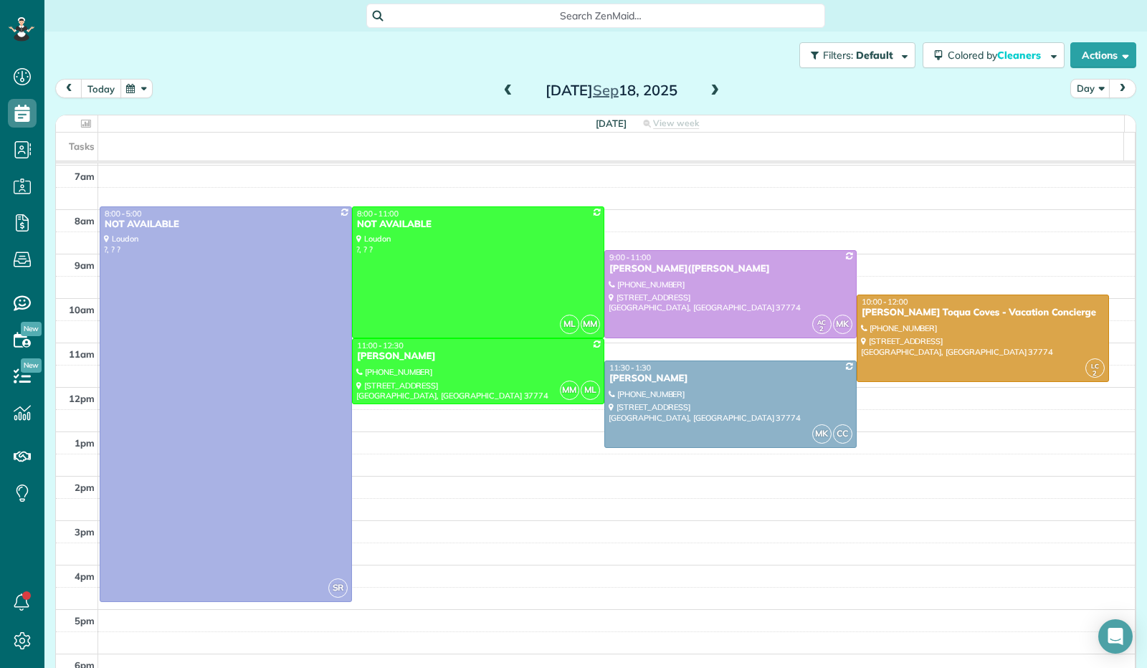
click at [101, 84] on button "today" at bounding box center [101, 88] width 40 height 19
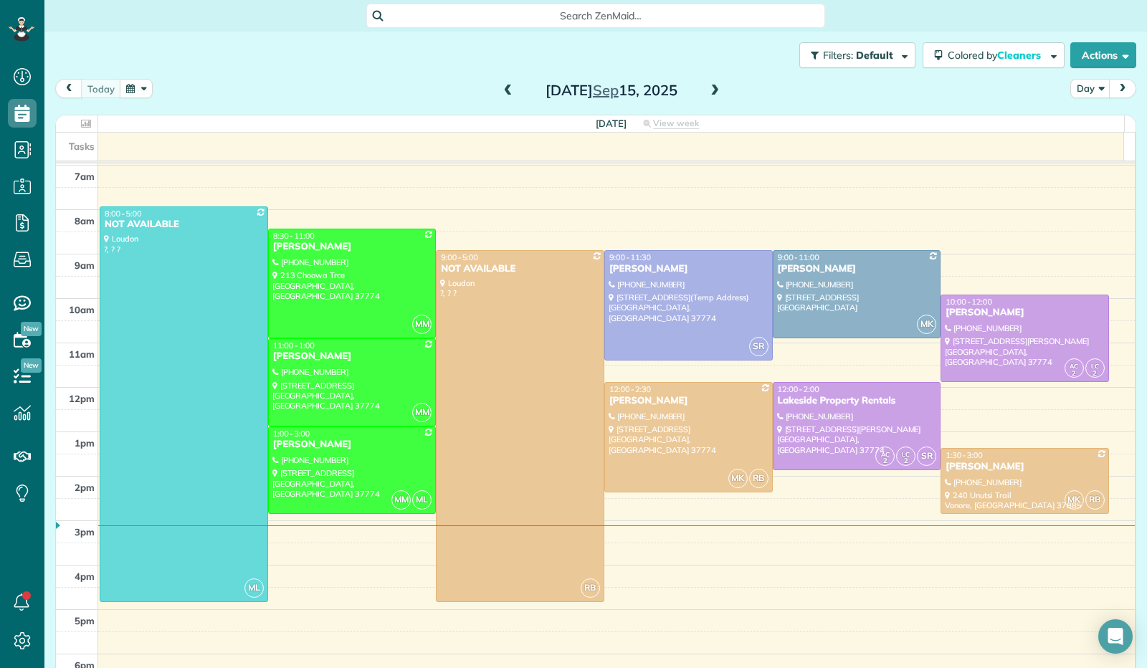
click at [711, 97] on span at bounding box center [715, 91] width 16 height 13
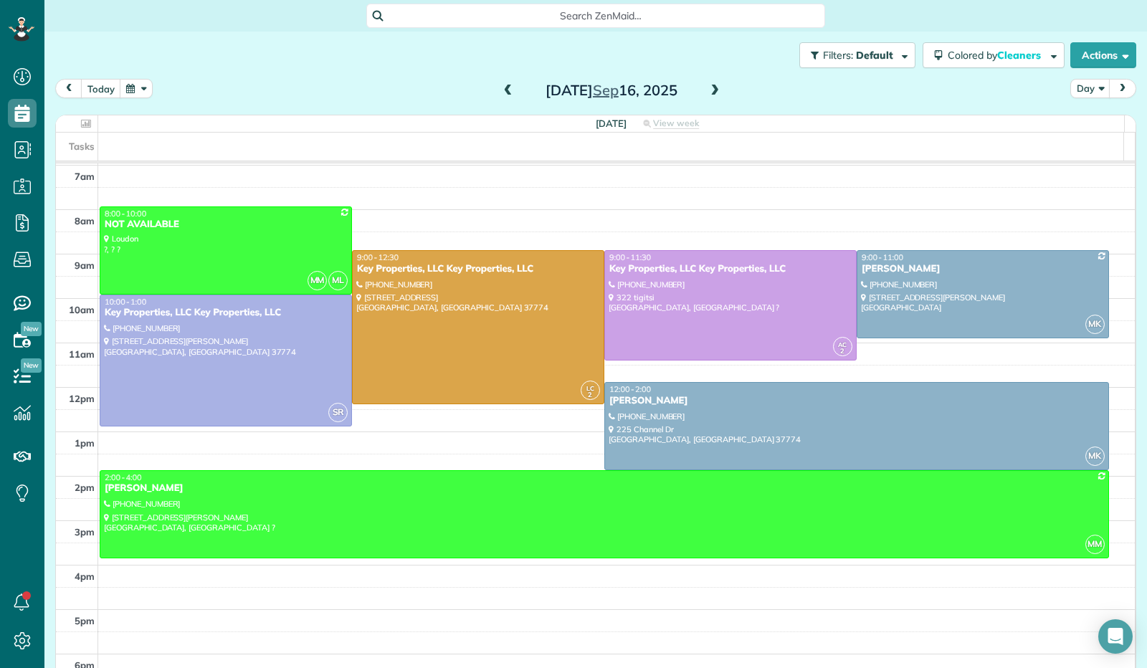
click at [707, 90] on span at bounding box center [715, 91] width 16 height 13
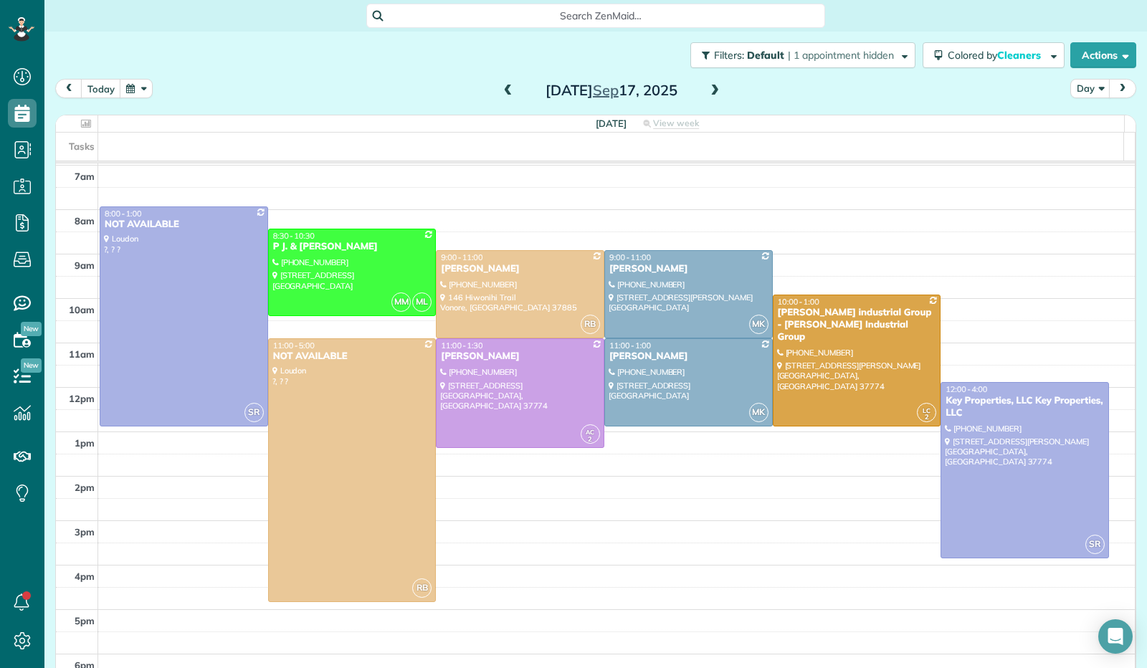
click at [500, 95] on span at bounding box center [508, 91] width 16 height 13
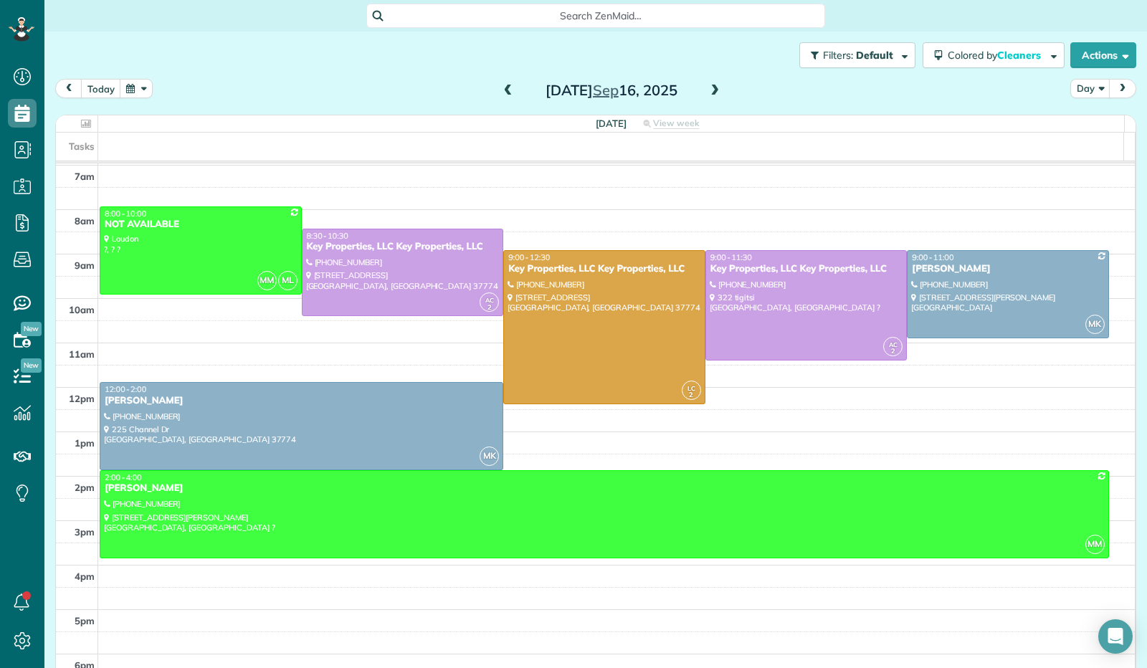
click at [707, 89] on span at bounding box center [715, 91] width 16 height 13
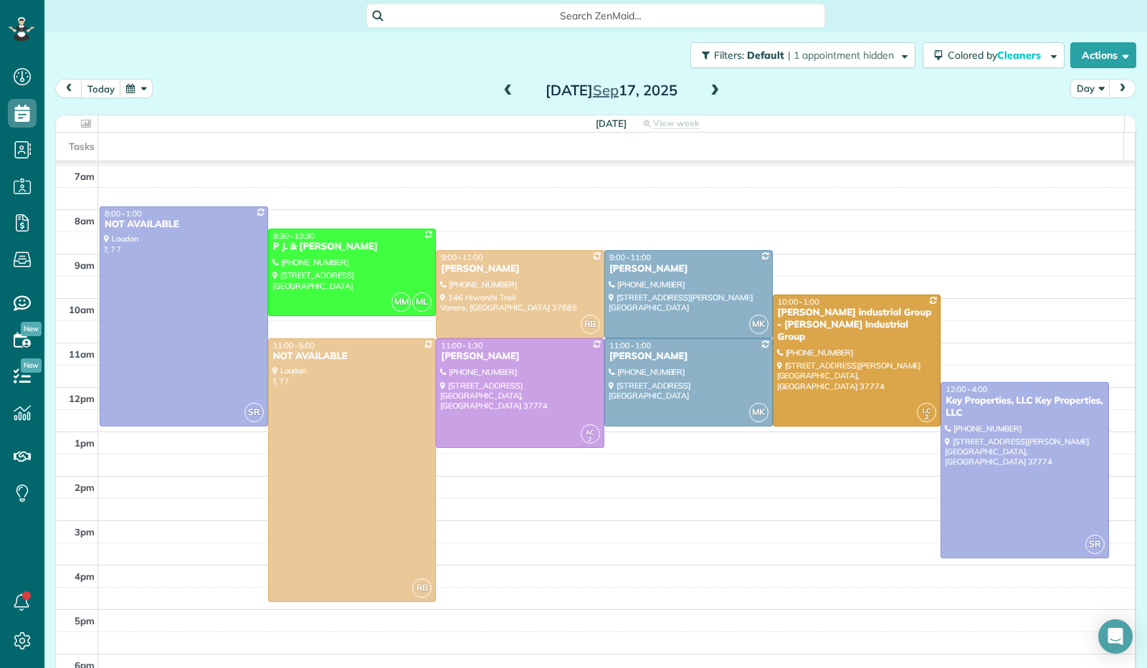
click at [501, 94] on span at bounding box center [508, 91] width 16 height 13
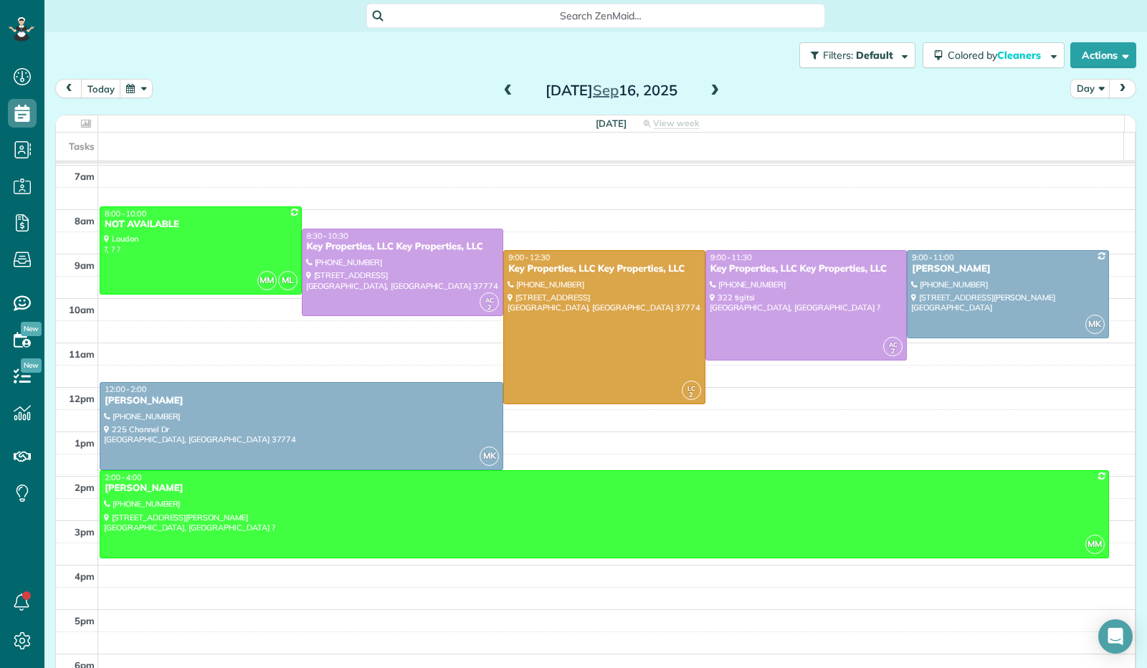
click at [713, 87] on span at bounding box center [715, 91] width 16 height 13
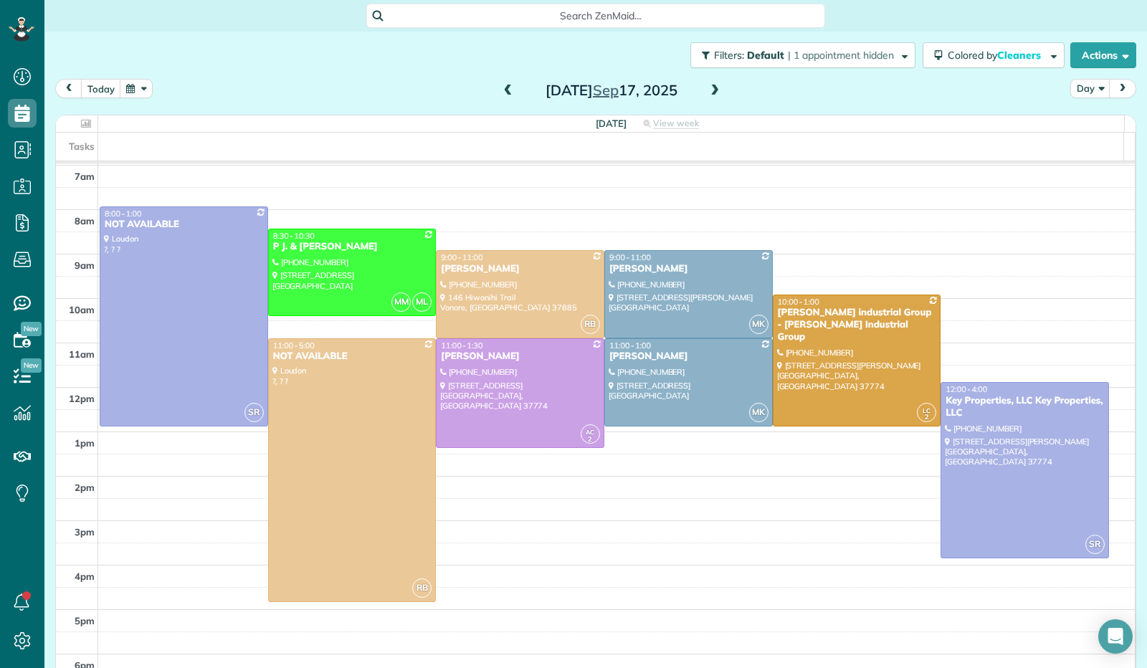
click at [713, 87] on span at bounding box center [715, 91] width 16 height 13
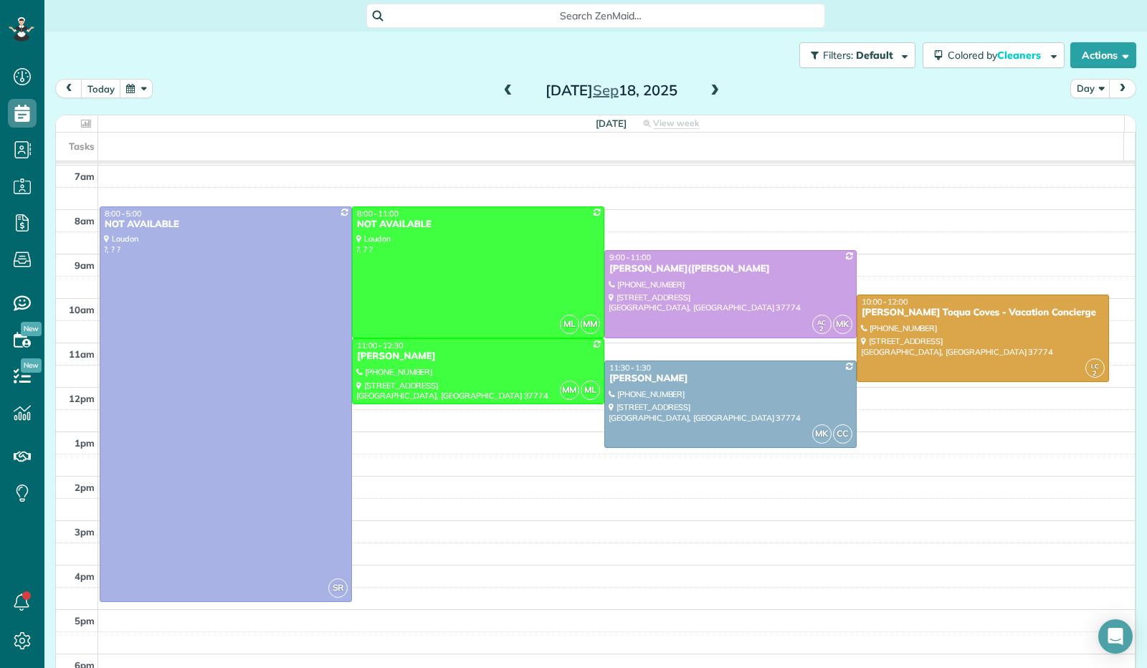
click at [503, 93] on span at bounding box center [508, 91] width 16 height 13
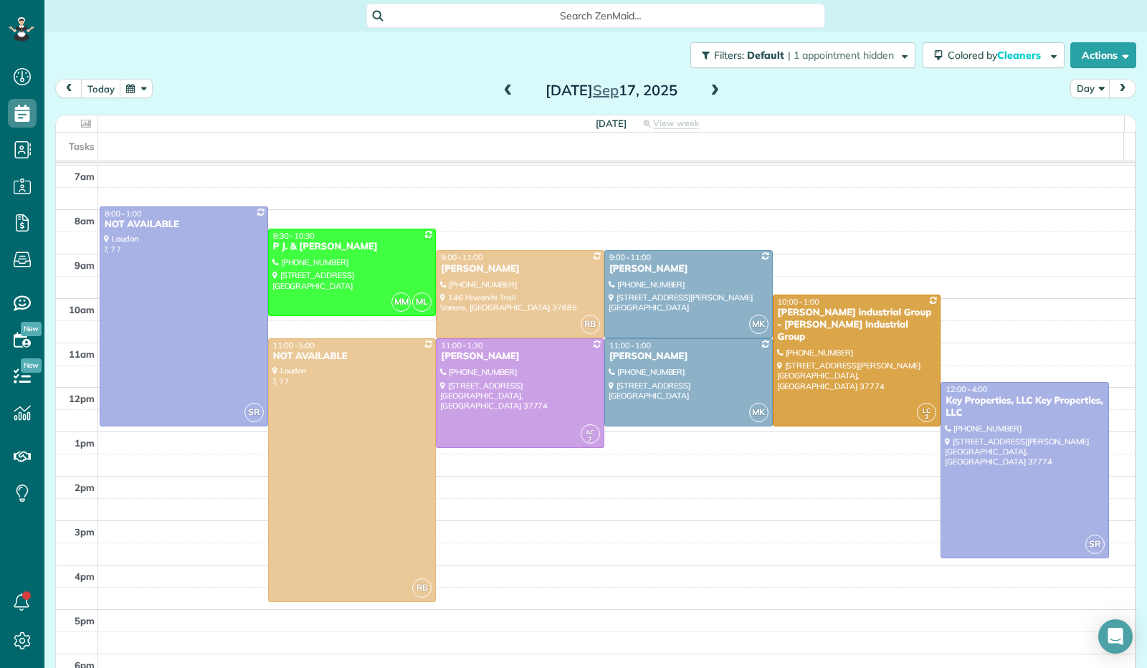
click at [503, 94] on span at bounding box center [508, 91] width 16 height 13
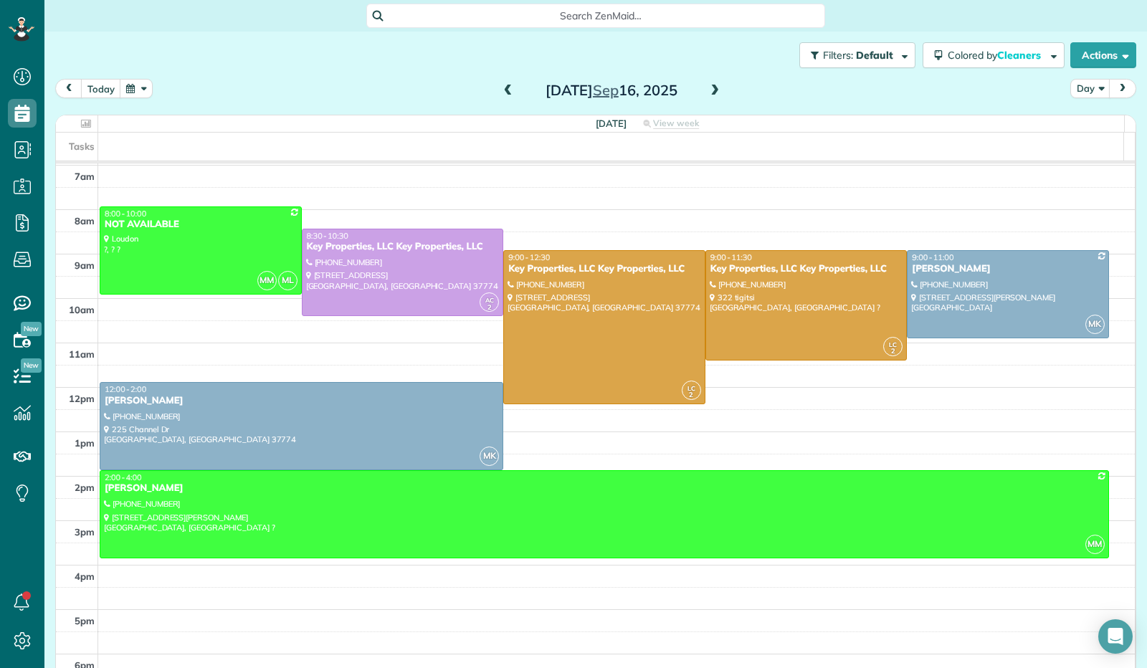
click at [712, 89] on span at bounding box center [715, 91] width 16 height 13
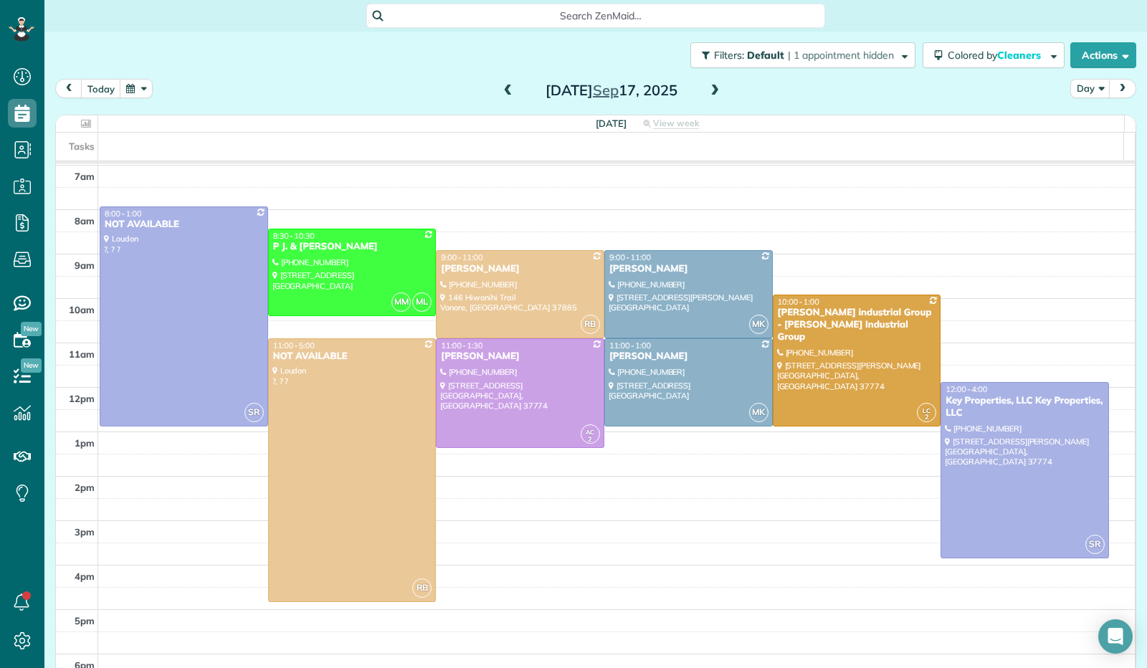
click at [504, 93] on span at bounding box center [508, 91] width 16 height 13
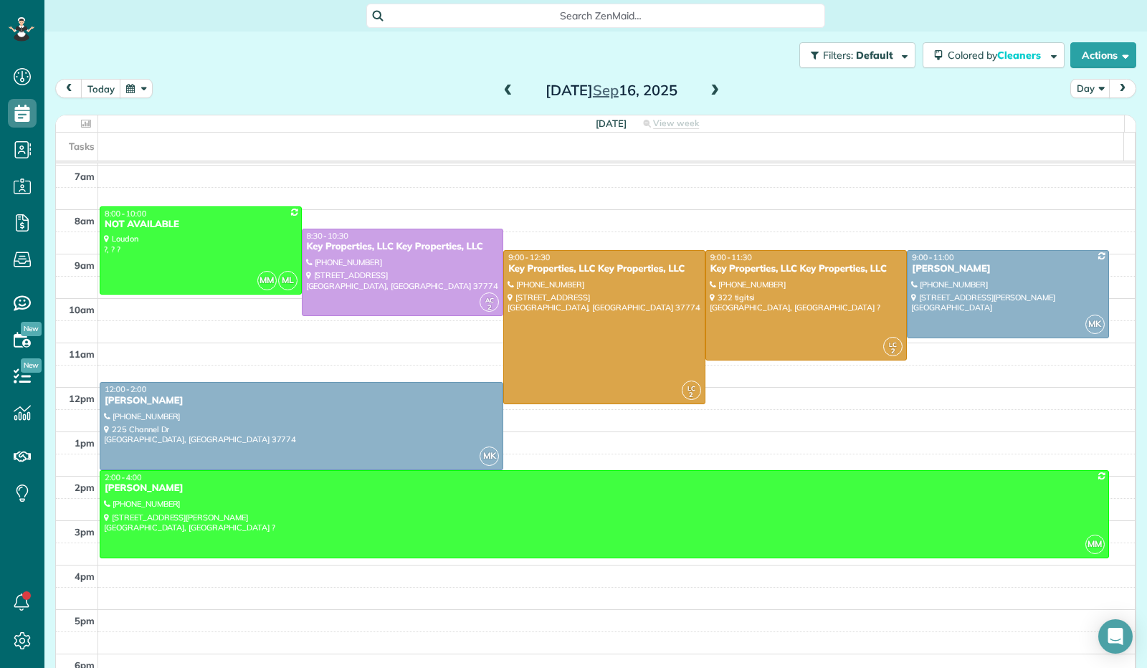
click at [711, 97] on span at bounding box center [715, 91] width 16 height 13
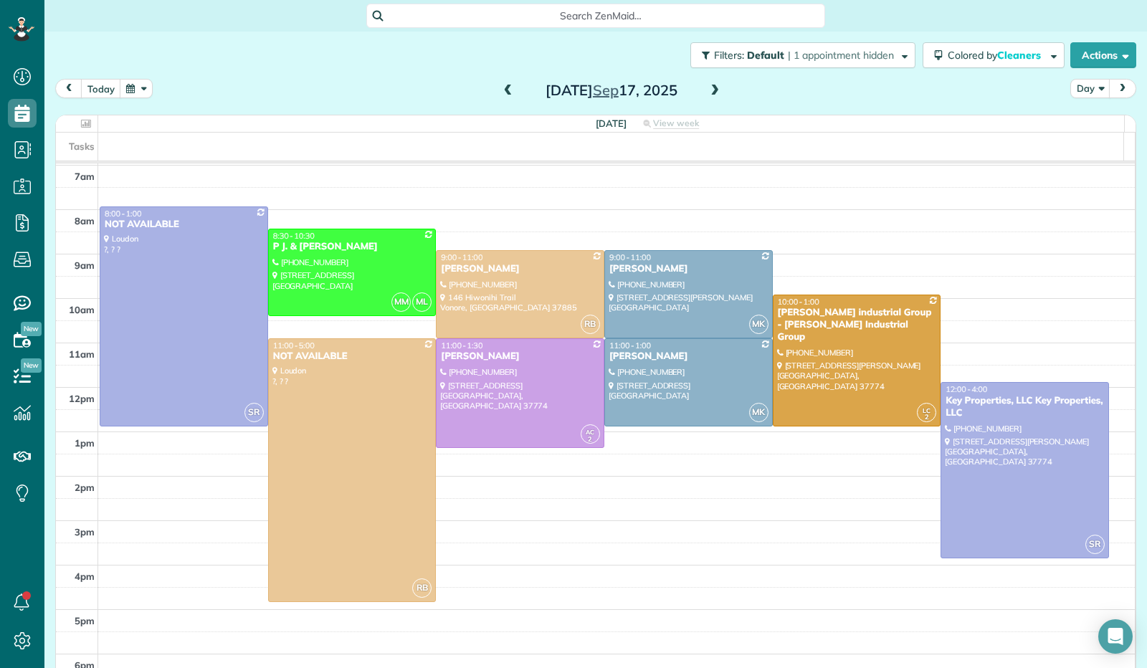
click at [500, 87] on span at bounding box center [508, 91] width 16 height 13
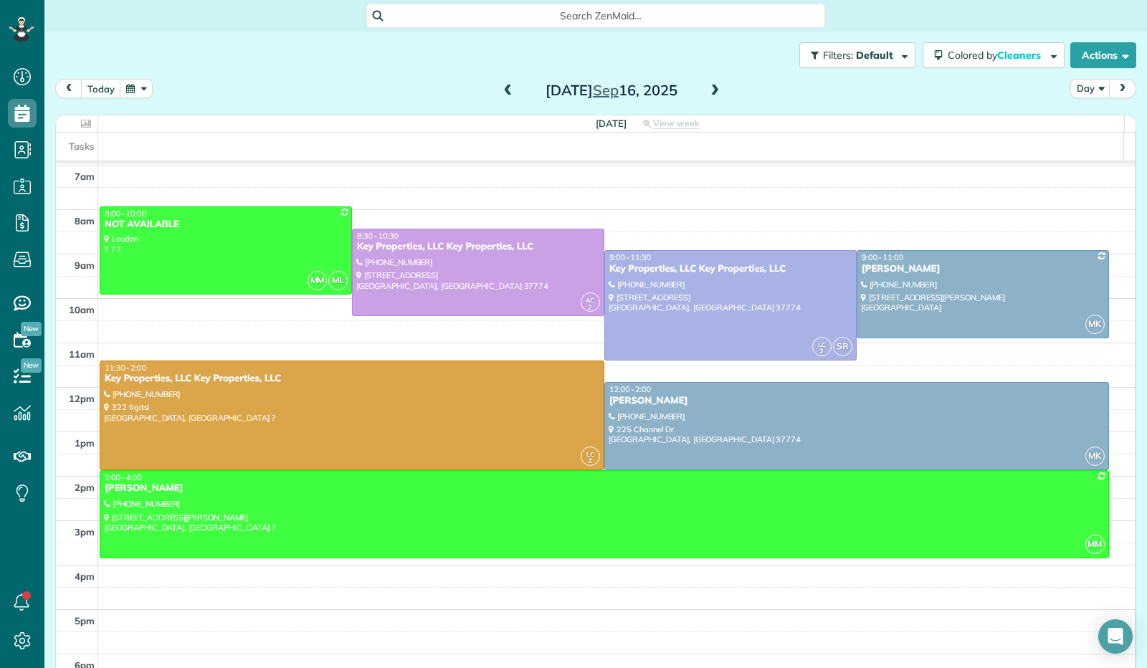
click at [707, 90] on span at bounding box center [715, 91] width 16 height 13
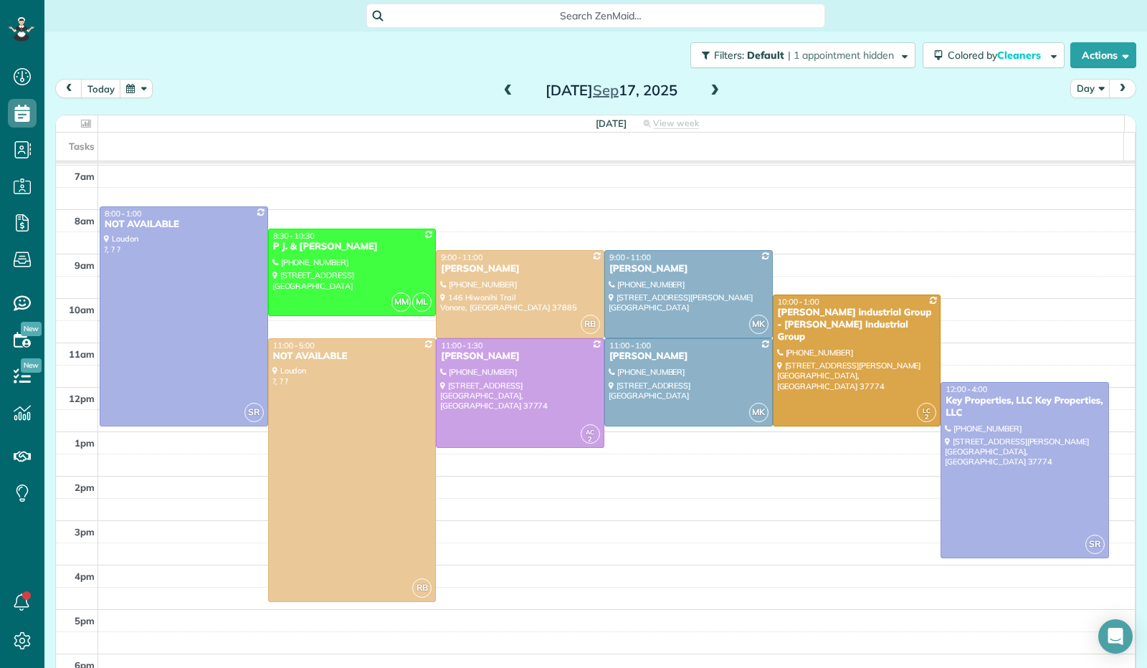
click at [708, 89] on span at bounding box center [715, 91] width 16 height 13
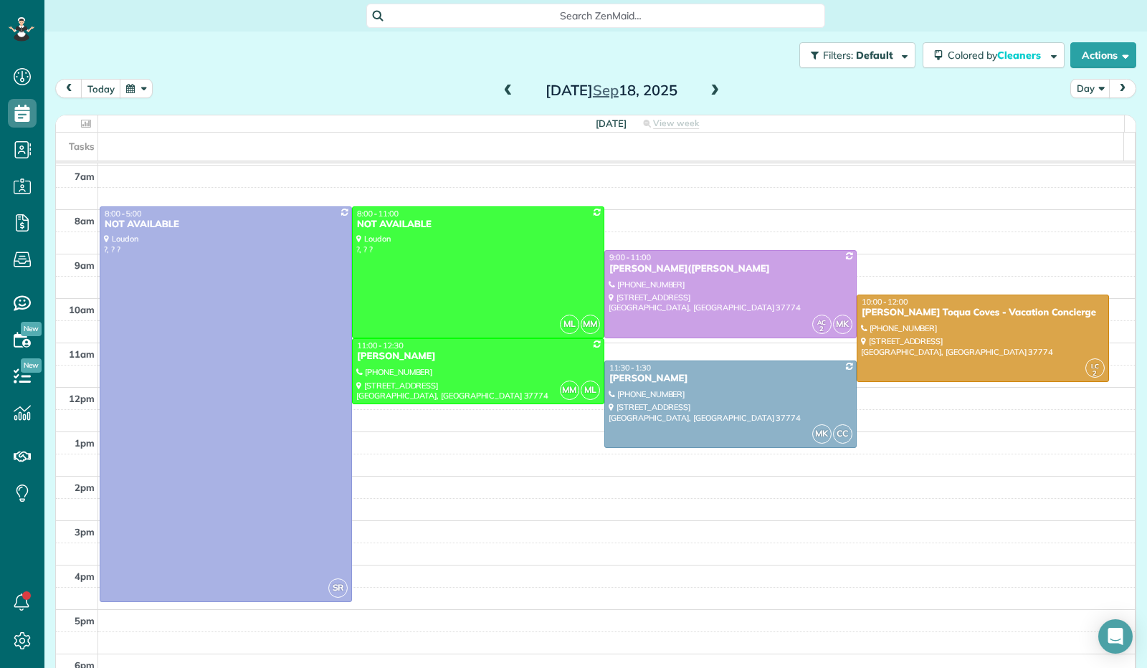
click at [708, 89] on span at bounding box center [715, 91] width 16 height 13
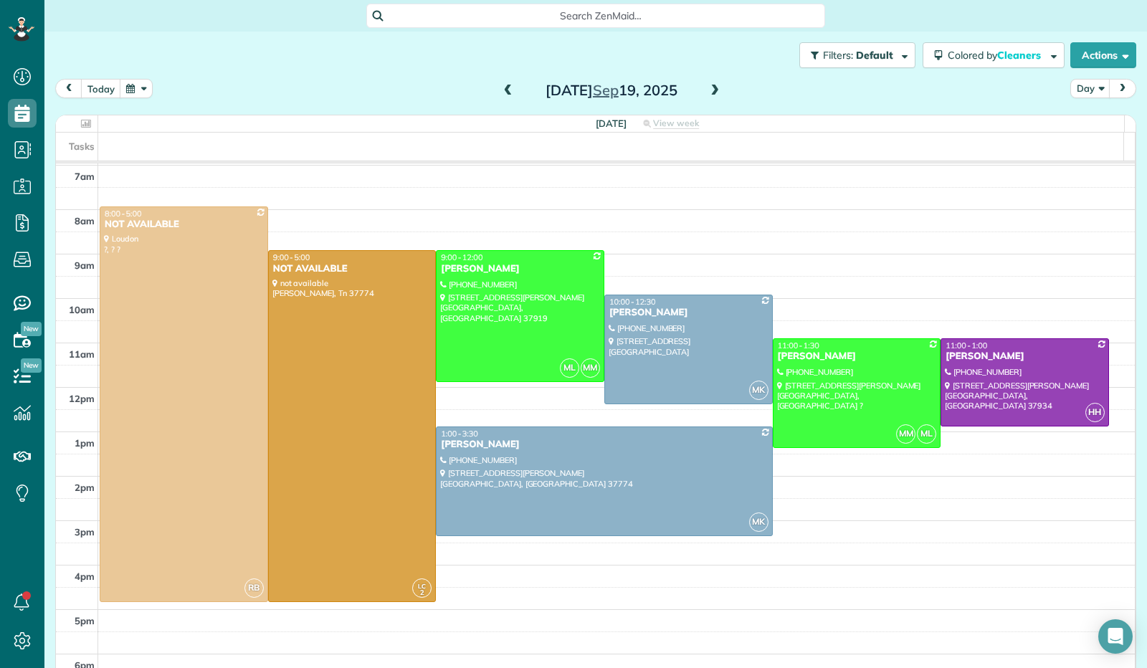
click at [708, 89] on span at bounding box center [715, 91] width 16 height 13
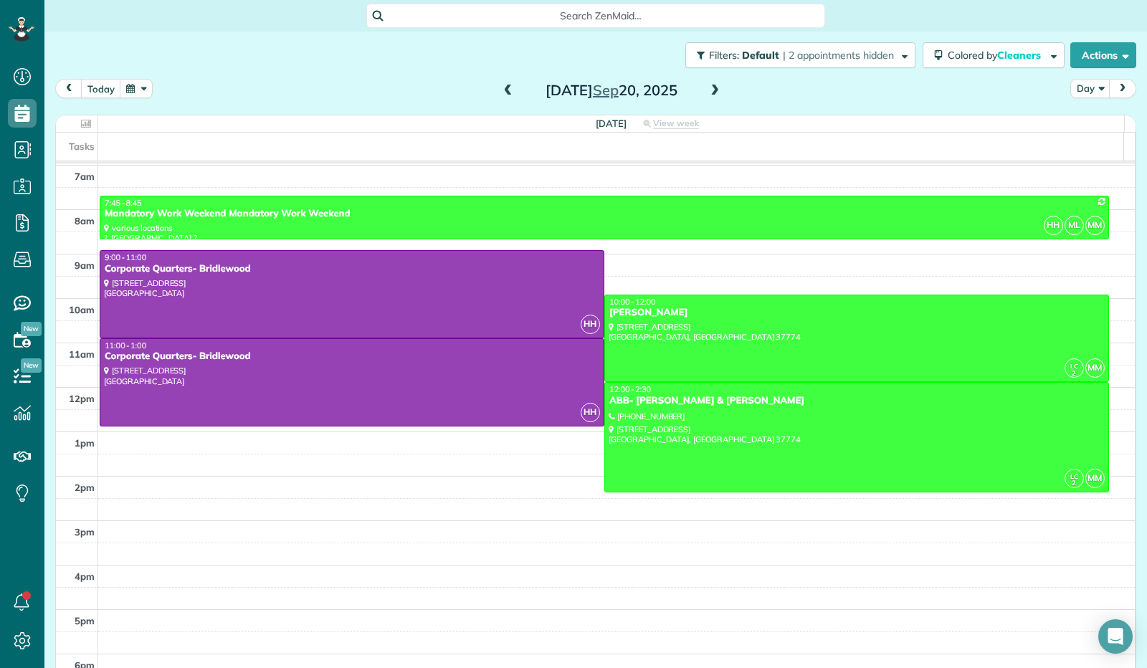
click at [697, 84] on div "Saturday Sep 20, 2025" at bounding box center [611, 90] width 229 height 23
click at [710, 88] on span at bounding box center [715, 91] width 16 height 13
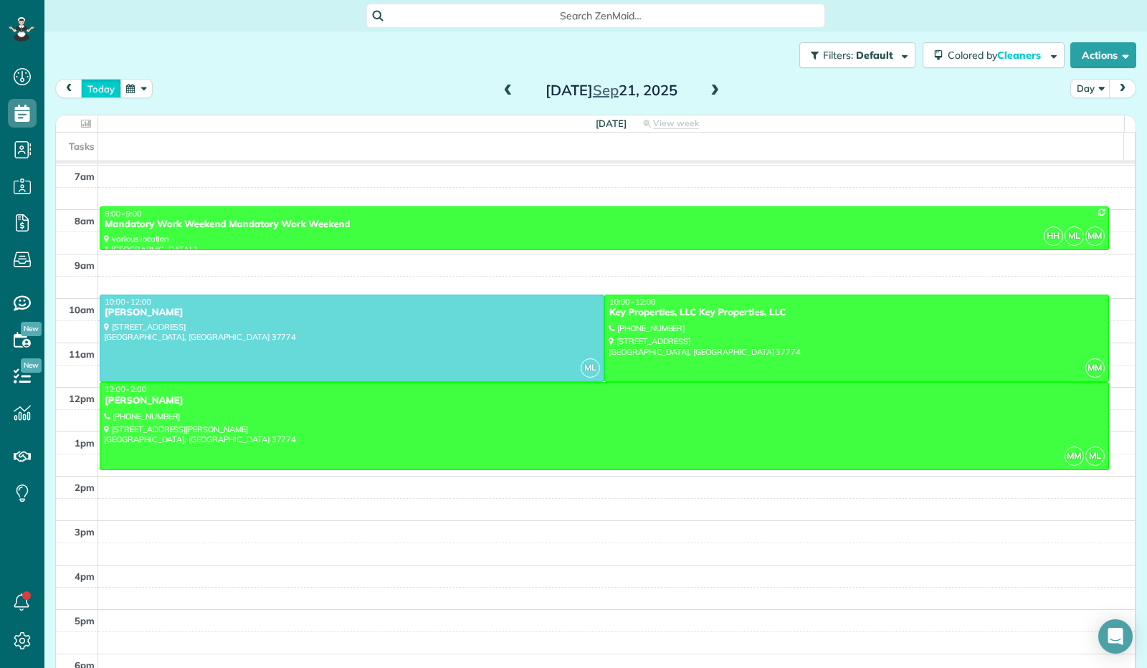
click at [107, 86] on button "today" at bounding box center [101, 88] width 40 height 19
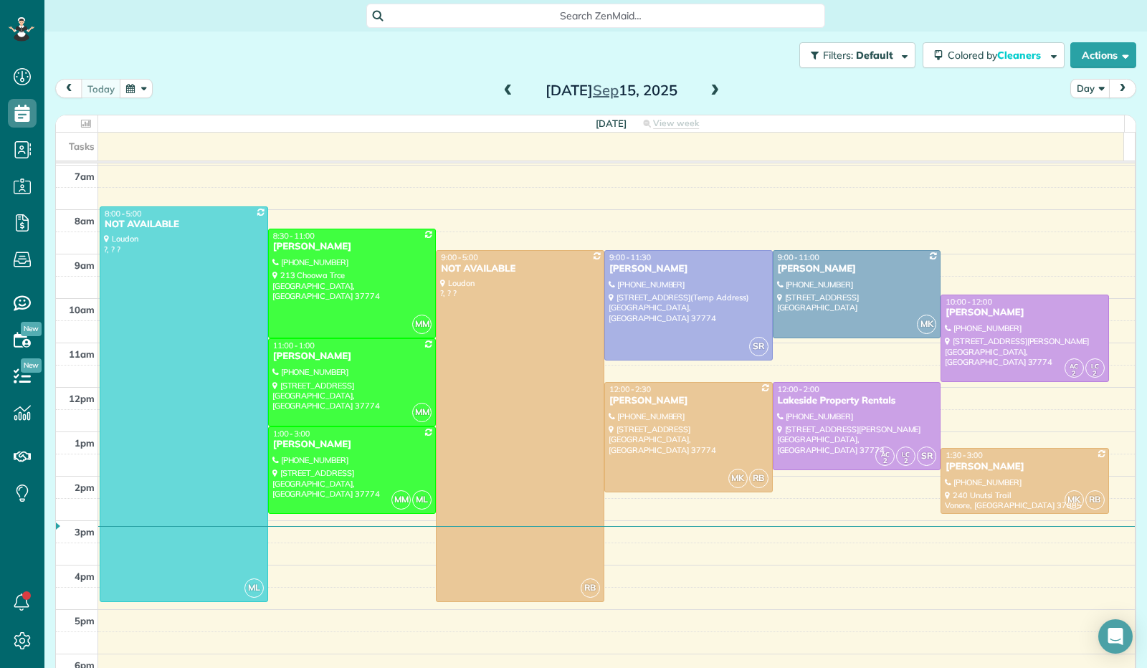
click at [707, 92] on span at bounding box center [715, 91] width 16 height 13
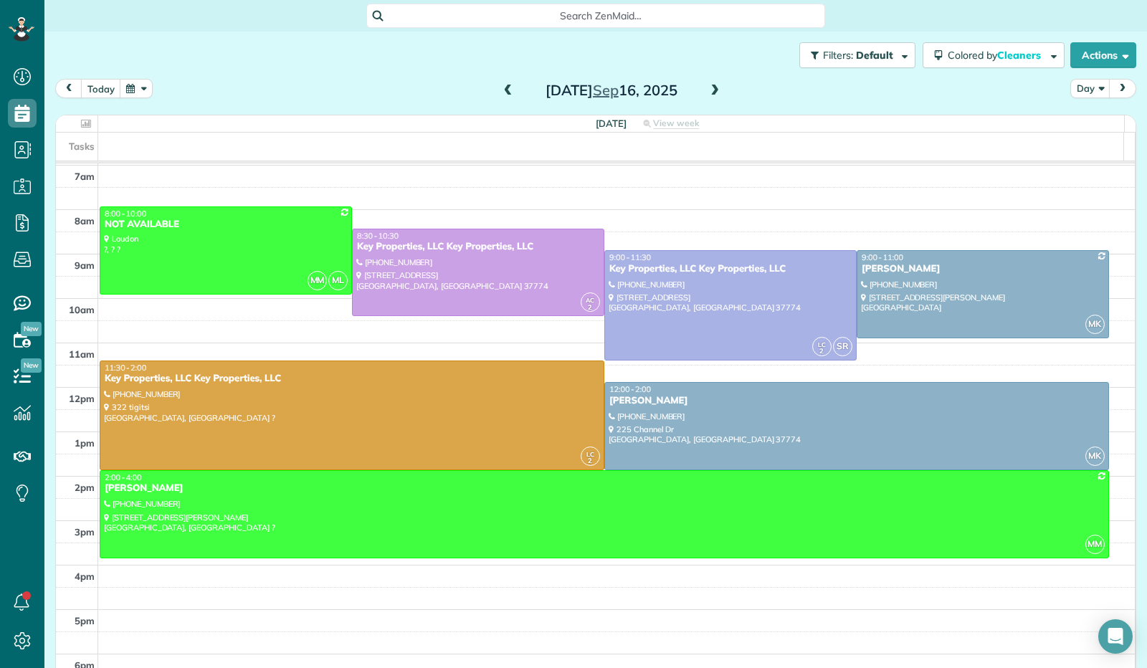
click at [707, 92] on span at bounding box center [715, 91] width 16 height 13
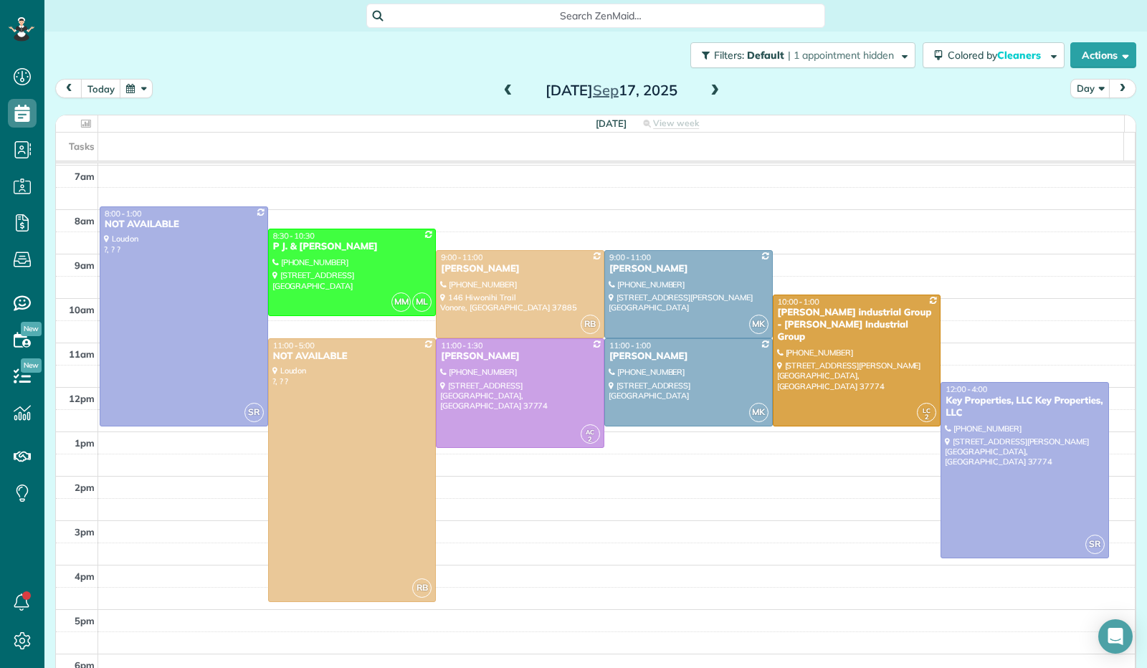
click at [502, 95] on span at bounding box center [508, 91] width 16 height 13
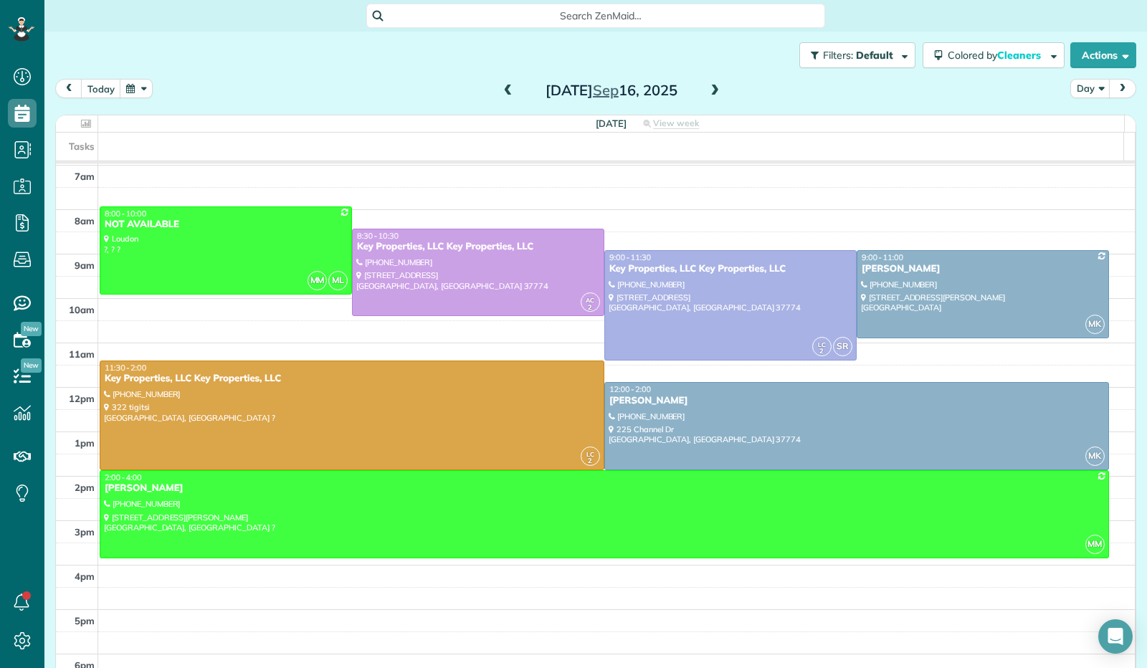
click at [707, 91] on span at bounding box center [715, 91] width 16 height 13
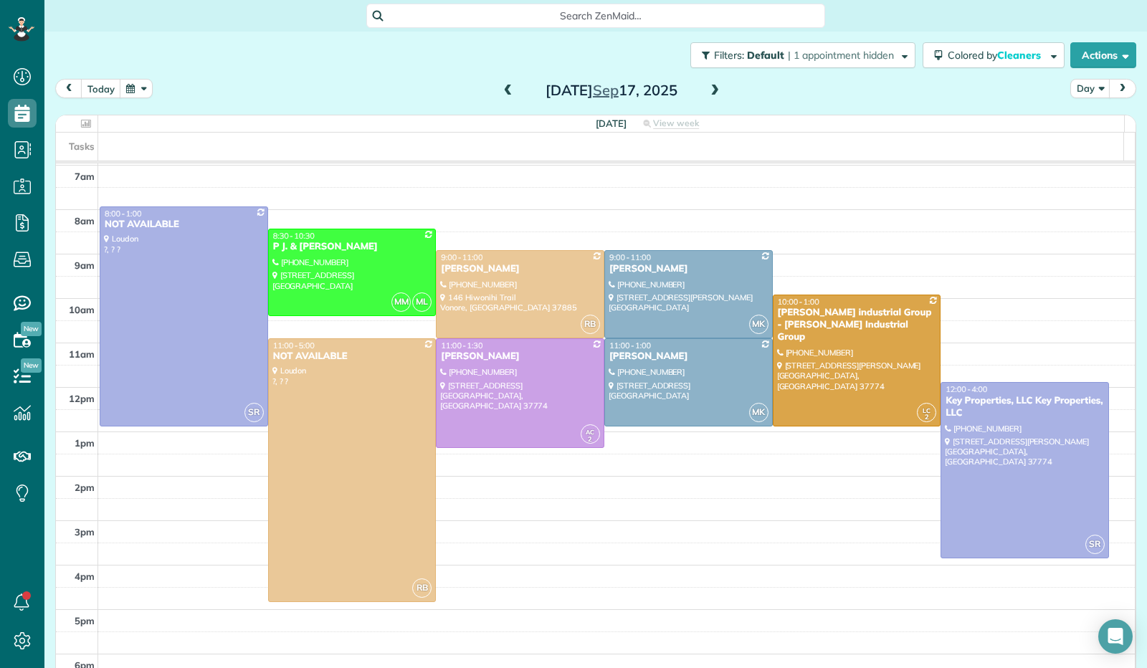
click at [707, 91] on span at bounding box center [715, 91] width 16 height 13
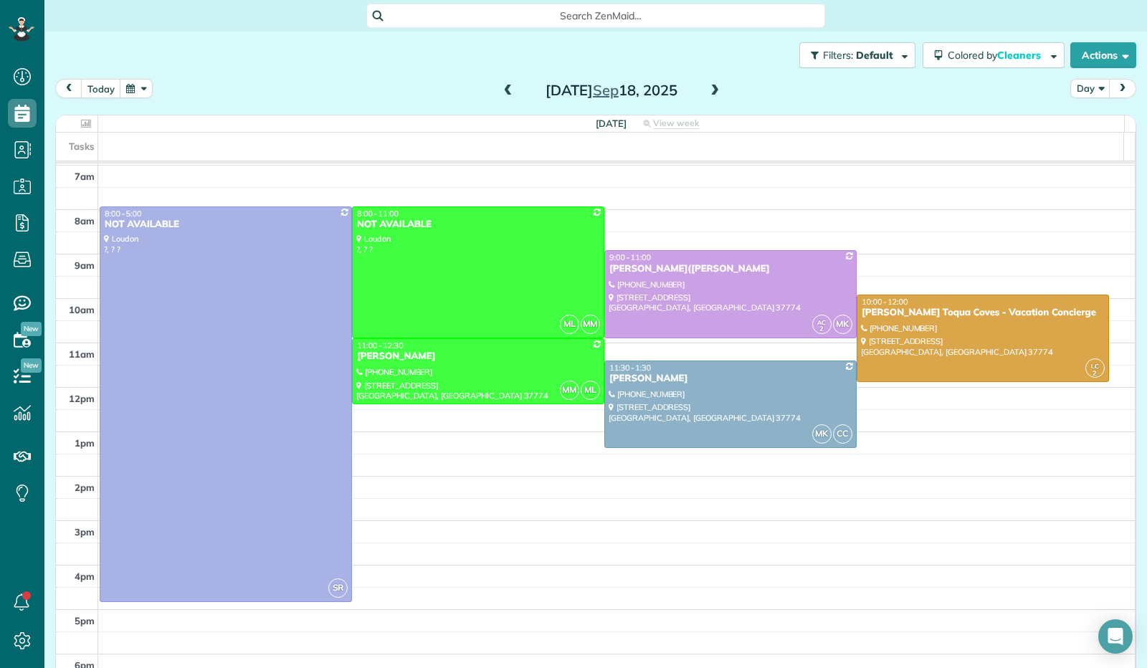
click at [707, 91] on span at bounding box center [715, 91] width 16 height 13
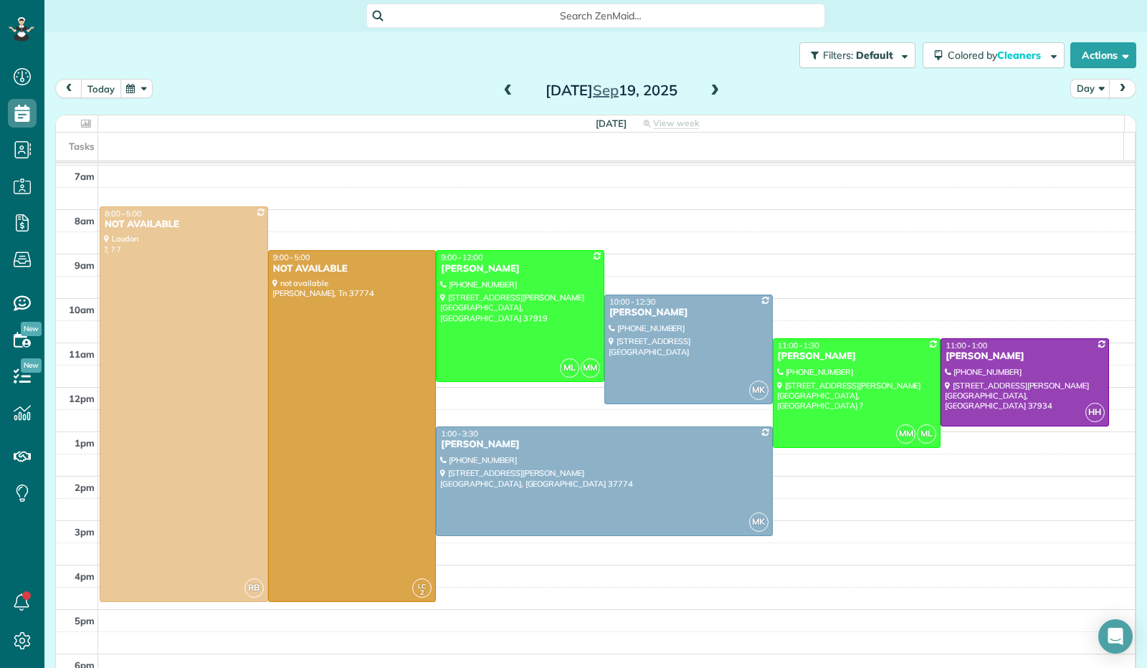
click at [97, 90] on button "today" at bounding box center [101, 88] width 40 height 19
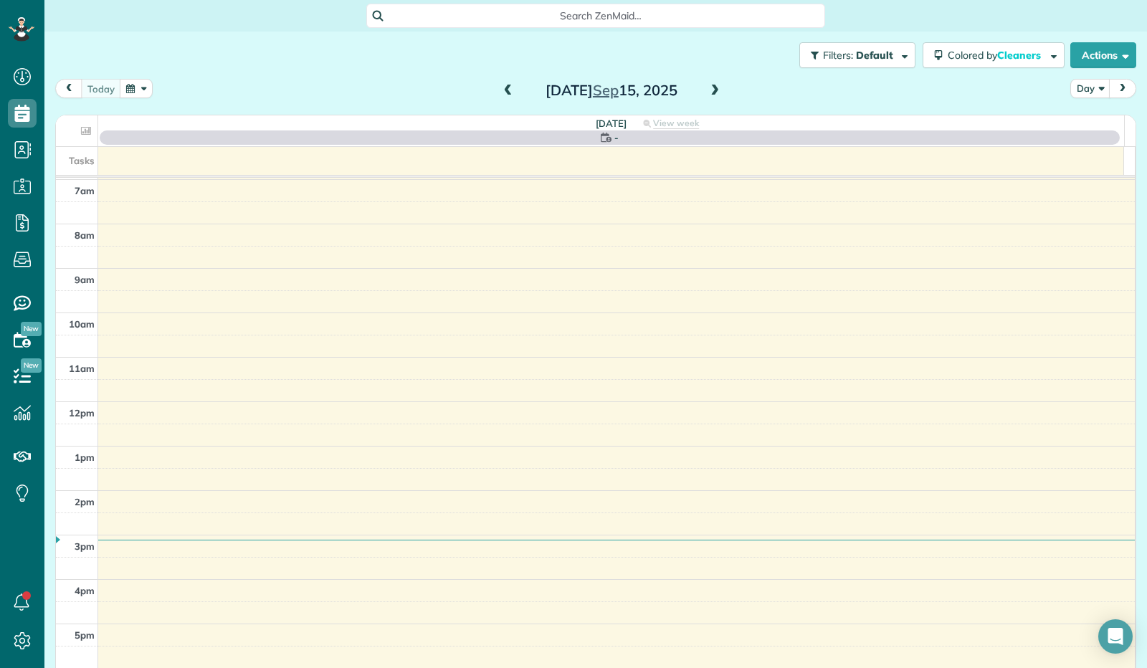
click at [707, 91] on span at bounding box center [715, 91] width 16 height 13
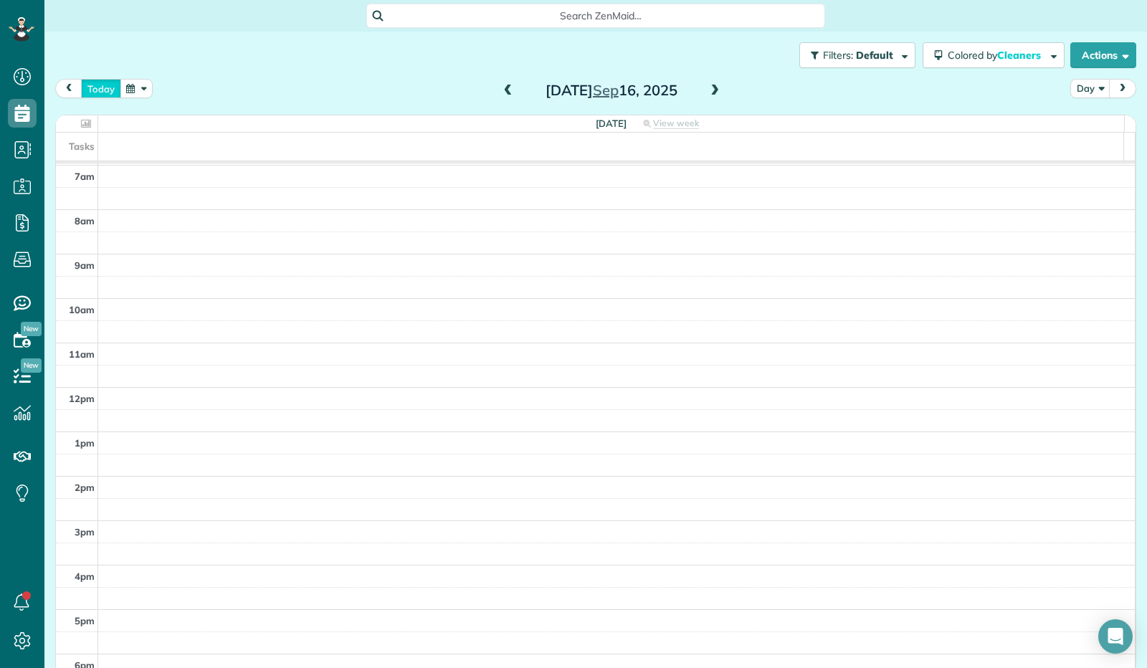
click at [102, 84] on button "today" at bounding box center [101, 88] width 40 height 19
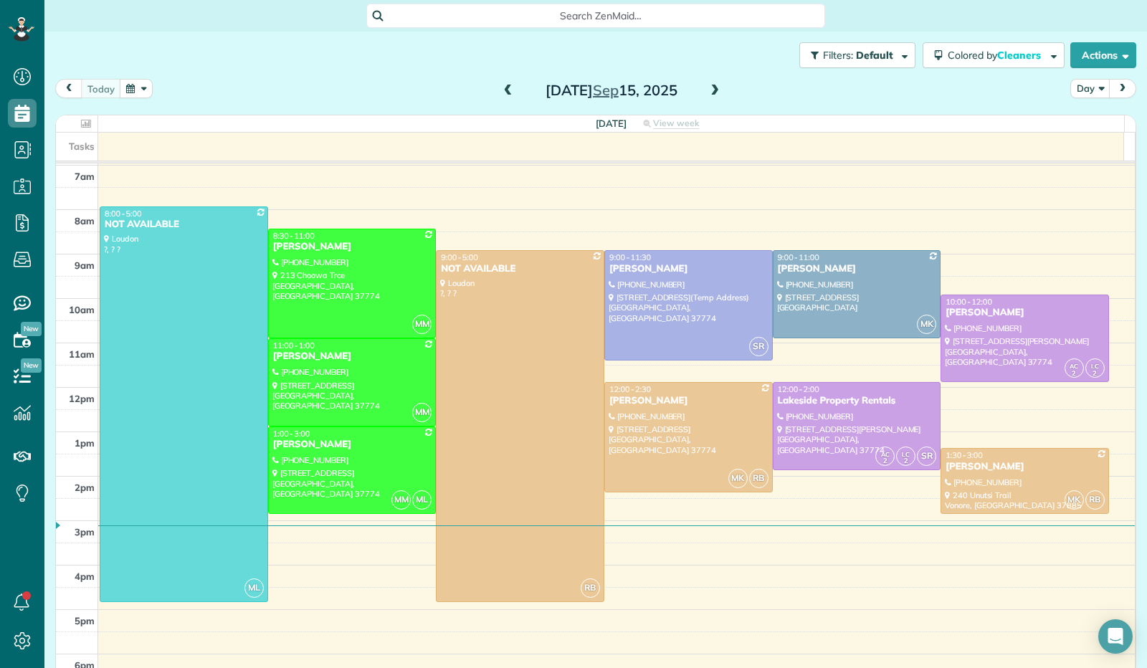
click at [708, 87] on span at bounding box center [715, 91] width 16 height 13
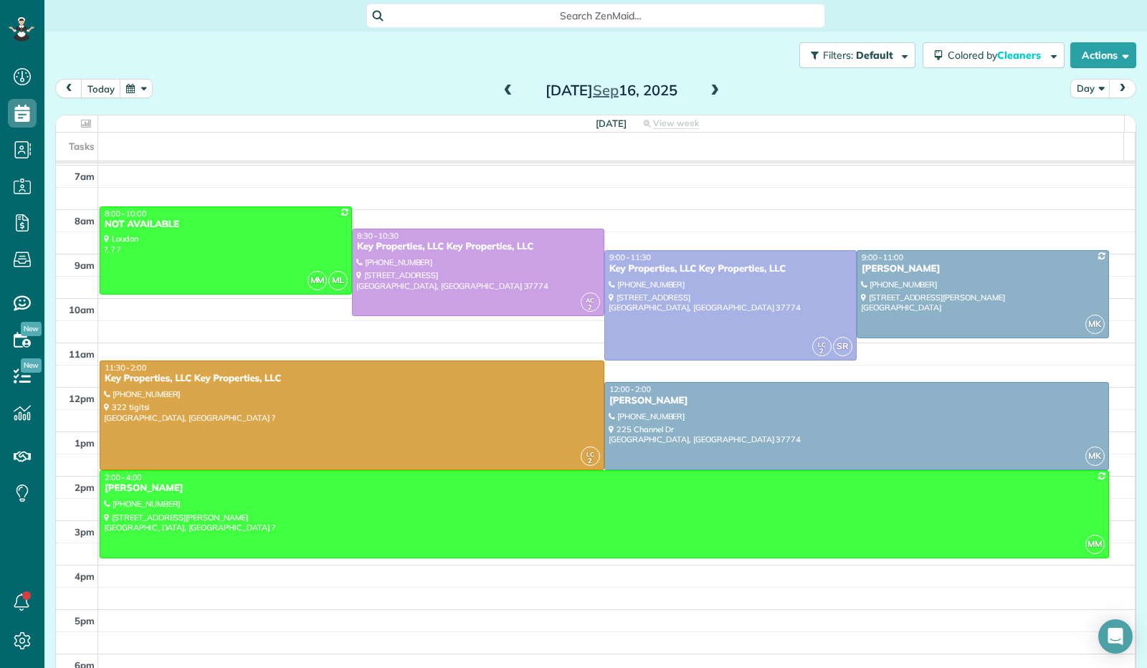
click at [710, 92] on span at bounding box center [715, 91] width 16 height 13
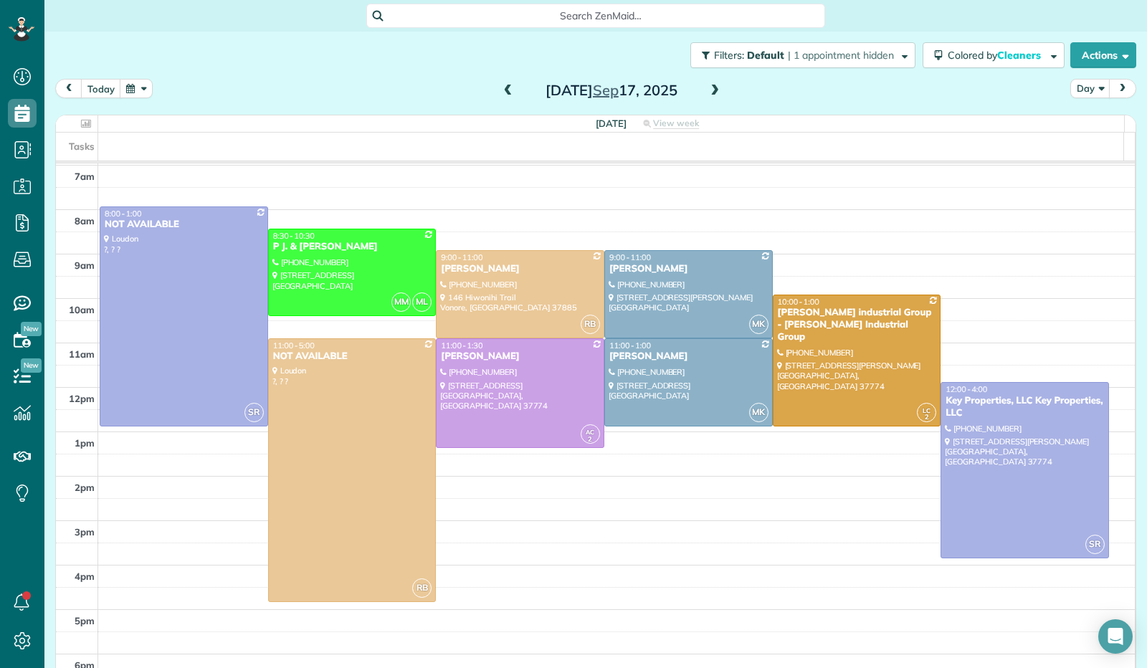
click at [506, 92] on span at bounding box center [508, 91] width 16 height 13
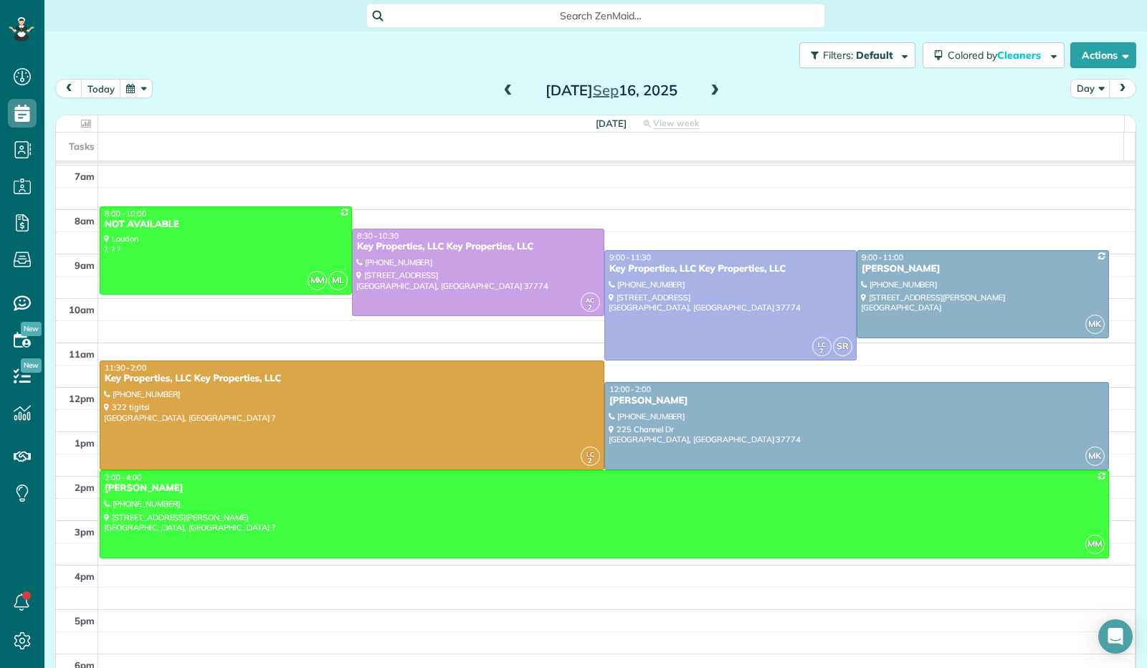
click at [708, 94] on span at bounding box center [715, 91] width 16 height 13
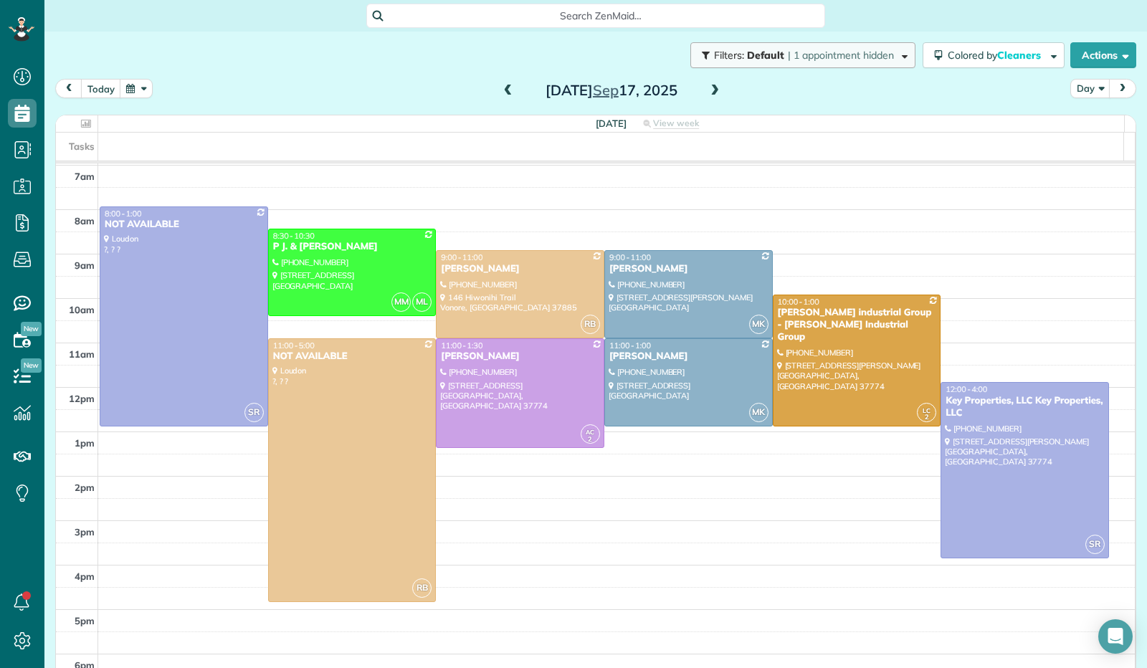
click at [897, 56] on span "button" at bounding box center [902, 54] width 11 height 11
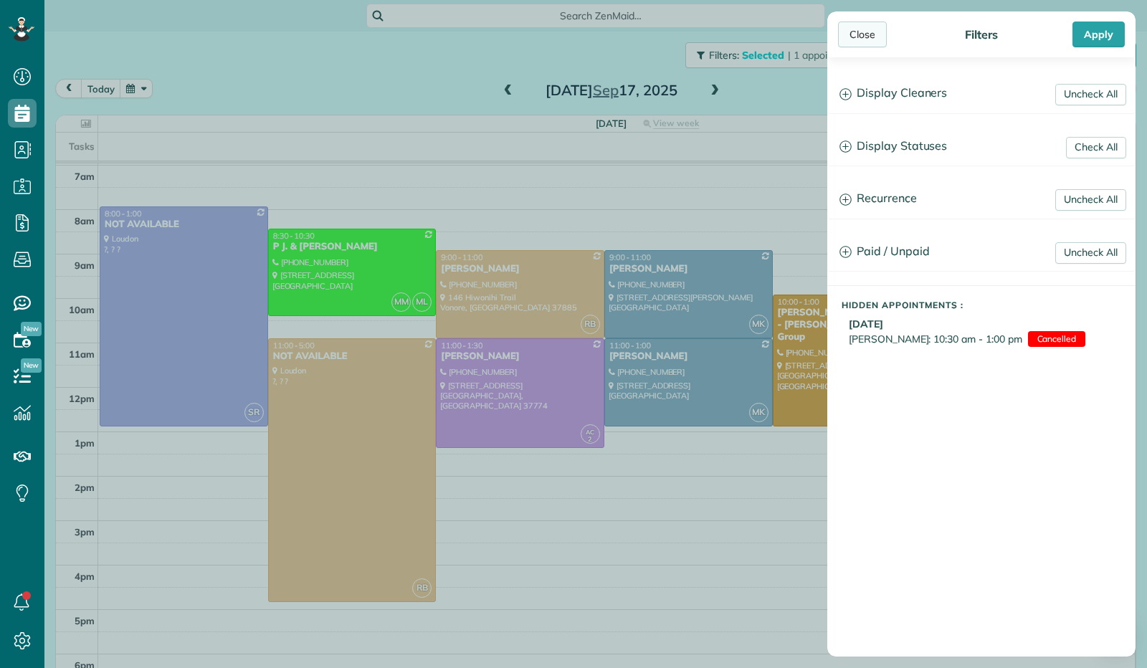
click at [847, 31] on div "Close" at bounding box center [862, 35] width 49 height 26
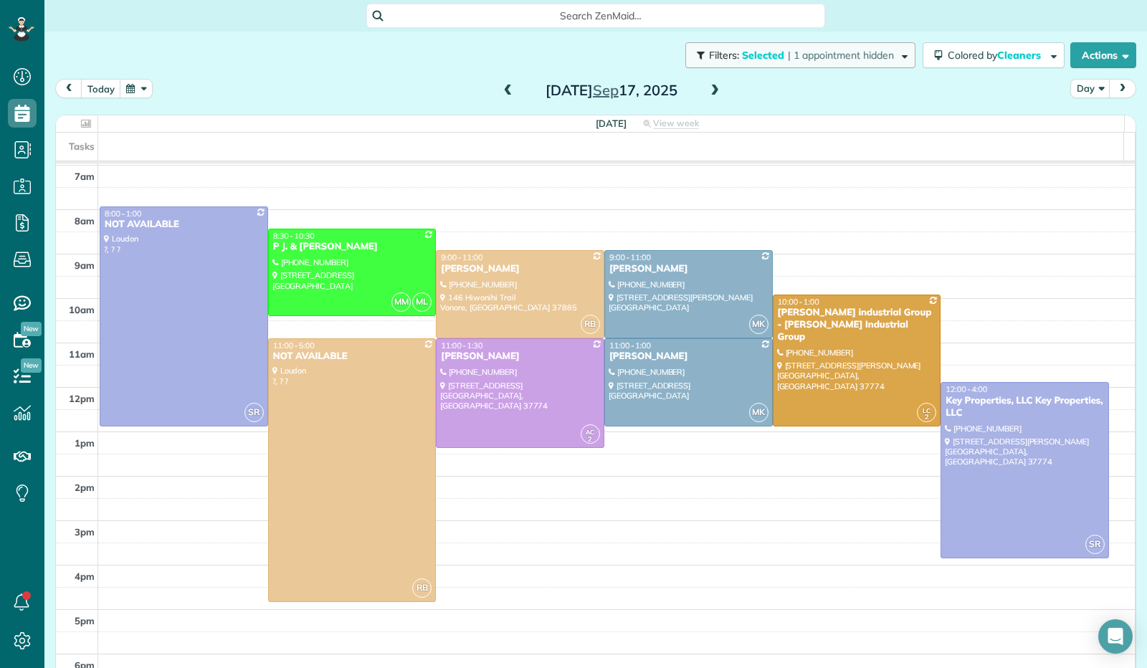
click at [897, 54] on span "button" at bounding box center [902, 54] width 11 height 11
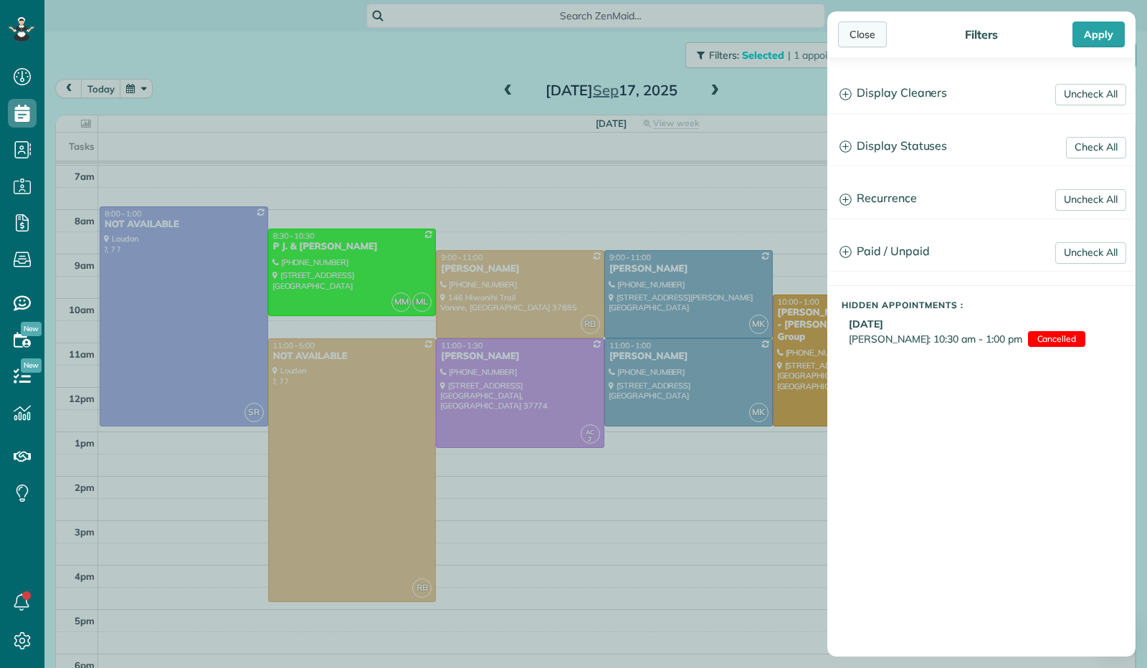
click at [859, 36] on div "Close" at bounding box center [862, 35] width 49 height 26
